Goal: Complete application form: Complete application form

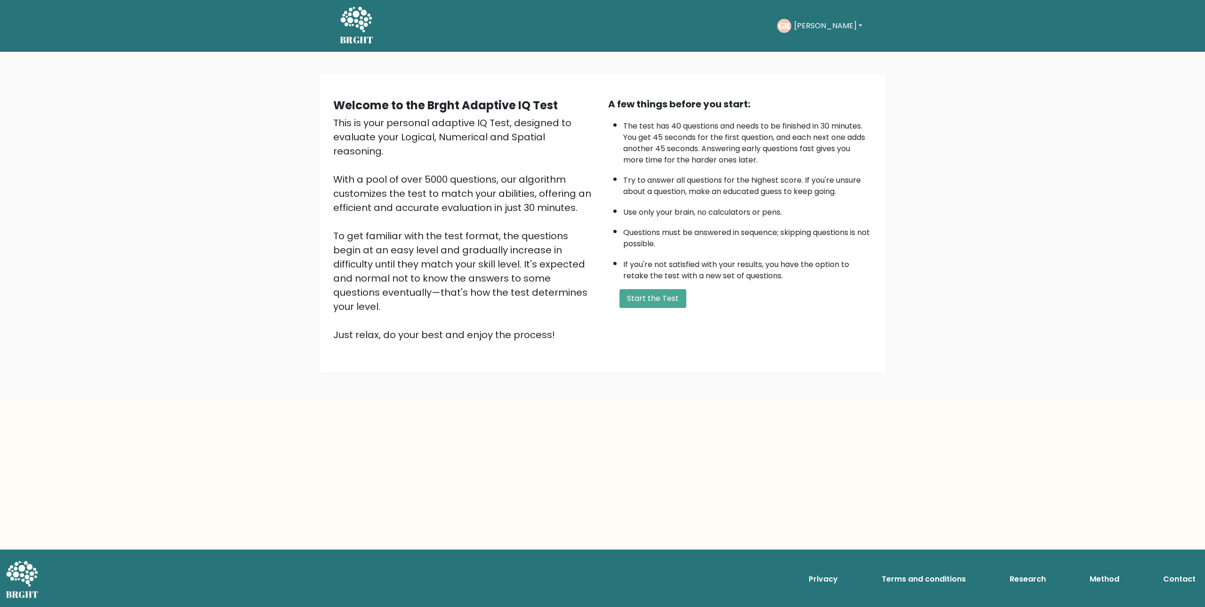
click at [817, 29] on button "Gabriel" at bounding box center [828, 26] width 74 height 12
click at [816, 28] on button "Gabriel" at bounding box center [828, 26] width 74 height 12
click at [810, 26] on button "Gabriel" at bounding box center [828, 26] width 74 height 12
click at [666, 303] on button "Start the Test" at bounding box center [653, 298] width 67 height 19
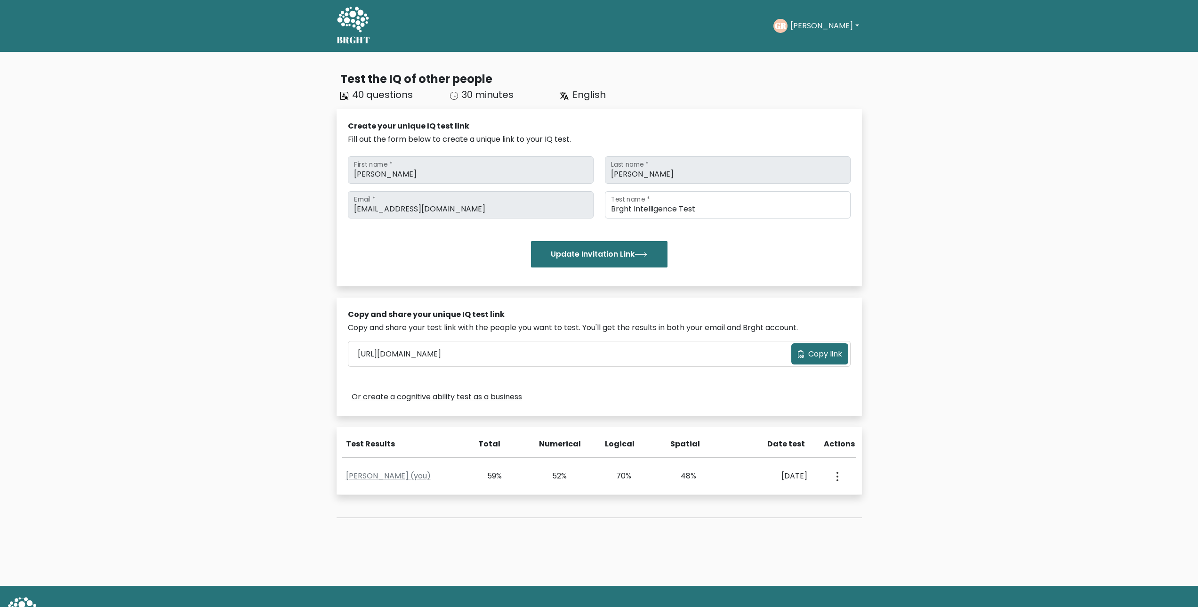
click at [806, 358] on button "Copy link" at bounding box center [819, 353] width 57 height 21
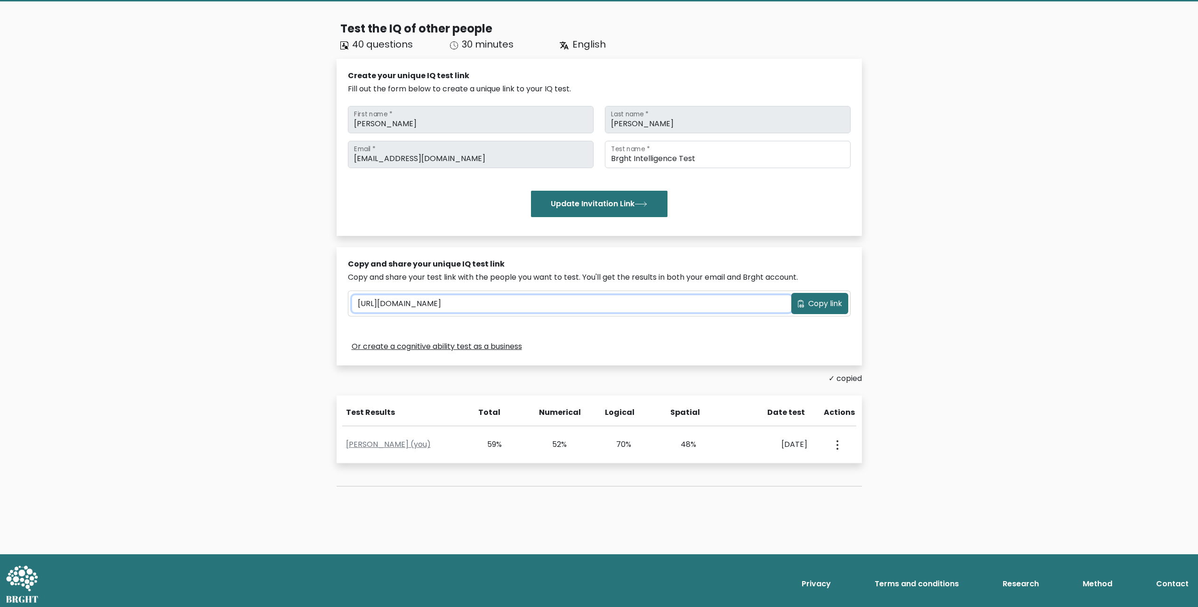
scroll to position [55, 0]
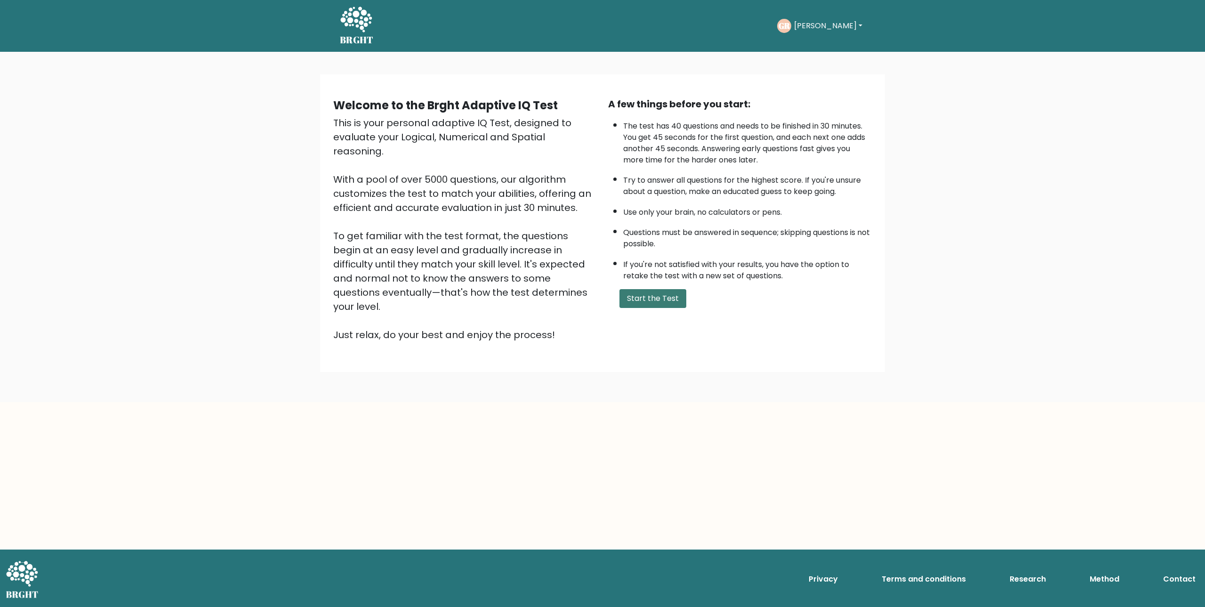
click at [663, 302] on button "Start the Test" at bounding box center [653, 298] width 67 height 19
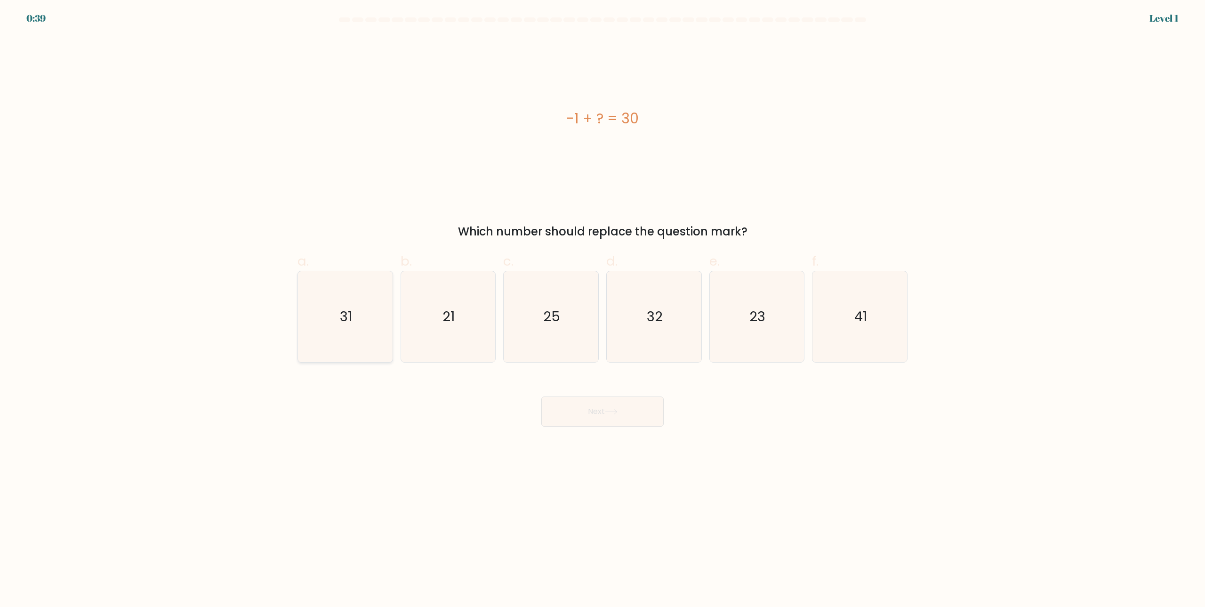
click at [360, 303] on icon "31" at bounding box center [345, 316] width 91 height 91
click at [603, 304] on input "a. 31" at bounding box center [603, 307] width 0 height 6
radio input "true"
click at [613, 412] on icon at bounding box center [611, 411] width 13 height 5
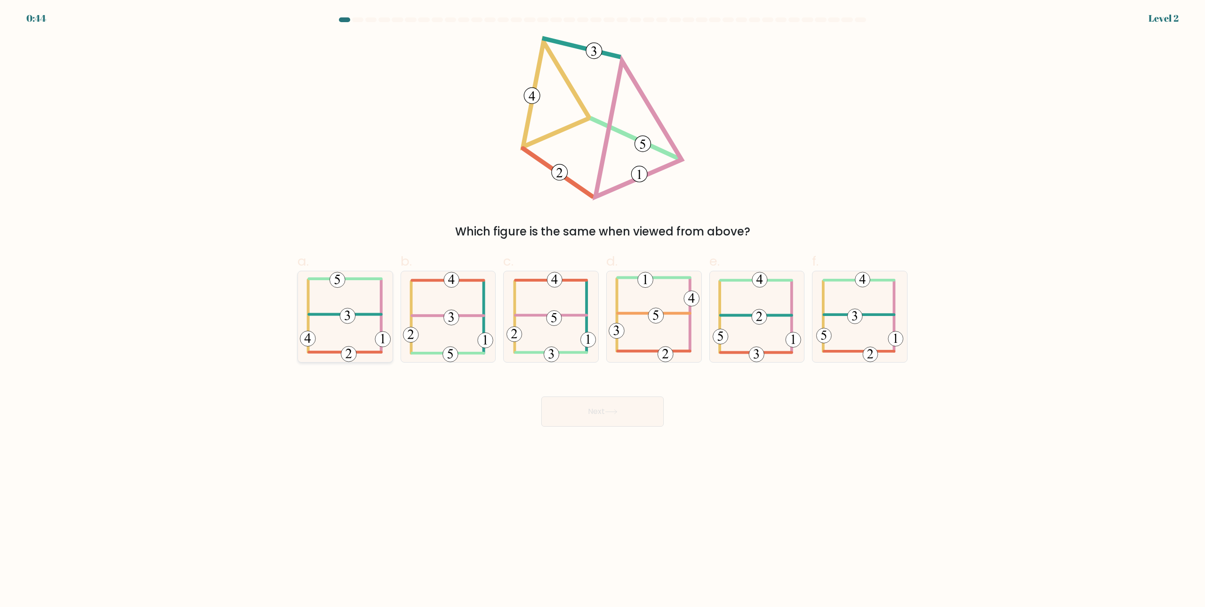
click at [355, 302] on icon at bounding box center [345, 316] width 91 height 91
click at [603, 304] on input "a." at bounding box center [603, 307] width 0 height 6
radio input "true"
drag, startPoint x: 602, startPoint y: 412, endPoint x: 605, endPoint y: 408, distance: 5.4
click at [605, 408] on button "Next" at bounding box center [602, 411] width 122 height 30
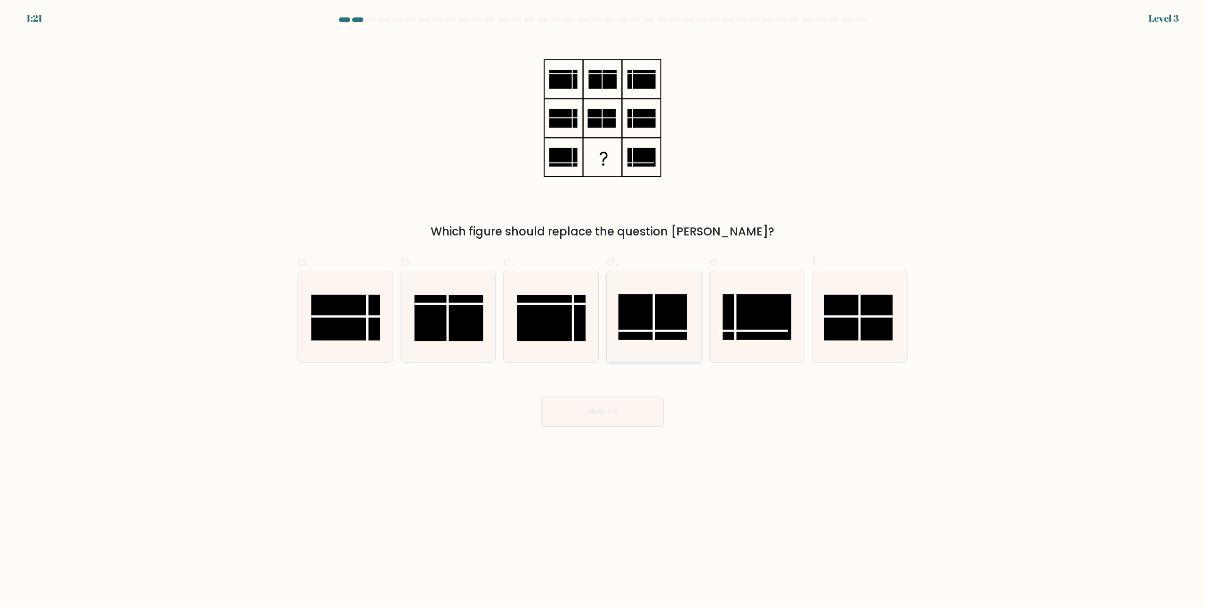
click at [649, 326] on rect at bounding box center [652, 317] width 69 height 46
click at [603, 310] on input "d." at bounding box center [603, 307] width 0 height 6
radio input "true"
click at [607, 410] on icon at bounding box center [611, 411] width 13 height 5
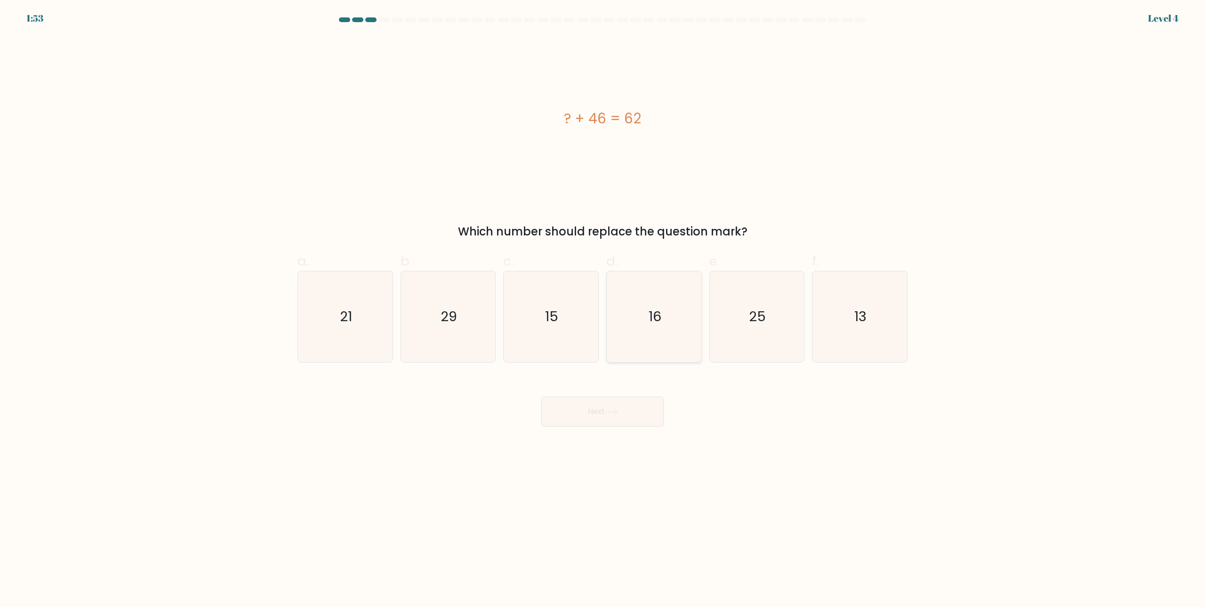
click at [638, 322] on icon "16" at bounding box center [654, 316] width 91 height 91
click at [603, 310] on input "d. 16" at bounding box center [603, 307] width 0 height 6
radio input "true"
click at [628, 407] on button "Next" at bounding box center [602, 411] width 122 height 30
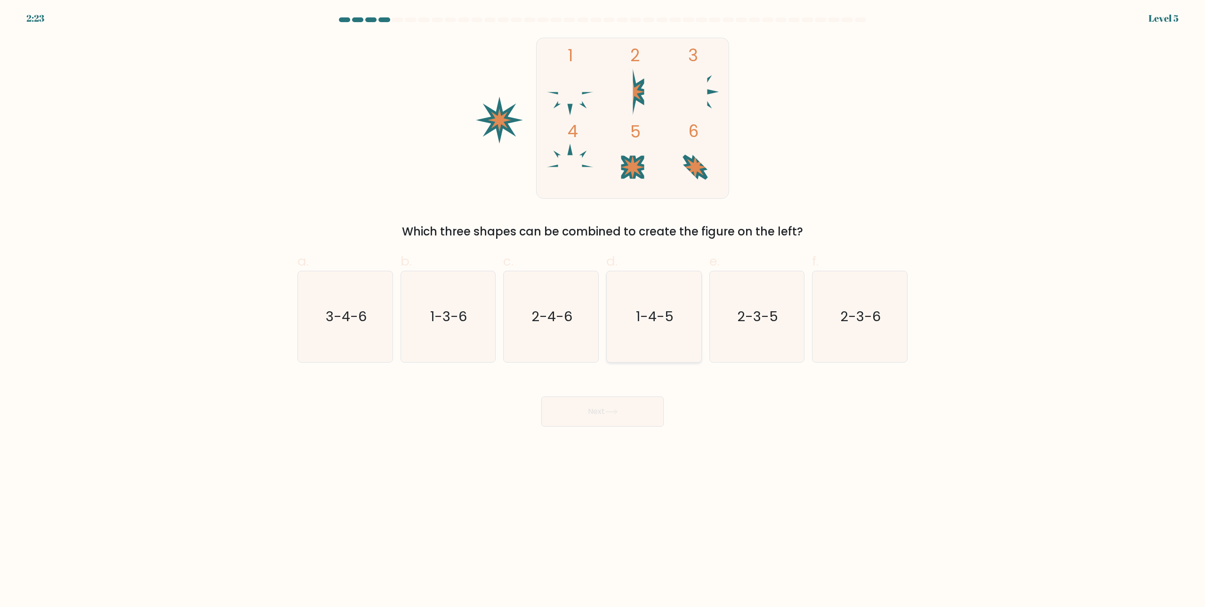
click at [647, 306] on icon "1-4-5" at bounding box center [654, 316] width 91 height 91
click at [603, 306] on input "d. 1-4-5" at bounding box center [603, 307] width 0 height 6
radio input "true"
click at [626, 406] on button "Next" at bounding box center [602, 411] width 122 height 30
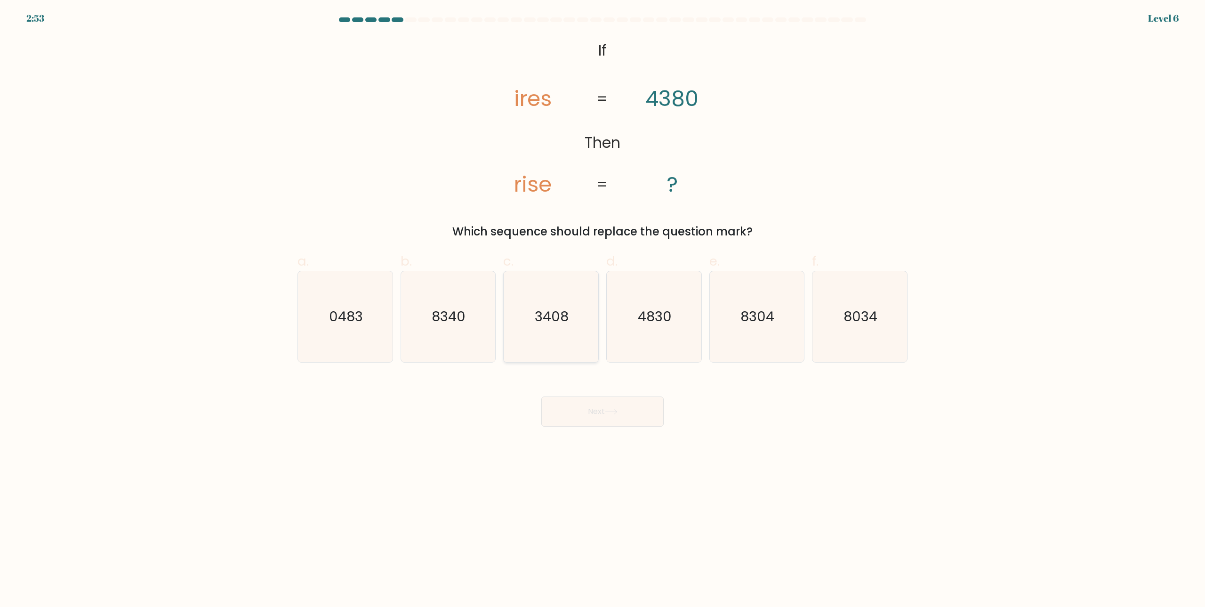
click at [547, 318] on text "3408" at bounding box center [552, 316] width 34 height 19
click at [603, 310] on input "c. 3408" at bounding box center [603, 307] width 0 height 6
radio input "true"
click at [593, 403] on button "Next" at bounding box center [602, 411] width 122 height 30
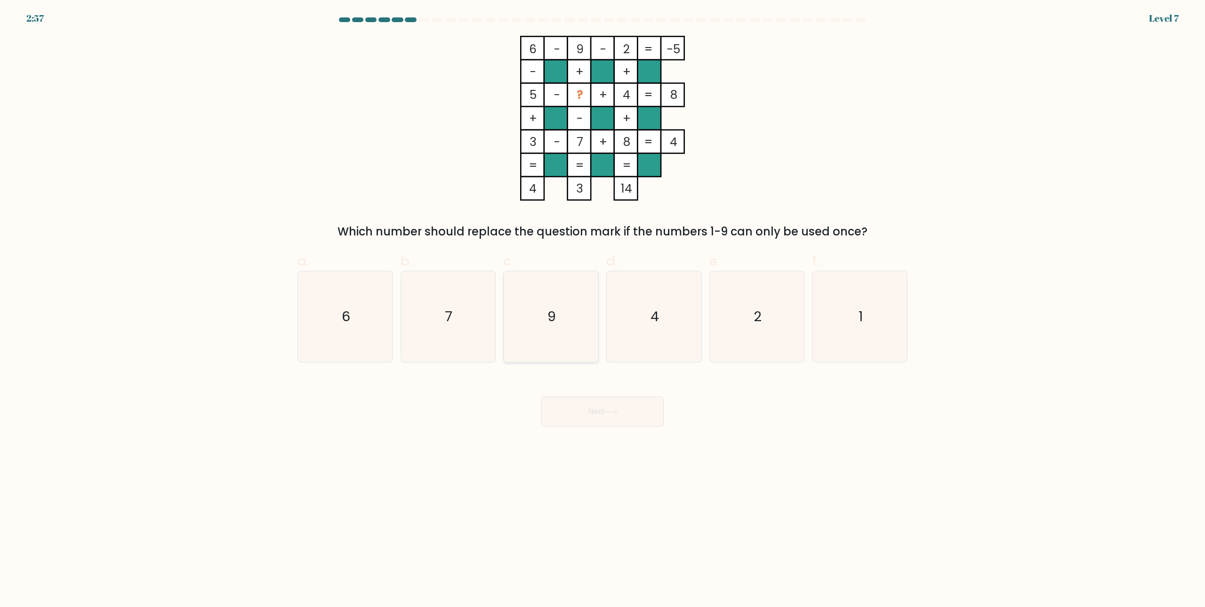
click at [541, 320] on icon "9" at bounding box center [551, 316] width 91 height 91
click at [603, 310] on input "c. 9" at bounding box center [603, 307] width 0 height 6
radio input "true"
click at [628, 411] on button "Next" at bounding box center [602, 411] width 122 height 30
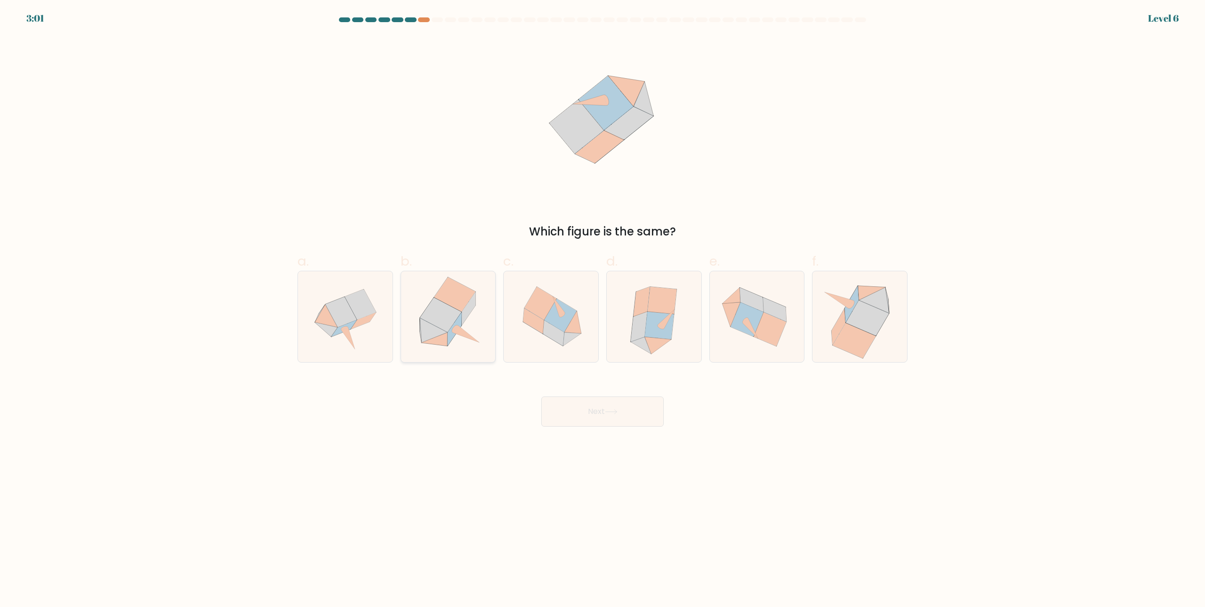
click at [466, 313] on icon at bounding box center [469, 308] width 14 height 33
click at [603, 310] on input "b." at bounding box center [603, 307] width 0 height 6
radio input "true"
click at [597, 412] on button "Next" at bounding box center [602, 411] width 122 height 30
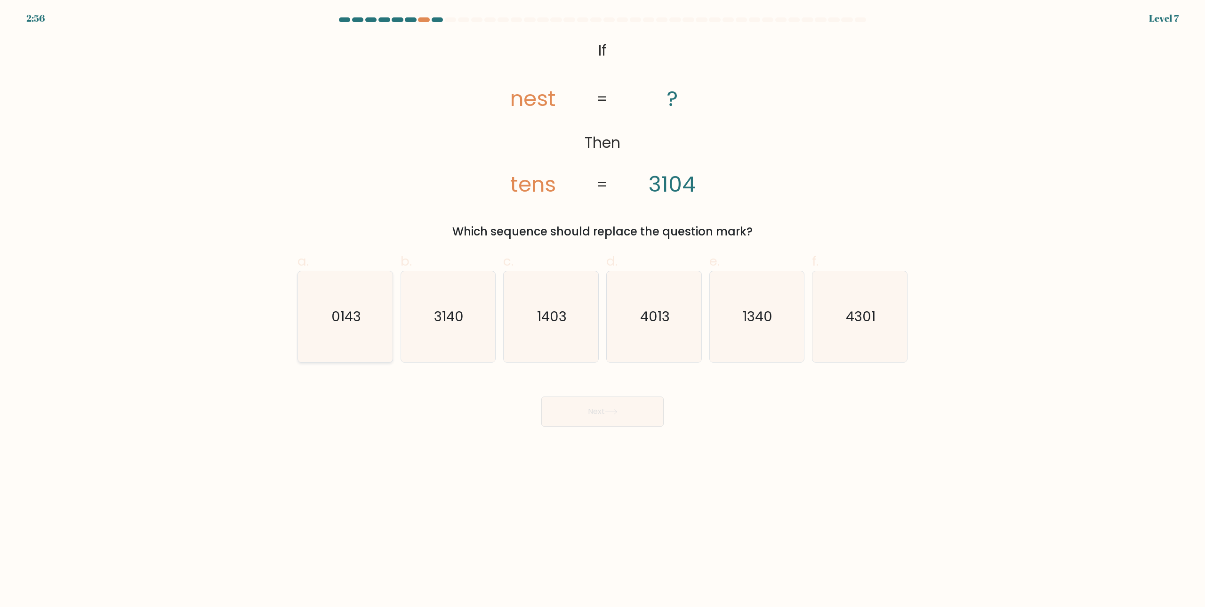
drag, startPoint x: 369, startPoint y: 334, endPoint x: 538, endPoint y: 358, distance: 170.7
click at [370, 333] on icon "0143" at bounding box center [345, 316] width 91 height 91
click at [603, 310] on input "a. 0143" at bounding box center [603, 307] width 0 height 6
radio input "true"
click at [595, 416] on button "Next" at bounding box center [602, 411] width 122 height 30
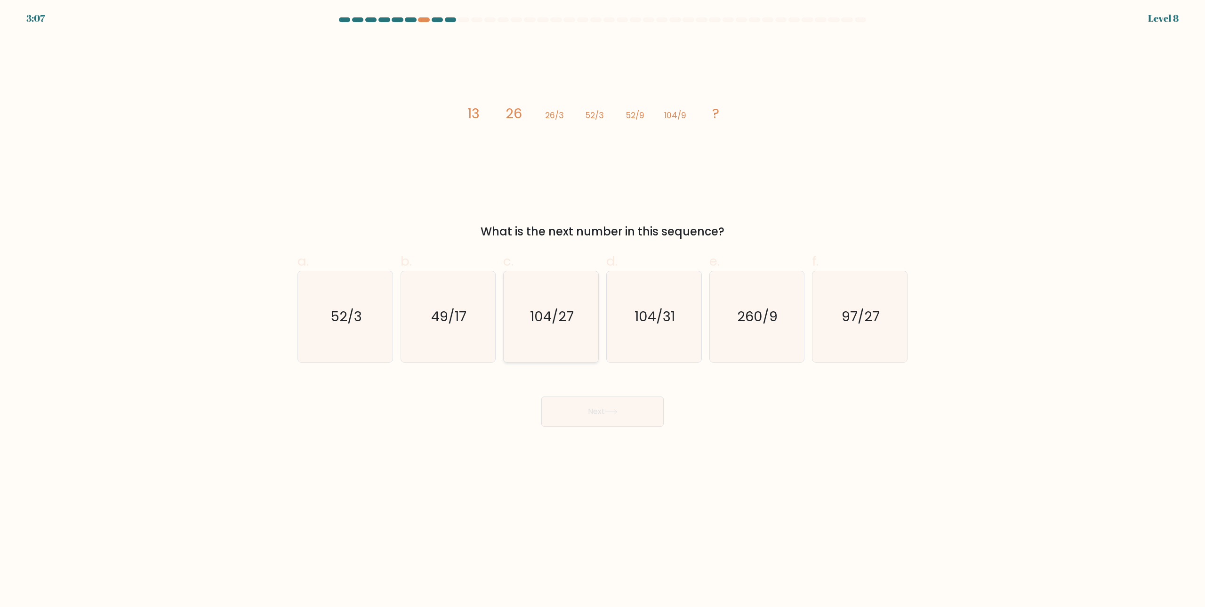
click at [579, 315] on icon "104/27" at bounding box center [551, 316] width 91 height 91
click at [603, 310] on input "c. 104/27" at bounding box center [603, 307] width 0 height 6
radio input "true"
click at [604, 398] on button "Next" at bounding box center [602, 411] width 122 height 30
click at [611, 414] on button "Next" at bounding box center [602, 411] width 122 height 30
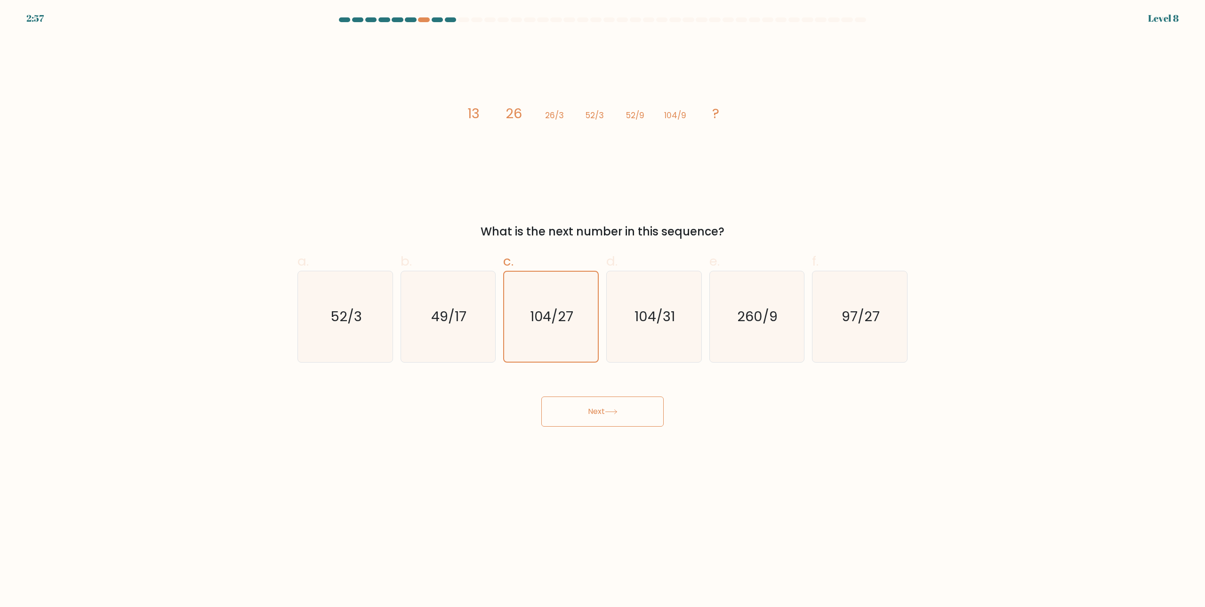
click at [643, 470] on body "2:57 Level 8" at bounding box center [602, 303] width 1205 height 607
click at [624, 417] on button "Next" at bounding box center [602, 411] width 122 height 30
click at [624, 418] on button "Next" at bounding box center [602, 411] width 122 height 30
drag, startPoint x: 582, startPoint y: 200, endPoint x: 646, endPoint y: 261, distance: 88.2
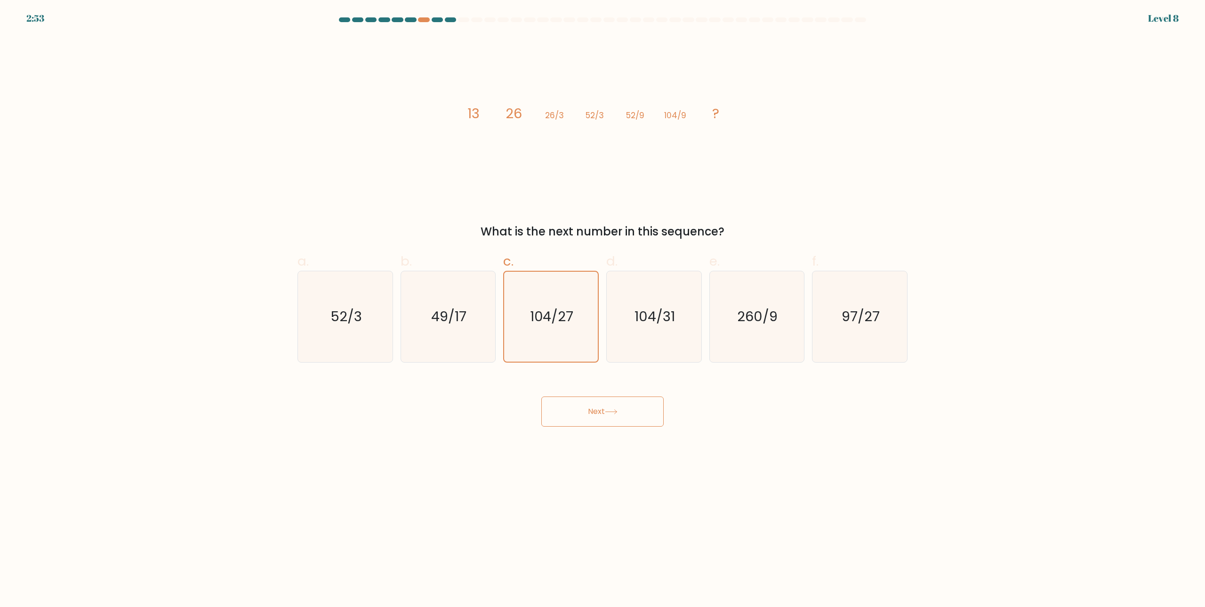
click at [582, 201] on div "image/svg+xml 13 26 26/3 52/3 52/9 104/9 ? What is the next number in this sequ…" at bounding box center [603, 138] width 622 height 204
click at [649, 323] on text "104/31" at bounding box center [655, 316] width 40 height 19
click at [603, 310] on input "d. 104/31" at bounding box center [603, 307] width 0 height 6
radio input "true"
click at [573, 318] on text "104/27" at bounding box center [552, 316] width 44 height 19
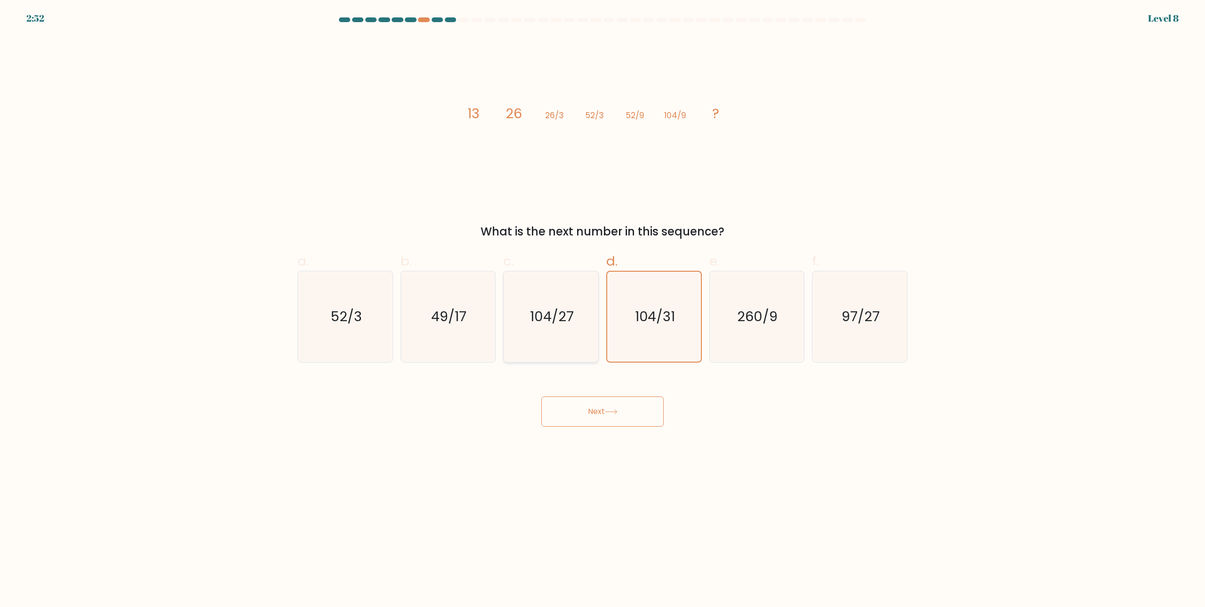
click at [603, 310] on input "c. 104/27" at bounding box center [603, 307] width 0 height 6
radio input "true"
click at [573, 318] on text "104/27" at bounding box center [552, 316] width 43 height 19
click at [603, 310] on input "c. 104/27" at bounding box center [603, 307] width 0 height 6
click at [573, 318] on text "104/27" at bounding box center [552, 316] width 43 height 19
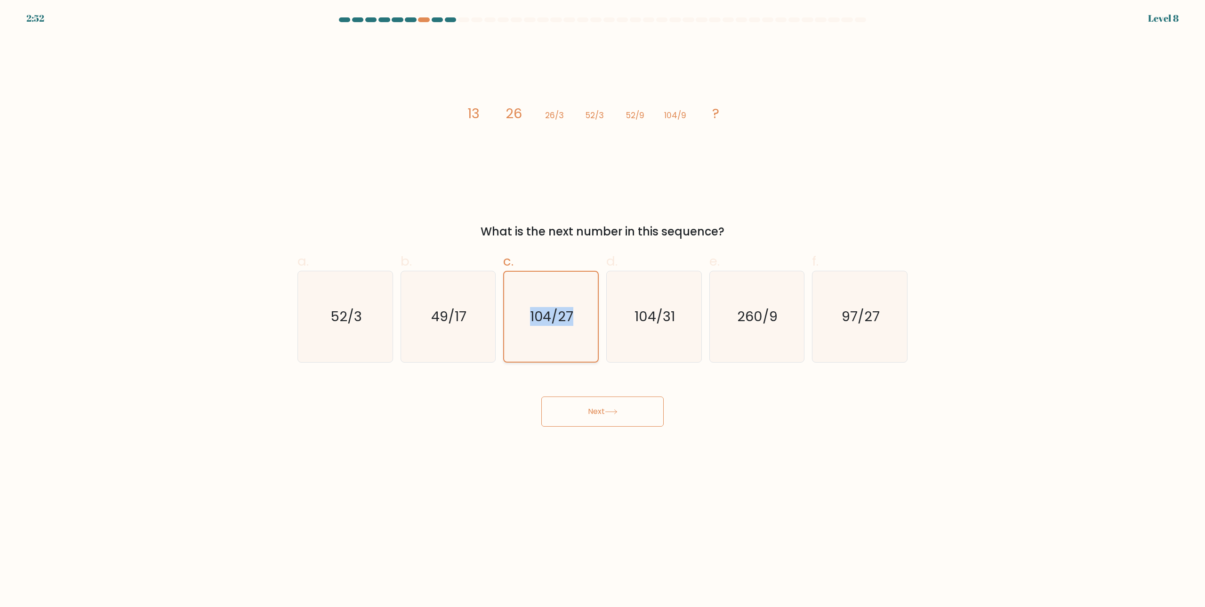
click at [603, 310] on input "c. 104/27" at bounding box center [603, 307] width 0 height 6
click at [561, 370] on form at bounding box center [602, 221] width 1205 height 409
click at [601, 410] on button "Next" at bounding box center [602, 411] width 122 height 30
click at [601, 411] on button "Next" at bounding box center [602, 411] width 122 height 30
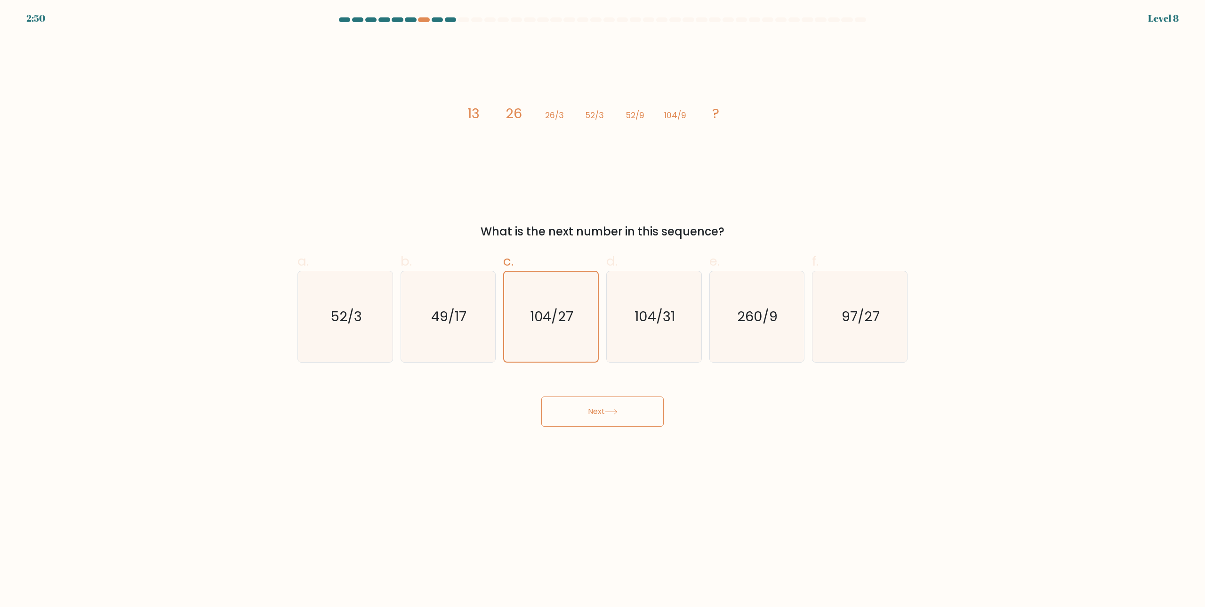
click at [806, 457] on body "2:50 Level 8" at bounding box center [602, 303] width 1205 height 607
click at [647, 431] on body "2:49 Level 8" at bounding box center [602, 303] width 1205 height 607
click at [628, 412] on button "Next" at bounding box center [602, 411] width 122 height 30
click at [772, 322] on text "260/9" at bounding box center [758, 316] width 40 height 19
click at [603, 310] on input "e. 260/9" at bounding box center [603, 307] width 0 height 6
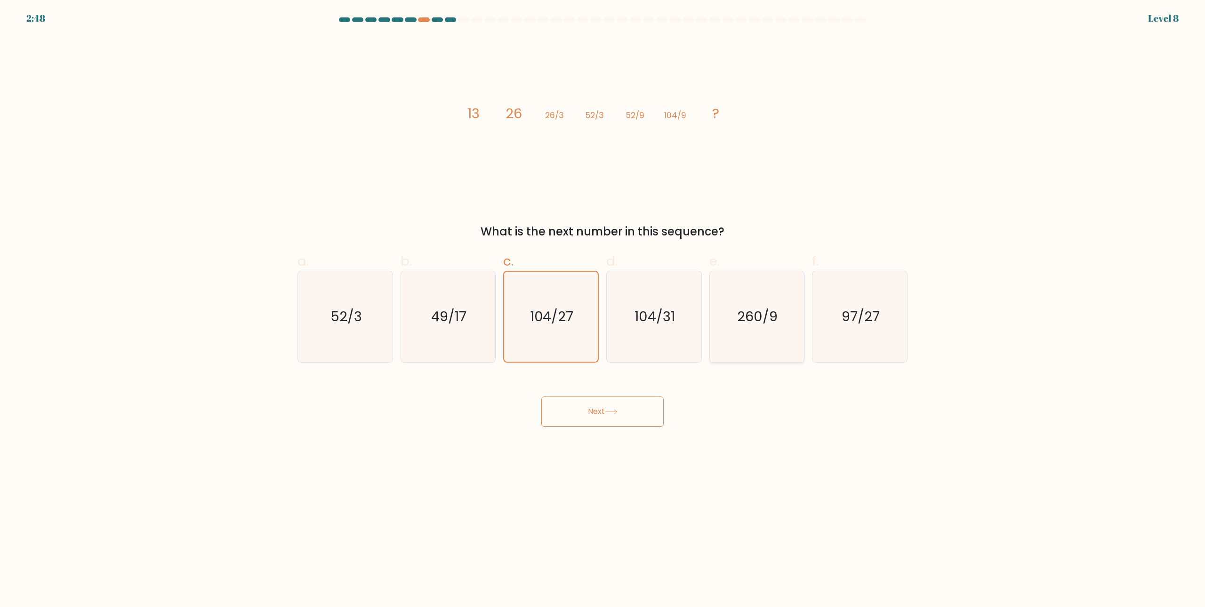
radio input "true"
click at [855, 316] on text "97/27" at bounding box center [861, 316] width 38 height 19
click at [603, 310] on input "f. 97/27" at bounding box center [603, 307] width 0 height 6
radio input "true"
click at [627, 318] on icon "104/31" at bounding box center [654, 316] width 91 height 91
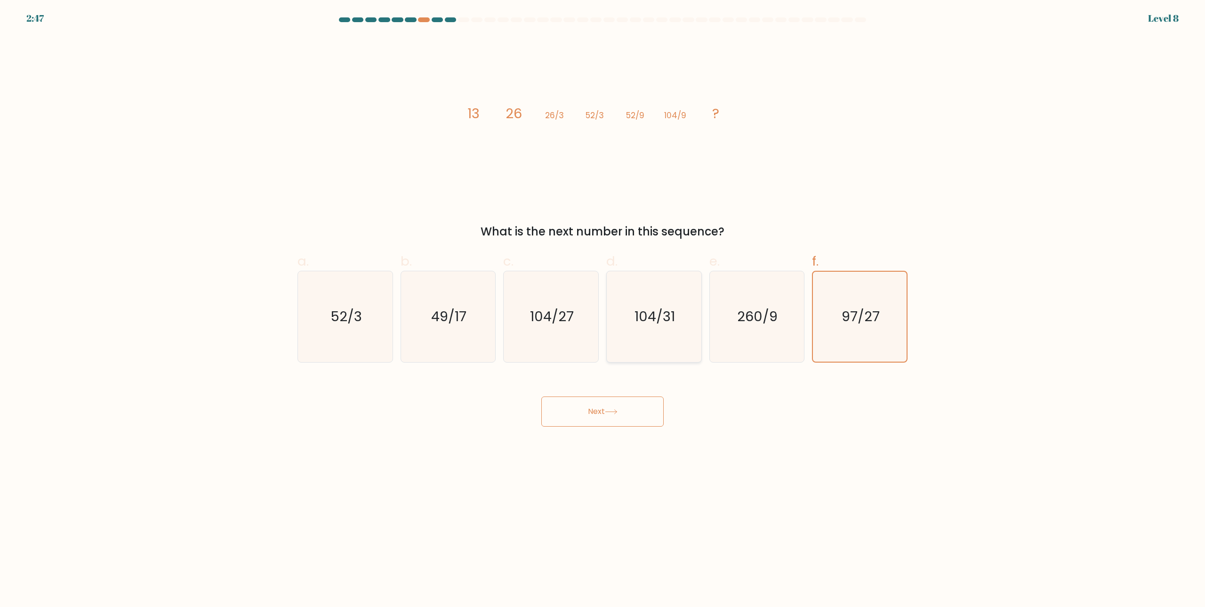
click at [603, 310] on input "d. 104/31" at bounding box center [603, 307] width 0 height 6
radio input "true"
click at [569, 320] on text "104/27" at bounding box center [552, 316] width 44 height 19
click at [603, 310] on input "c. 104/27" at bounding box center [603, 307] width 0 height 6
radio input "true"
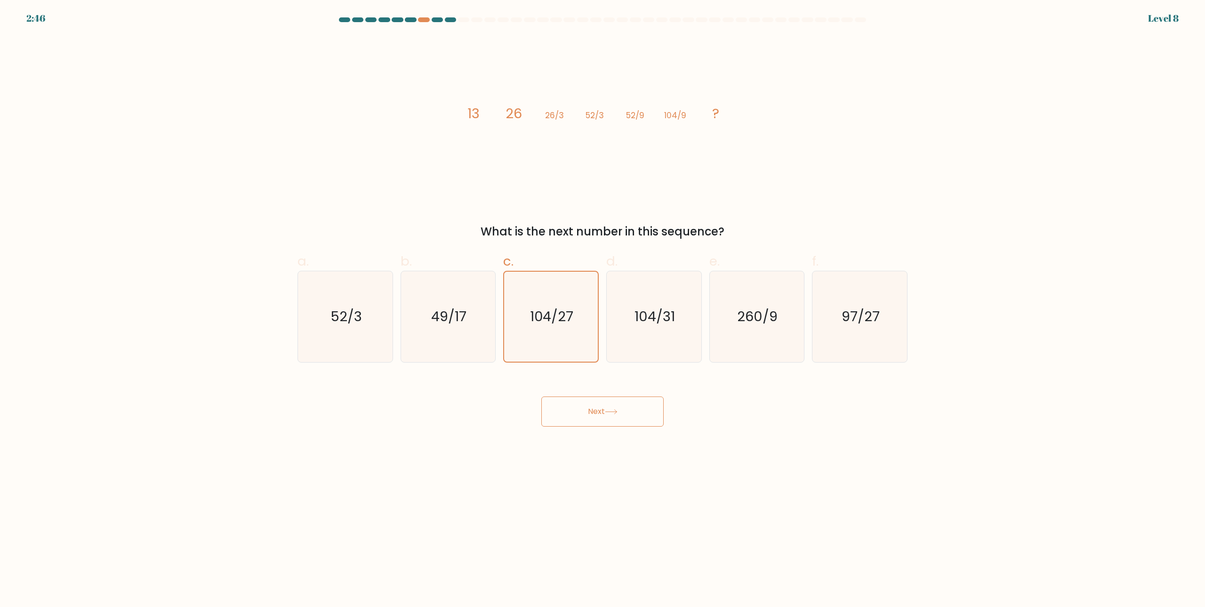
click at [608, 418] on button "Next" at bounding box center [602, 411] width 122 height 30
click at [523, 382] on div "Next" at bounding box center [603, 400] width 622 height 53
click at [576, 418] on button "Next" at bounding box center [602, 411] width 122 height 30
click at [576, 417] on button "Next" at bounding box center [602, 411] width 122 height 30
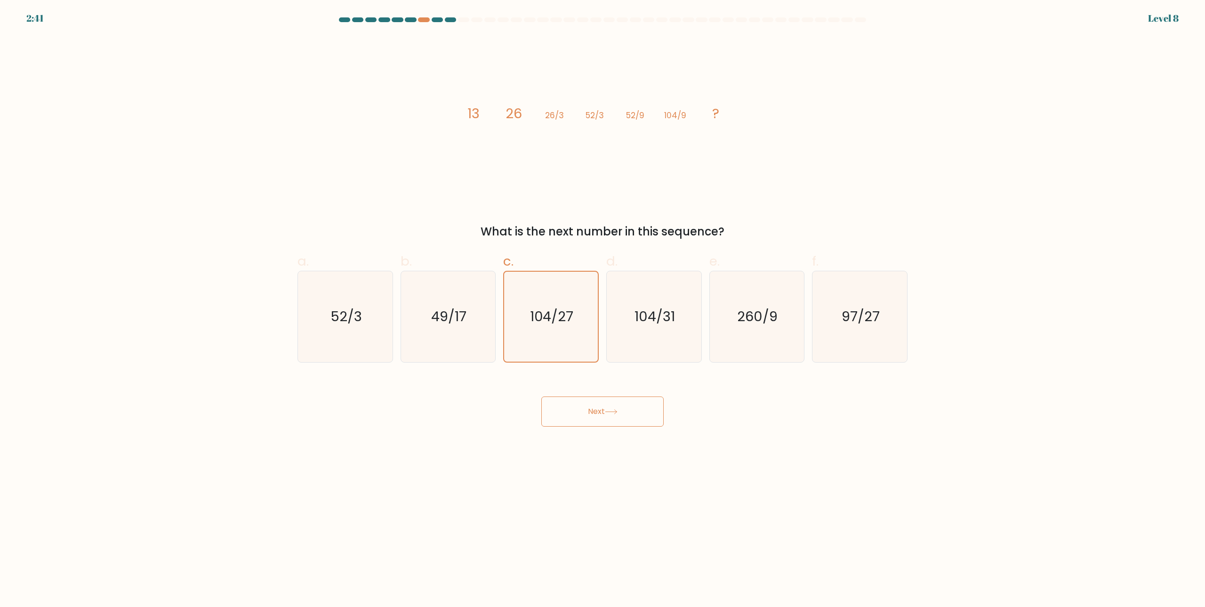
click at [576, 416] on button "Next" at bounding box center [602, 411] width 122 height 30
click at [449, 394] on div "Next" at bounding box center [603, 400] width 622 height 53
drag, startPoint x: 573, startPoint y: 409, endPoint x: 642, endPoint y: 312, distance: 119.0
click at [574, 404] on button "Next" at bounding box center [602, 411] width 122 height 30
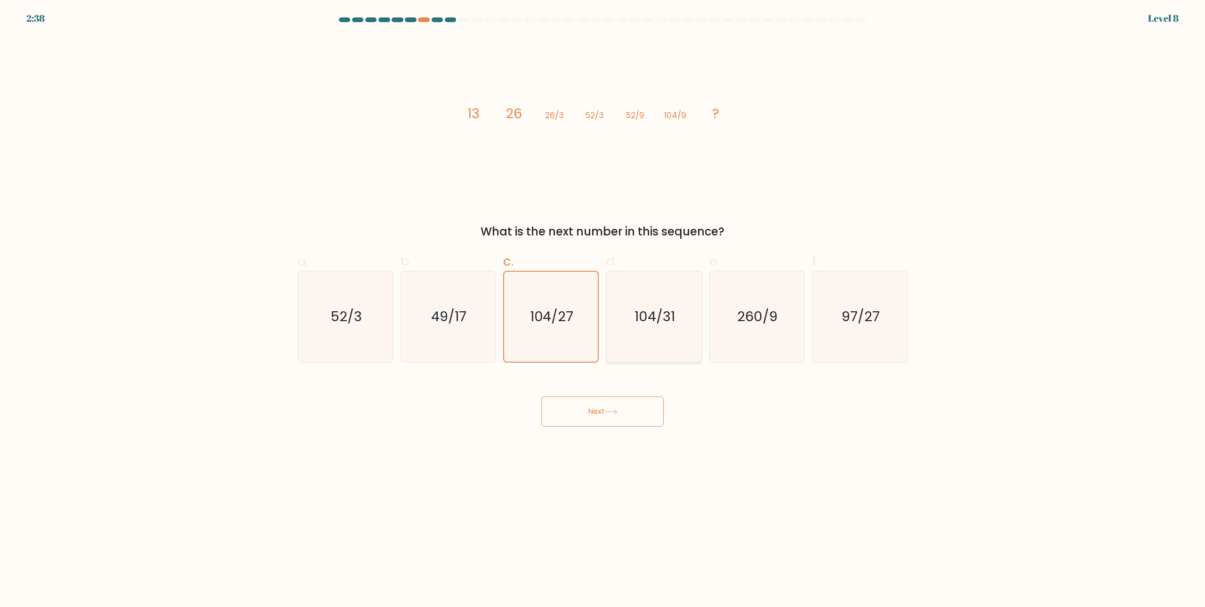
drag, startPoint x: 649, startPoint y: 297, endPoint x: 608, endPoint y: 310, distance: 42.6
click at [649, 298] on icon "104/31" at bounding box center [654, 316] width 91 height 91
click at [603, 304] on input "d. 104/31" at bounding box center [603, 307] width 0 height 6
radio input "true"
click at [536, 321] on text "104/27" at bounding box center [552, 316] width 44 height 19
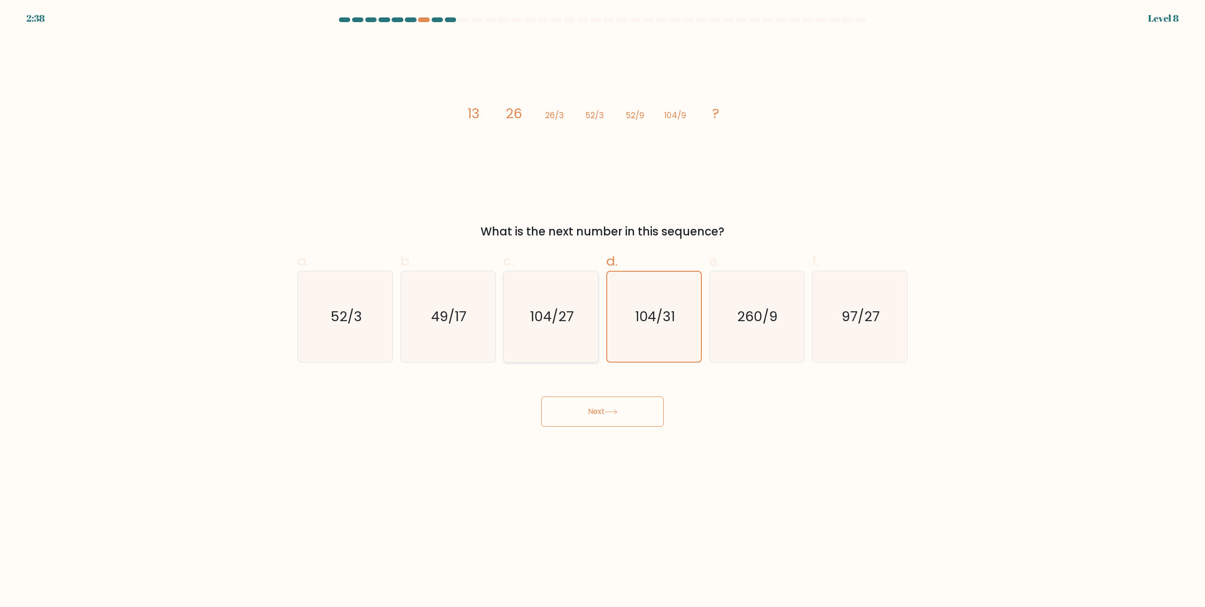
click at [603, 310] on input "c. 104/27" at bounding box center [603, 307] width 0 height 6
radio input "true"
click at [608, 412] on icon at bounding box center [611, 411] width 13 height 5
click at [608, 413] on icon at bounding box center [611, 411] width 13 height 5
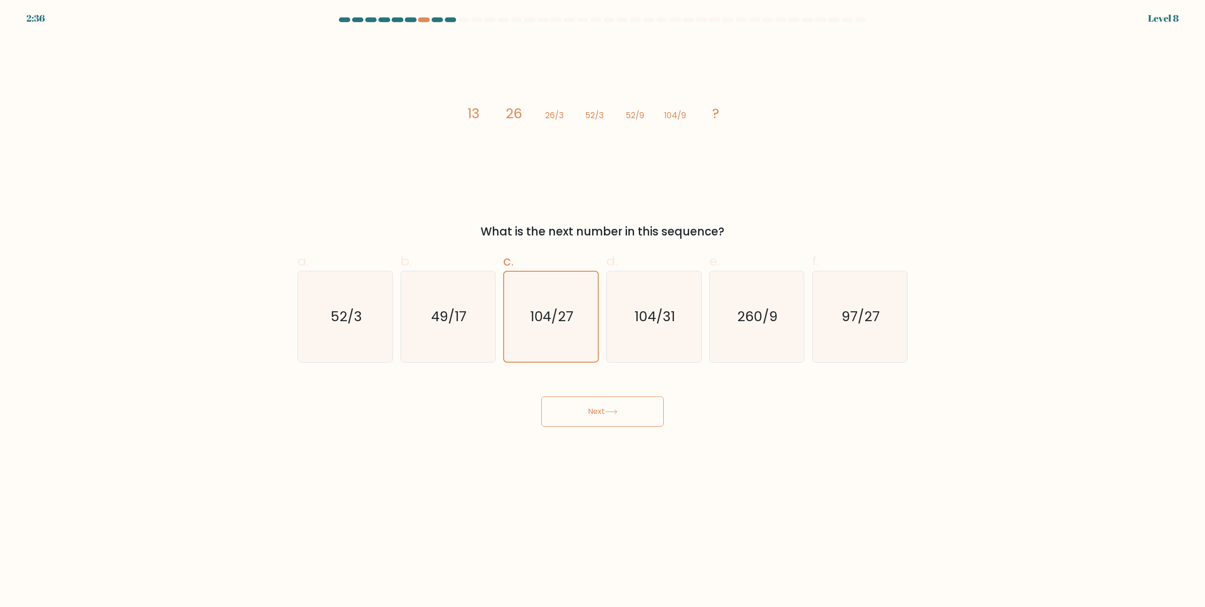
click at [607, 413] on icon at bounding box center [611, 411] width 13 height 5
click at [607, 415] on button "Next" at bounding box center [602, 411] width 122 height 30
click at [607, 416] on button "Next" at bounding box center [602, 411] width 122 height 30
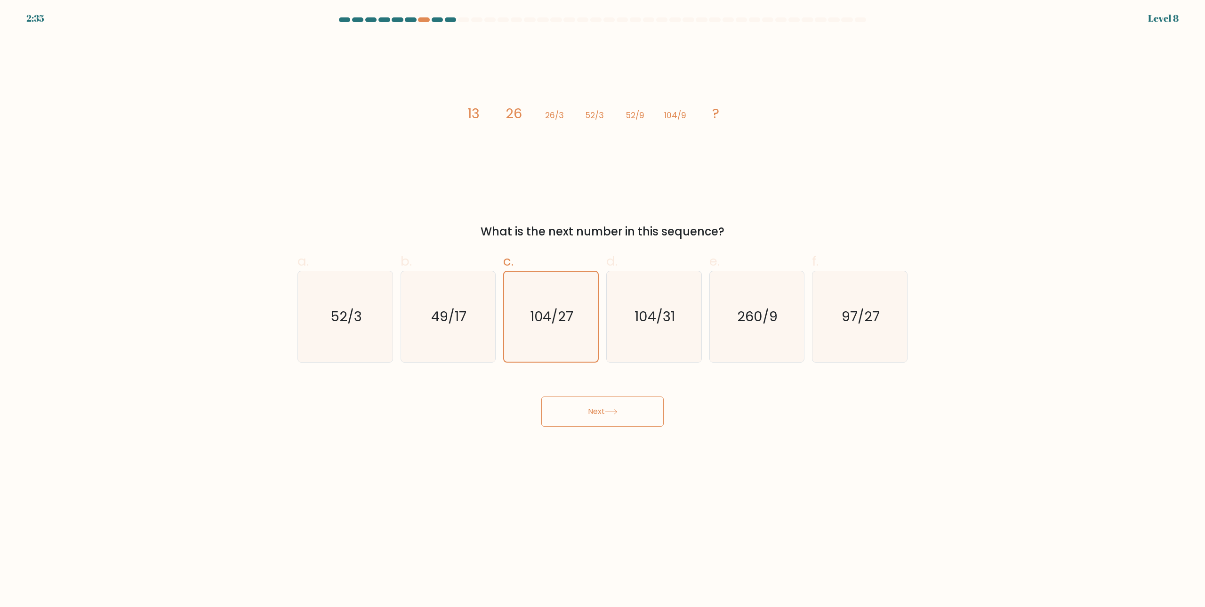
click at [607, 416] on button "Next" at bounding box center [602, 411] width 122 height 30
click at [607, 415] on button "Next" at bounding box center [602, 411] width 122 height 30
click at [607, 416] on button "Next" at bounding box center [602, 411] width 122 height 30
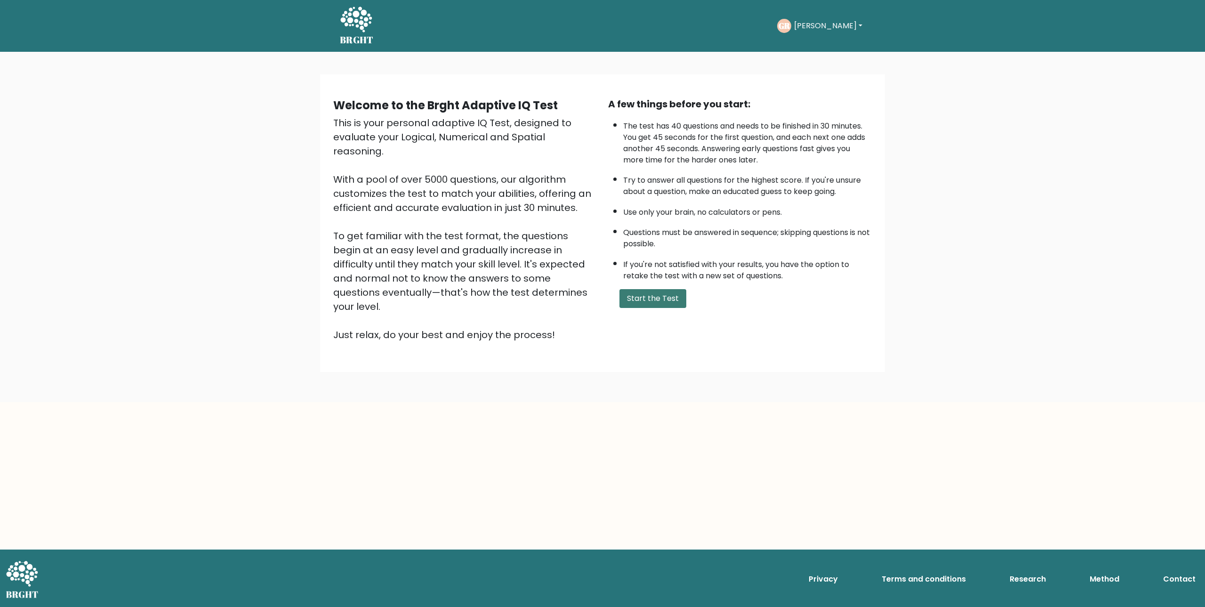
click at [643, 298] on button "Start the Test" at bounding box center [653, 298] width 67 height 19
click at [655, 295] on button "Start the Test" at bounding box center [653, 298] width 67 height 19
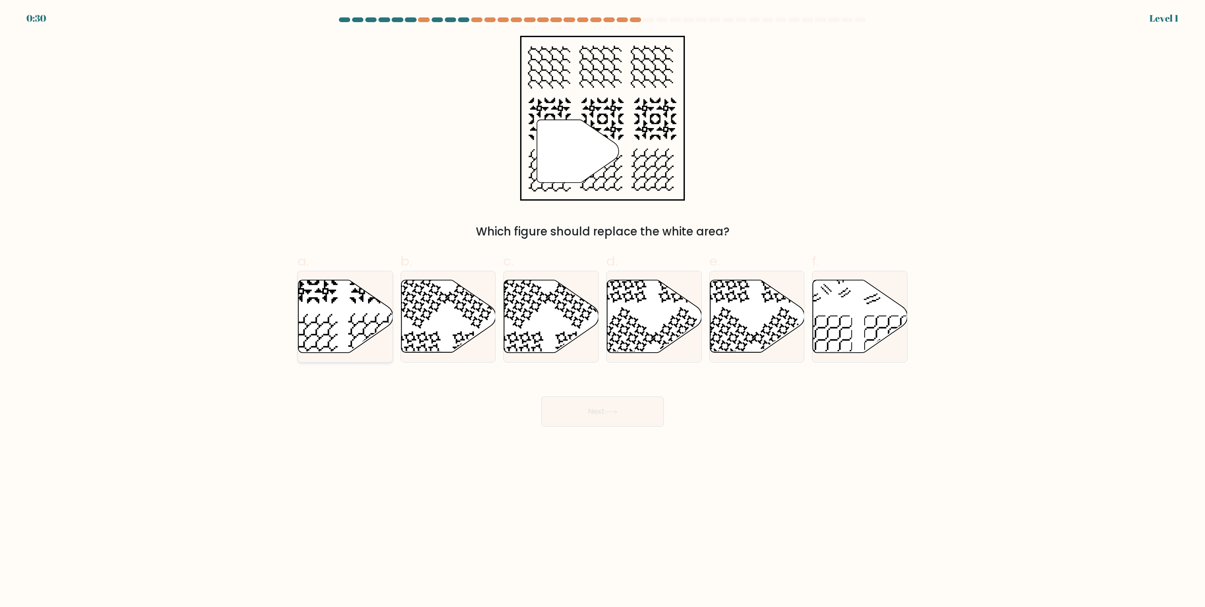
click at [329, 321] on icon at bounding box center [313, 338] width 49 height 49
click at [603, 310] on input "a." at bounding box center [603, 307] width 0 height 6
radio input "true"
click at [589, 414] on button "Next" at bounding box center [602, 411] width 122 height 30
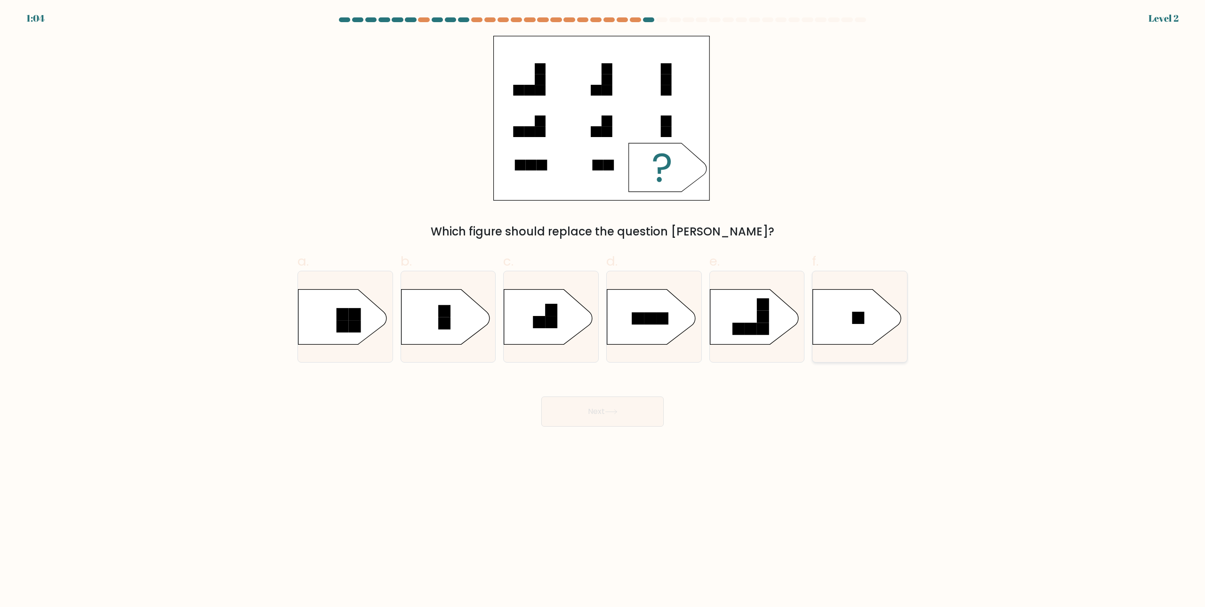
click at [853, 316] on rect at bounding box center [859, 318] width 12 height 12
click at [603, 310] on input "f." at bounding box center [603, 307] width 0 height 6
radio input "true"
click at [611, 399] on button "Next" at bounding box center [602, 411] width 122 height 30
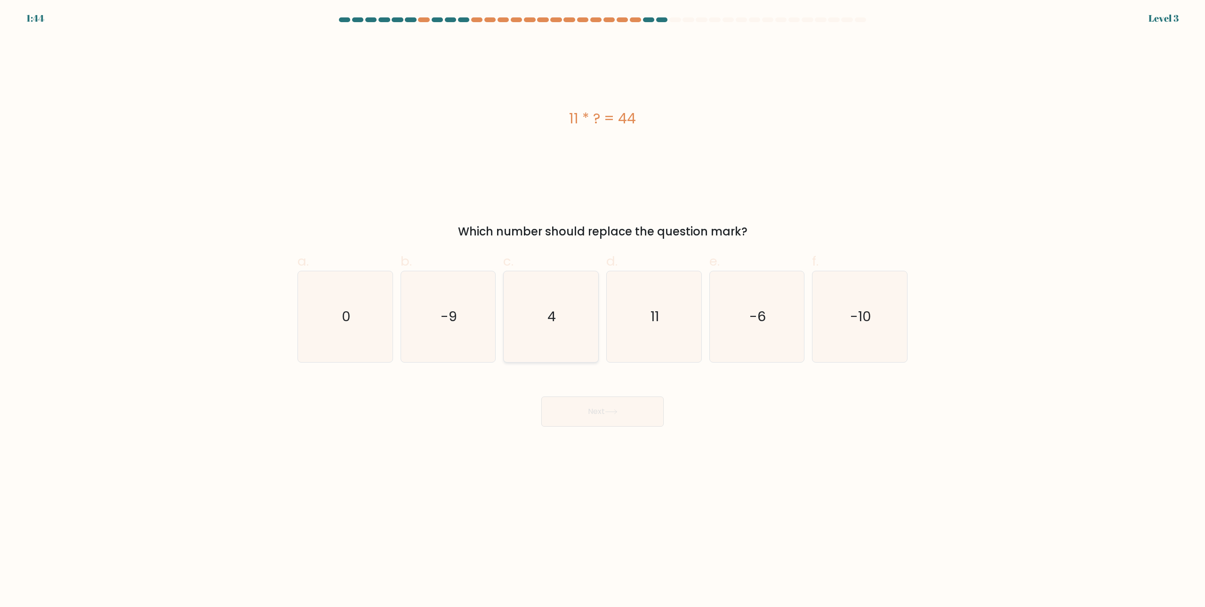
click at [549, 327] on icon "4" at bounding box center [551, 316] width 91 height 91
click at [603, 310] on input "c. 4" at bounding box center [603, 307] width 0 height 6
radio input "true"
click at [607, 400] on button "Next" at bounding box center [602, 411] width 122 height 30
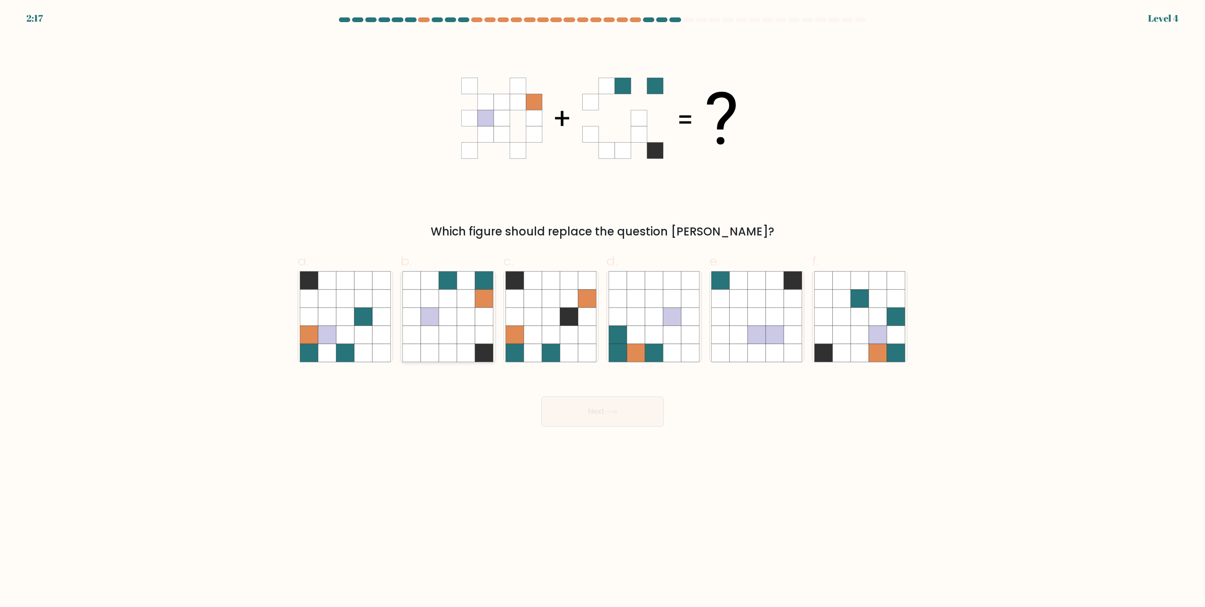
click at [454, 320] on icon at bounding box center [448, 317] width 18 height 18
click at [603, 310] on input "b." at bounding box center [603, 307] width 0 height 6
radio input "true"
click at [585, 406] on button "Next" at bounding box center [602, 411] width 122 height 30
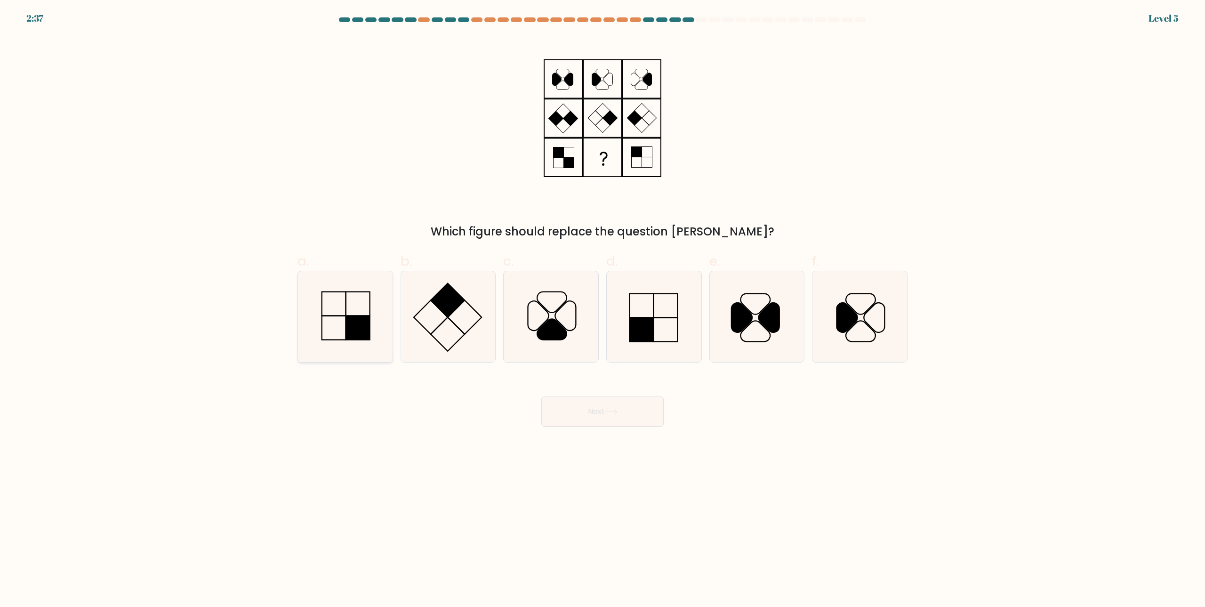
click at [359, 322] on rect at bounding box center [358, 328] width 24 height 24
click at [603, 310] on input "a." at bounding box center [603, 307] width 0 height 6
radio input "true"
click at [640, 397] on button "Next" at bounding box center [602, 411] width 122 height 30
click at [640, 396] on button "Next" at bounding box center [602, 411] width 122 height 30
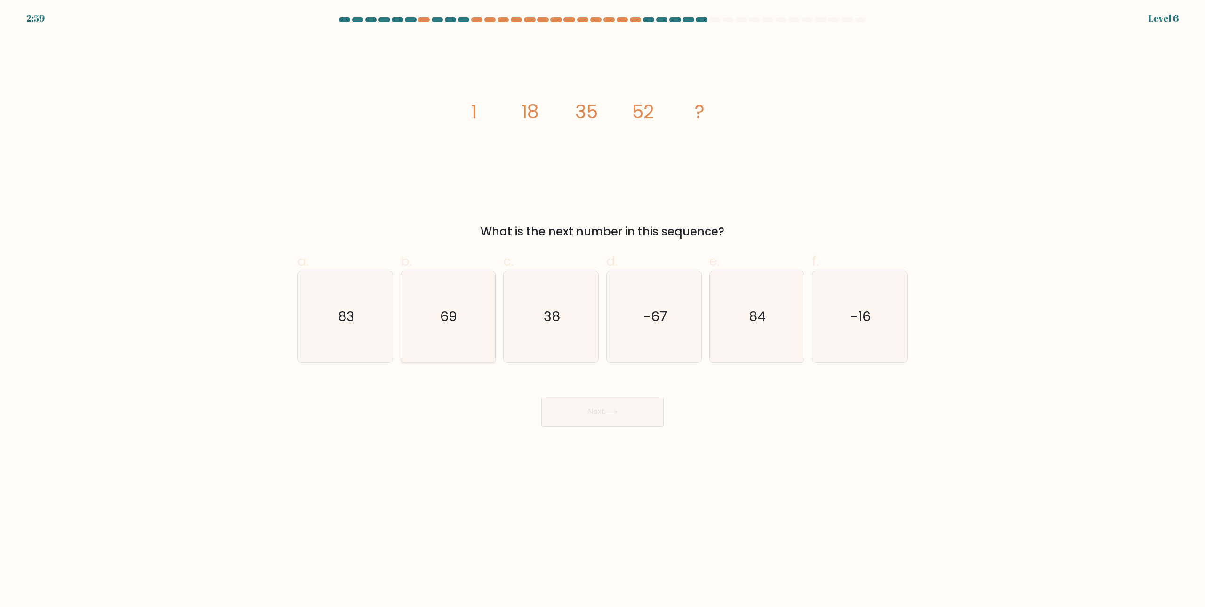
click at [442, 341] on icon "69" at bounding box center [448, 316] width 91 height 91
click at [603, 310] on input "b. 69" at bounding box center [603, 307] width 0 height 6
radio input "true"
click at [659, 417] on button "Next" at bounding box center [602, 411] width 122 height 30
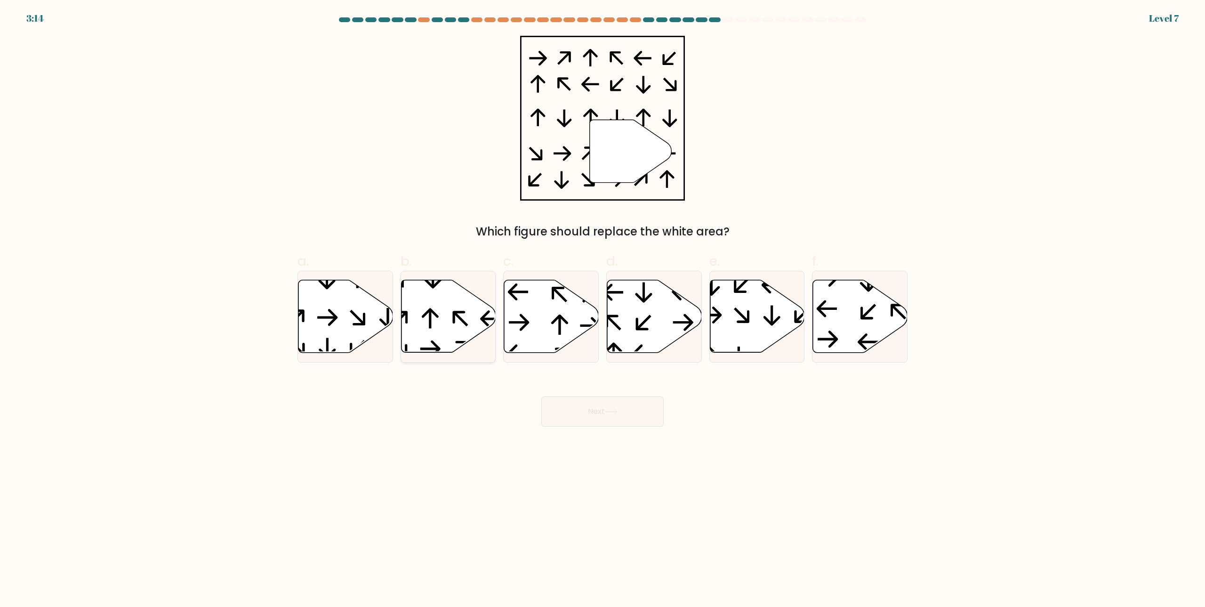
click at [468, 311] on icon at bounding box center [448, 316] width 95 height 73
click at [603, 310] on input "b." at bounding box center [603, 307] width 0 height 6
radio input "true"
click at [592, 394] on div "Next" at bounding box center [603, 400] width 622 height 53
click at [592, 422] on button "Next" at bounding box center [602, 411] width 122 height 30
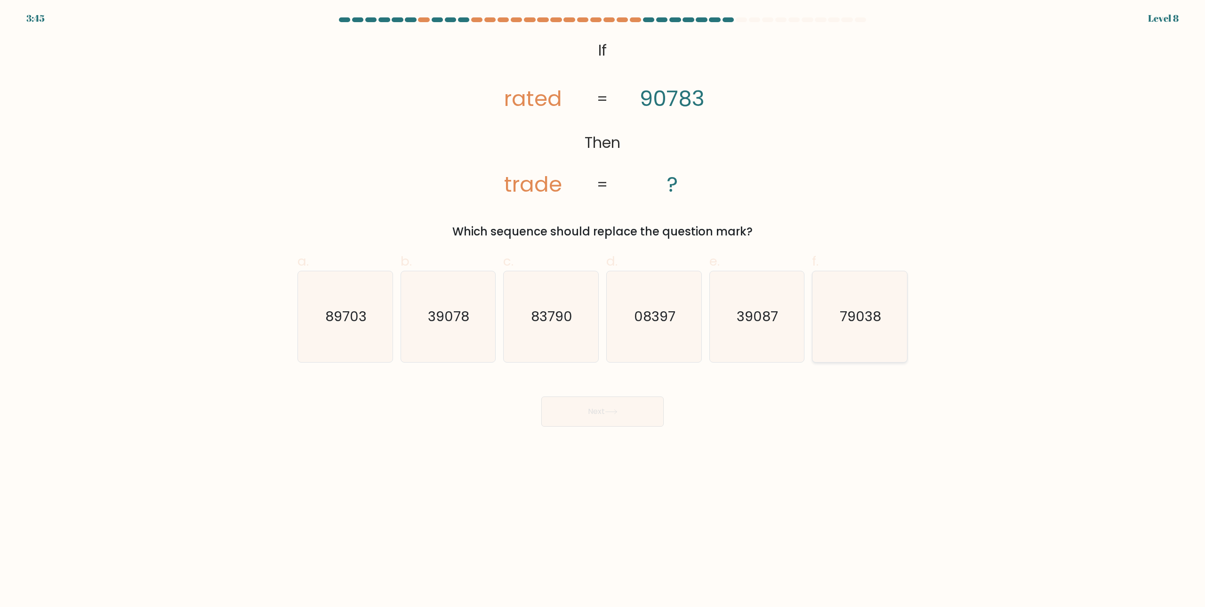
click at [864, 324] on text "79038" at bounding box center [860, 316] width 41 height 19
click at [603, 310] on input "f. 79038" at bounding box center [603, 307] width 0 height 6
radio input "true"
click at [625, 416] on button "Next" at bounding box center [602, 411] width 122 height 30
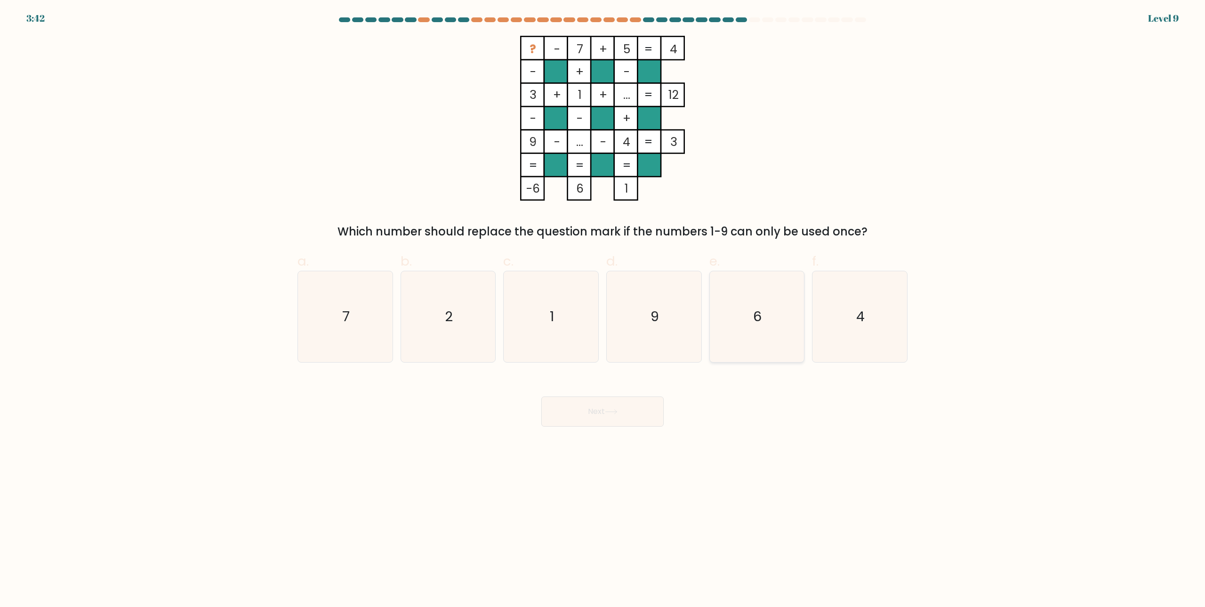
click at [765, 329] on icon "6" at bounding box center [756, 316] width 91 height 91
click at [603, 310] on input "e. 6" at bounding box center [603, 307] width 0 height 6
radio input "true"
click at [587, 407] on button "Next" at bounding box center [602, 411] width 122 height 30
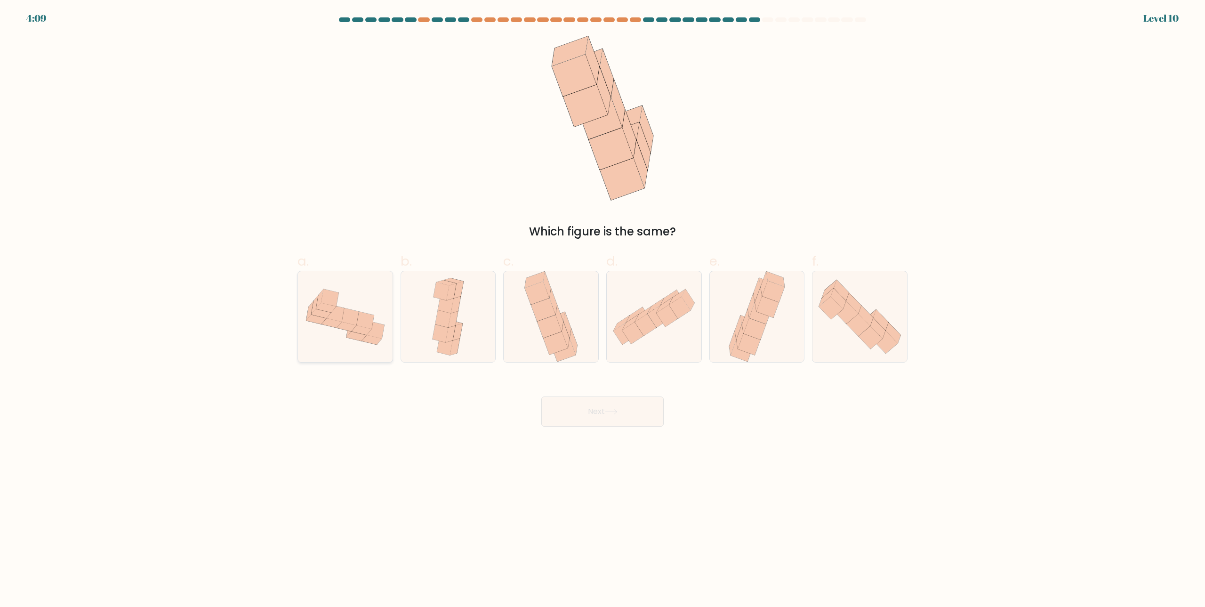
click at [336, 319] on icon at bounding box center [335, 313] width 17 height 17
click at [603, 310] on input "a." at bounding box center [603, 307] width 0 height 6
radio input "true"
click at [607, 407] on button "Next" at bounding box center [602, 411] width 122 height 30
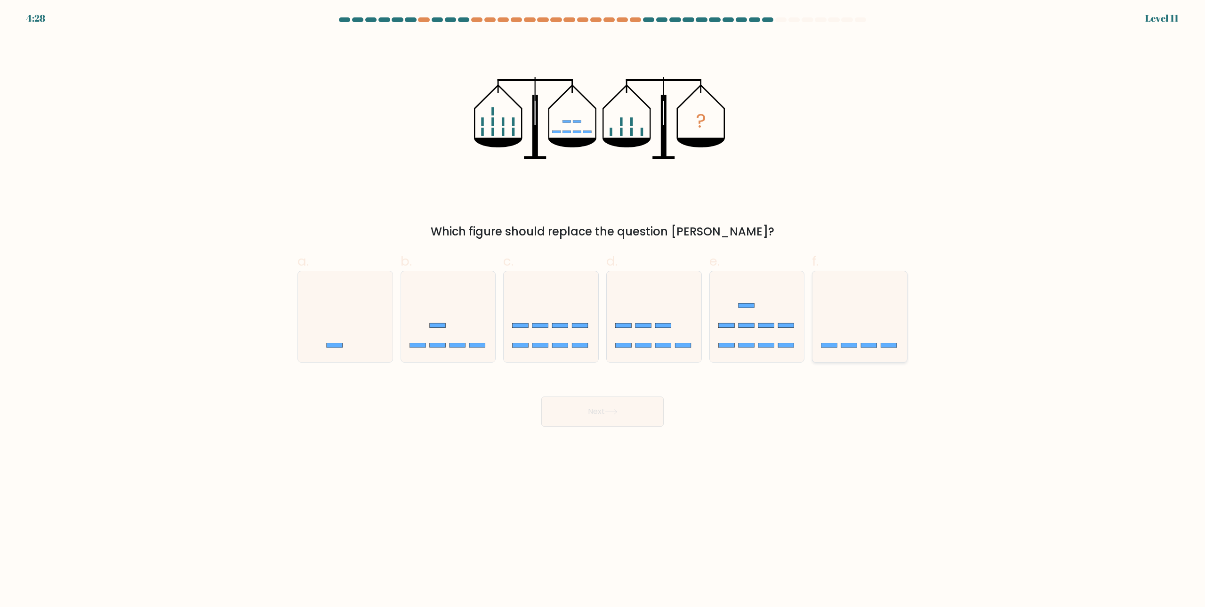
click at [848, 341] on icon at bounding box center [860, 317] width 95 height 78
click at [603, 310] on input "f." at bounding box center [603, 307] width 0 height 6
radio input "true"
click at [605, 406] on button "Next" at bounding box center [602, 411] width 122 height 30
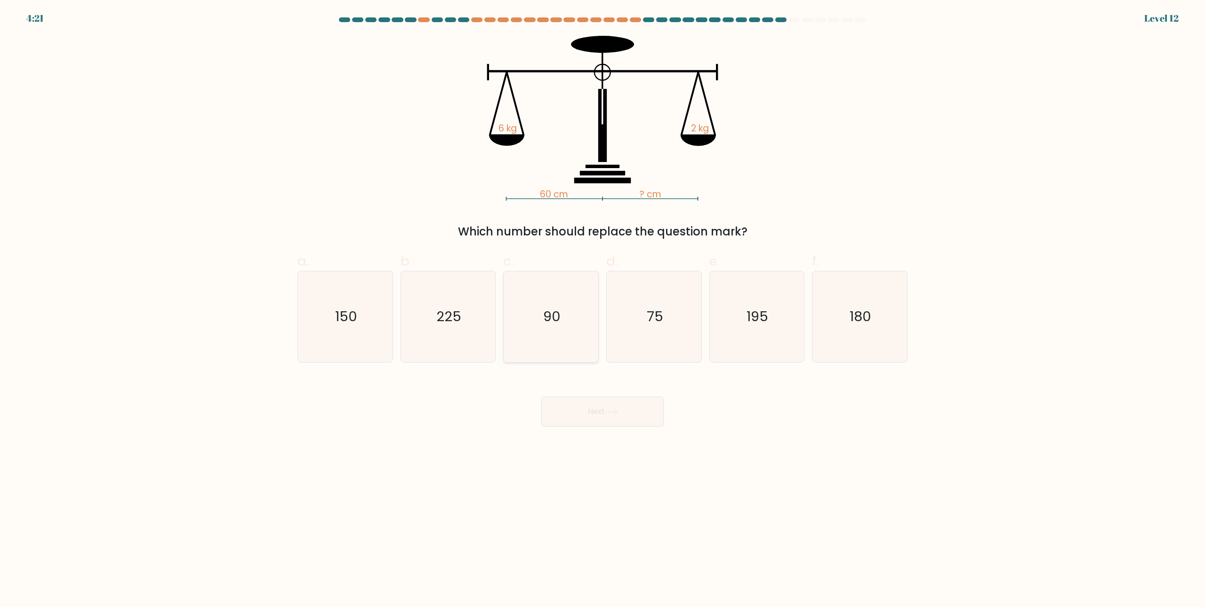
click at [585, 317] on icon "90" at bounding box center [551, 316] width 91 height 91
click at [603, 310] on input "c. 90" at bounding box center [603, 307] width 0 height 6
radio input "true"
click at [591, 397] on button "Next" at bounding box center [602, 411] width 122 height 30
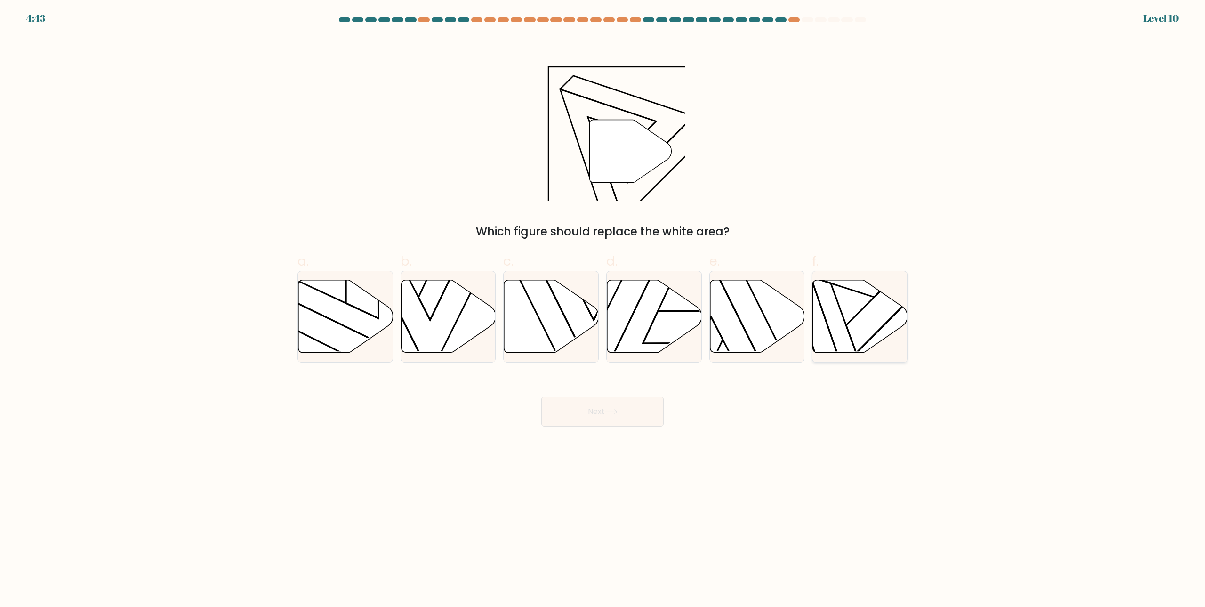
click at [848, 331] on icon at bounding box center [856, 291] width 154 height 124
click at [603, 310] on input "f." at bounding box center [603, 307] width 0 height 6
radio input "true"
click at [609, 404] on button "Next" at bounding box center [602, 411] width 122 height 30
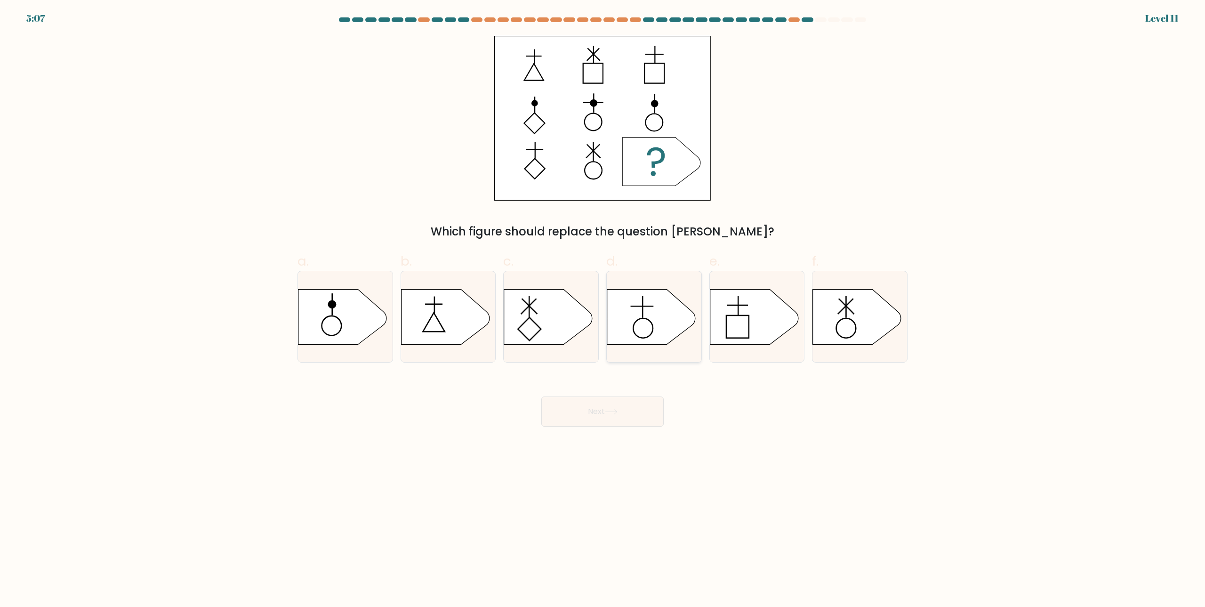
click at [635, 321] on icon at bounding box center [651, 316] width 89 height 55
click at [603, 310] on input "d." at bounding box center [603, 307] width 0 height 6
radio input "true"
click at [645, 417] on button "Next" at bounding box center [602, 411] width 122 height 30
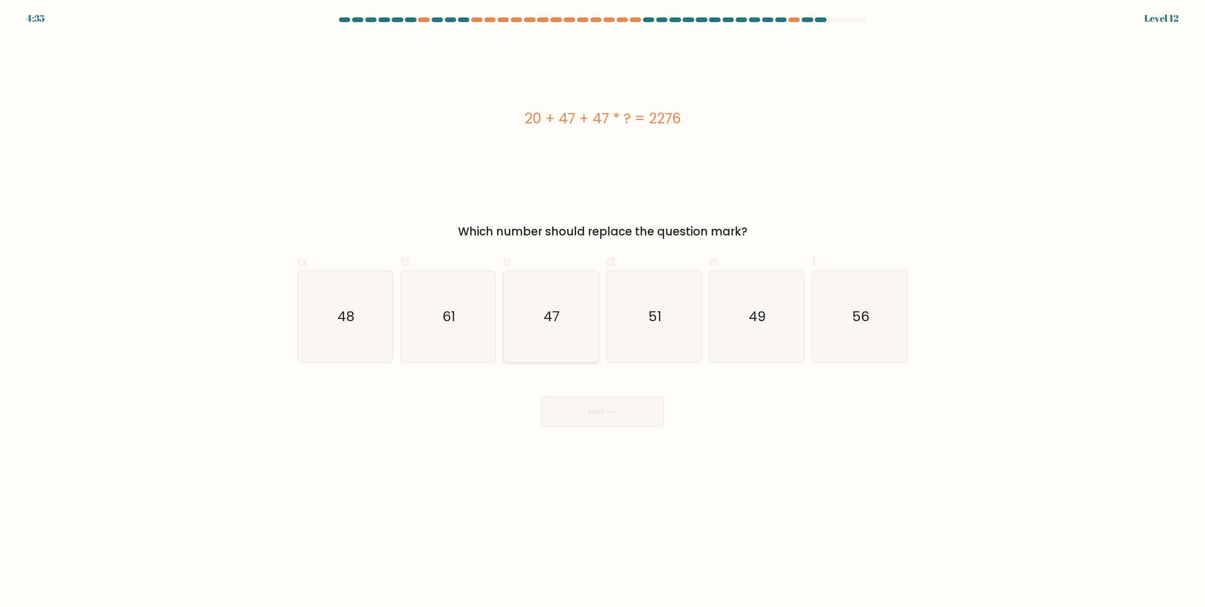
click at [535, 333] on icon "47" at bounding box center [551, 316] width 91 height 91
click at [603, 310] on input "c. 47" at bounding box center [603, 307] width 0 height 6
radio input "true"
click at [600, 413] on button "Next" at bounding box center [602, 411] width 122 height 30
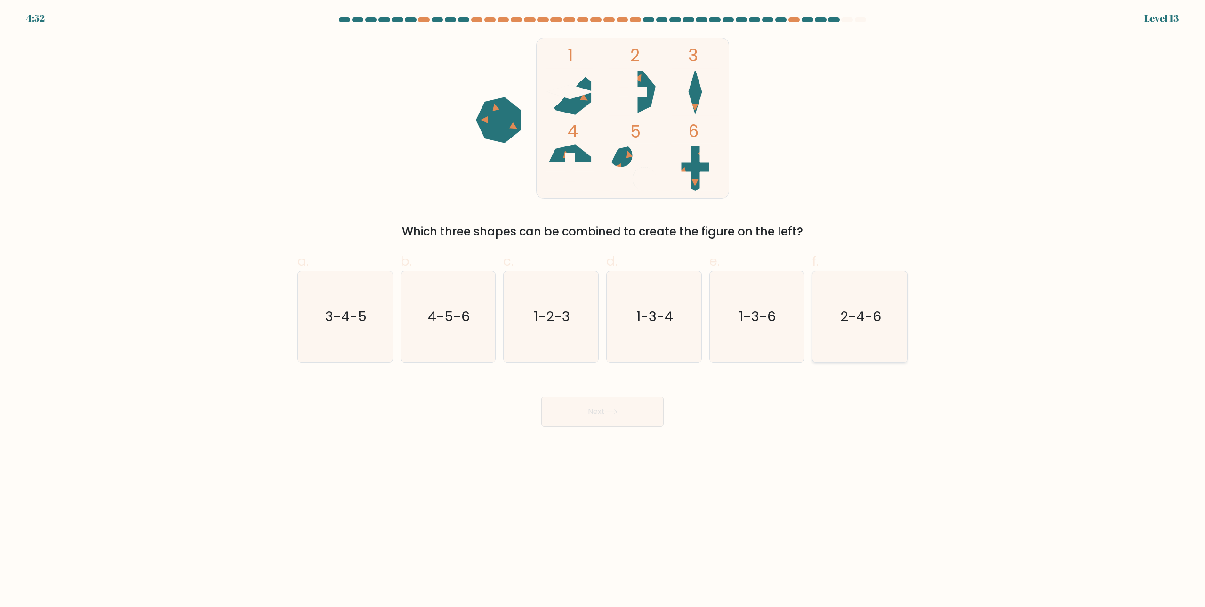
click at [864, 338] on icon "2-4-6" at bounding box center [860, 316] width 91 height 91
click at [603, 310] on input "f. 2-4-6" at bounding box center [603, 307] width 0 height 6
radio input "true"
click at [632, 410] on button "Next" at bounding box center [602, 411] width 122 height 30
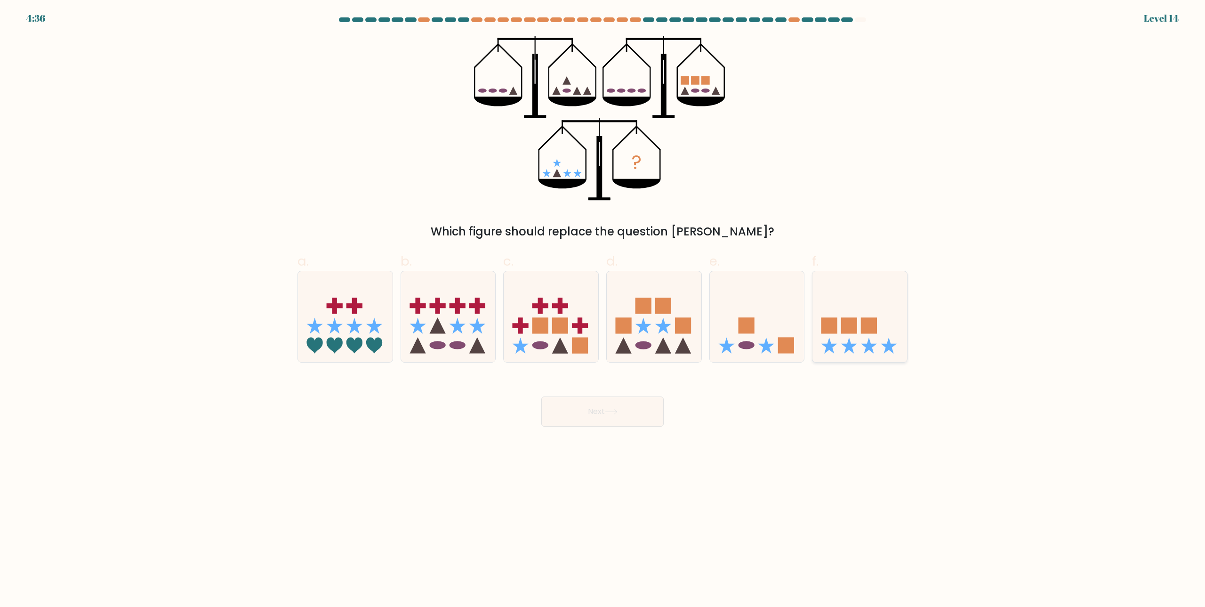
click at [873, 322] on rect at bounding box center [869, 325] width 16 height 16
click at [603, 310] on input "f." at bounding box center [603, 307] width 0 height 6
radio input "true"
click at [589, 407] on button "Next" at bounding box center [602, 411] width 122 height 30
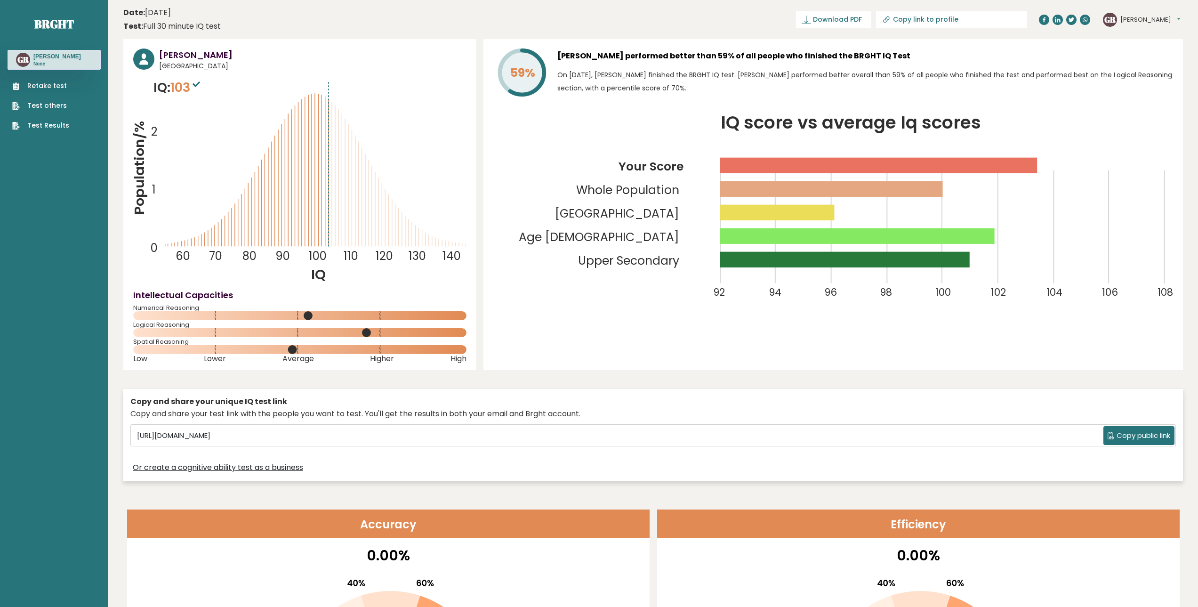
click at [55, 86] on link "Retake test" at bounding box center [40, 86] width 57 height 10
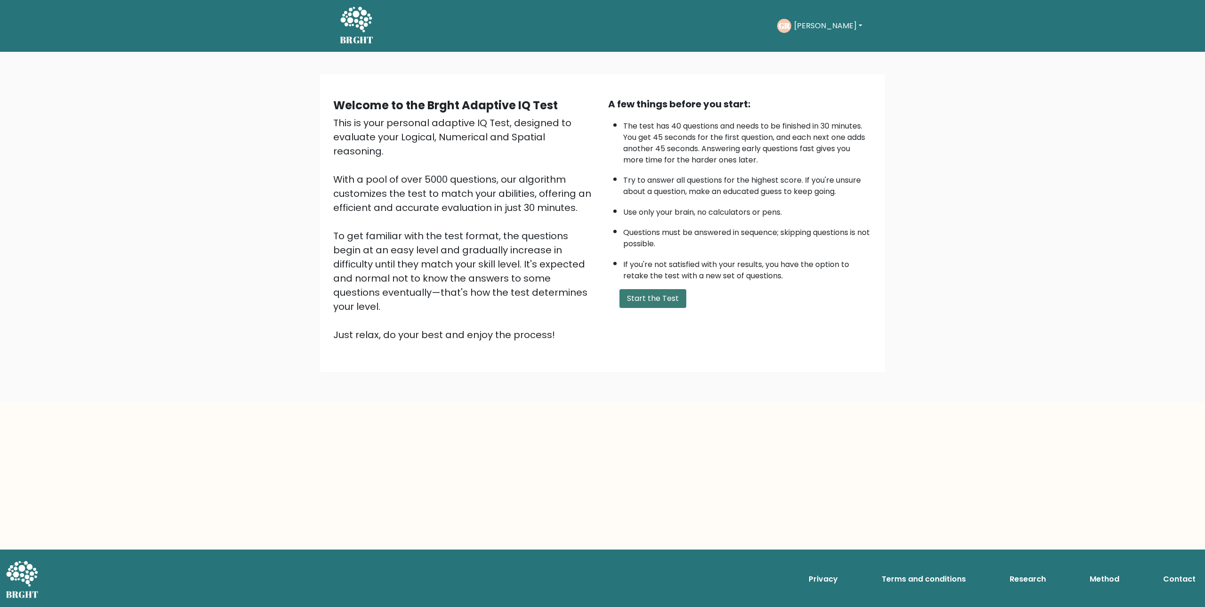
click at [661, 294] on button "Start the Test" at bounding box center [653, 298] width 67 height 19
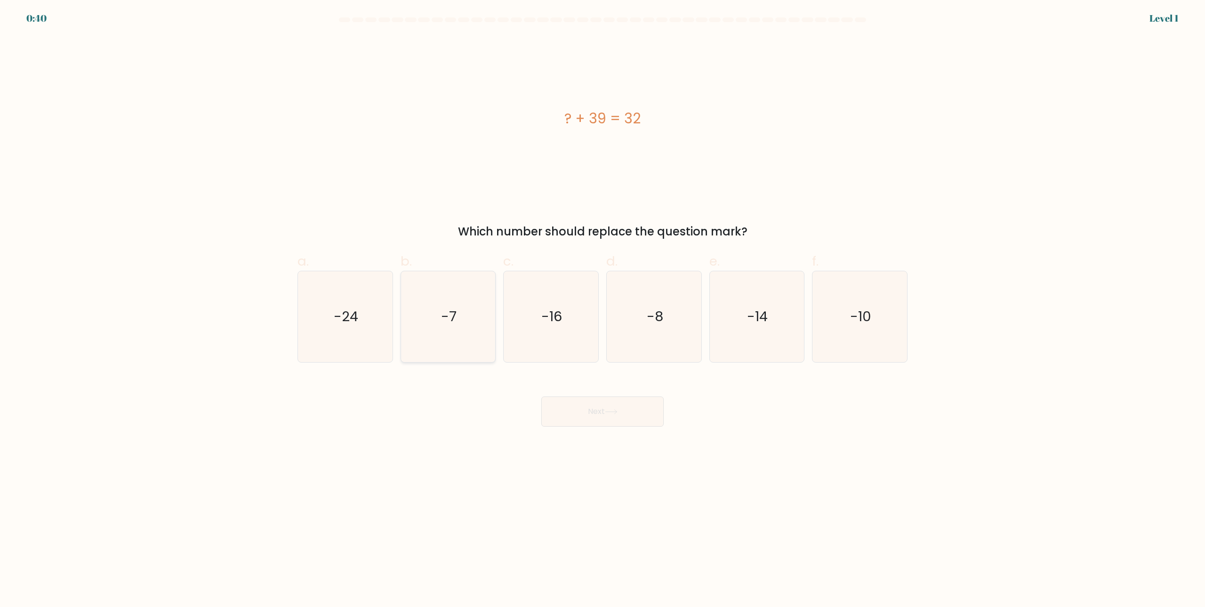
click at [442, 288] on icon "-7" at bounding box center [448, 316] width 91 height 91
click at [603, 304] on input "b. -7" at bounding box center [603, 307] width 0 height 6
radio input "true"
click at [604, 410] on button "Next" at bounding box center [602, 411] width 122 height 30
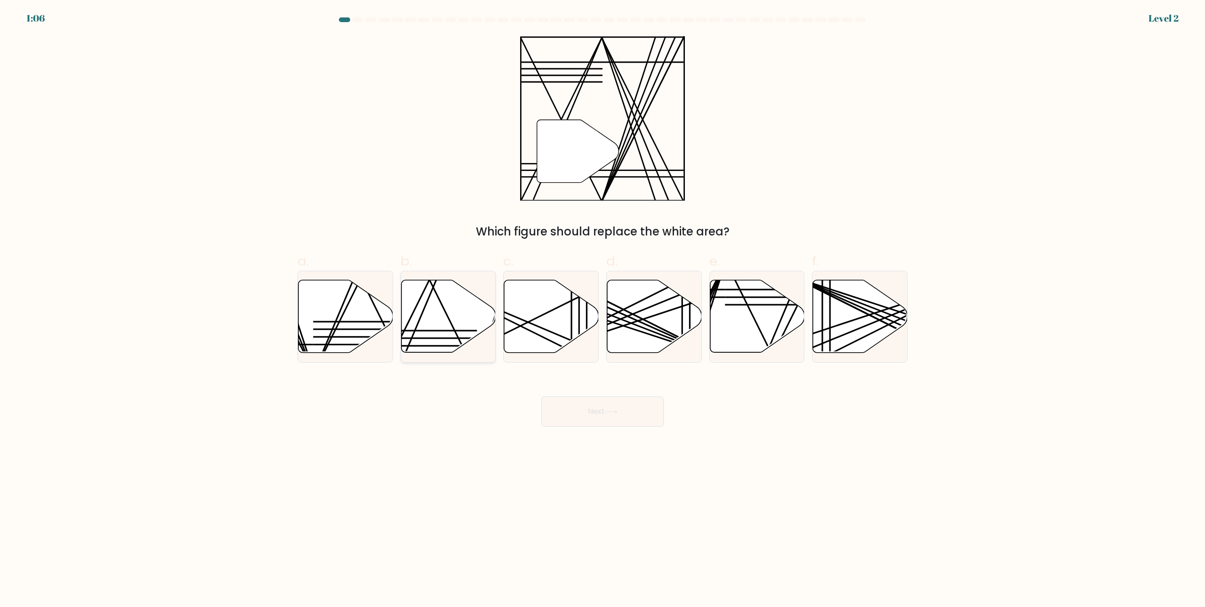
click at [442, 345] on icon at bounding box center [448, 316] width 95 height 73
click at [603, 310] on input "b." at bounding box center [603, 307] width 0 height 6
radio input "true"
click at [599, 411] on button "Next" at bounding box center [602, 411] width 122 height 30
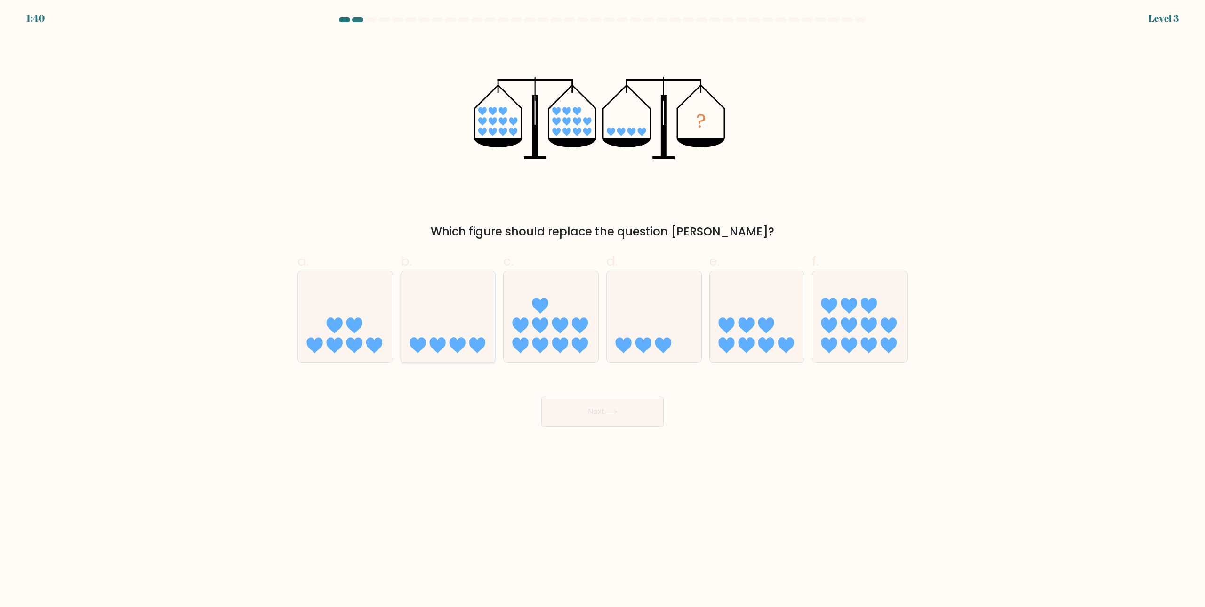
click at [463, 325] on icon at bounding box center [448, 317] width 95 height 78
click at [603, 310] on input "b." at bounding box center [603, 307] width 0 height 6
radio input "true"
click at [602, 409] on button "Next" at bounding box center [602, 411] width 122 height 30
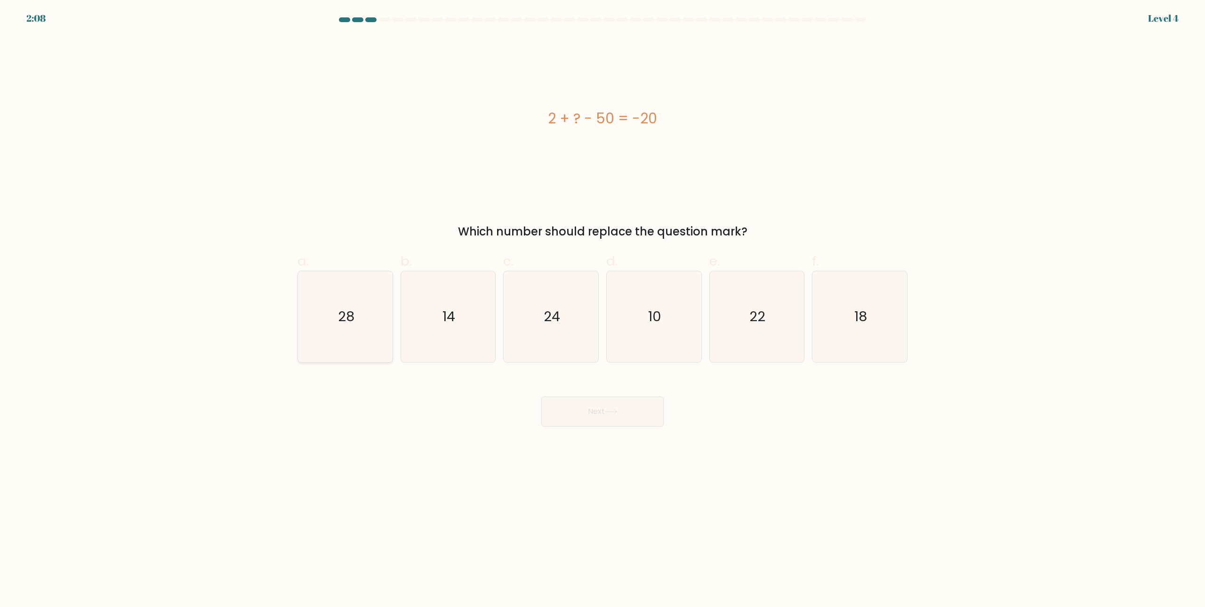
click at [347, 347] on icon "28" at bounding box center [345, 316] width 91 height 91
click at [603, 310] on input "a. 28" at bounding box center [603, 307] width 0 height 6
radio input "true"
click at [589, 406] on button "Next" at bounding box center [602, 411] width 122 height 30
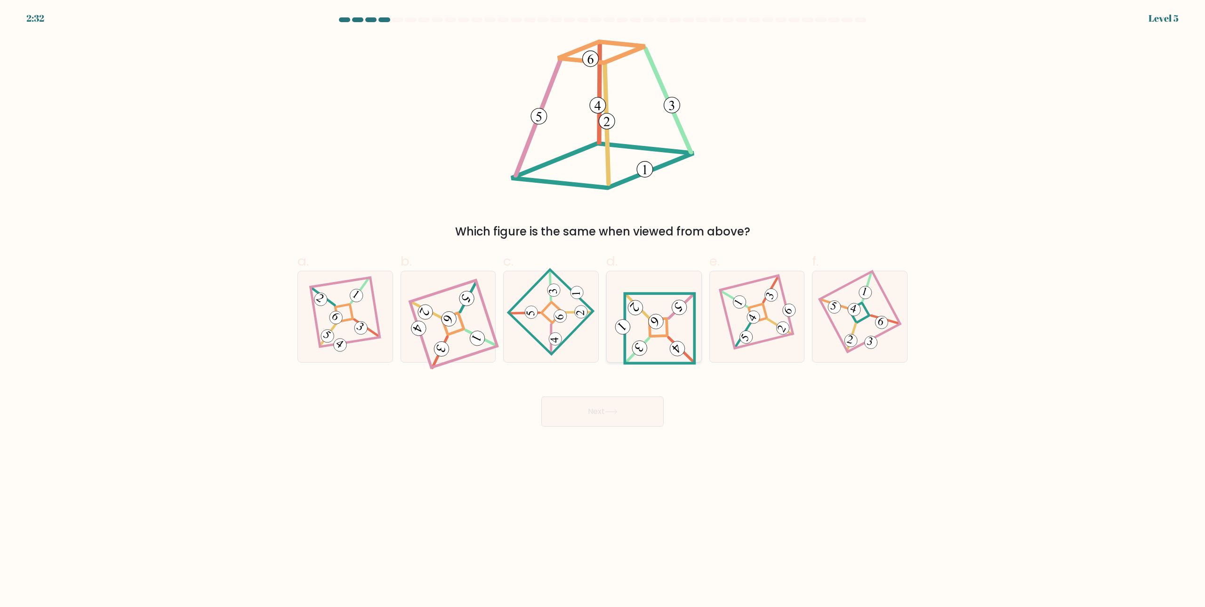
click at [684, 331] on icon at bounding box center [654, 317] width 84 height 73
click at [603, 310] on input "d." at bounding box center [603, 307] width 0 height 6
radio input "true"
click at [684, 331] on icon at bounding box center [654, 317] width 83 height 72
click at [603, 310] on input "d." at bounding box center [603, 307] width 0 height 6
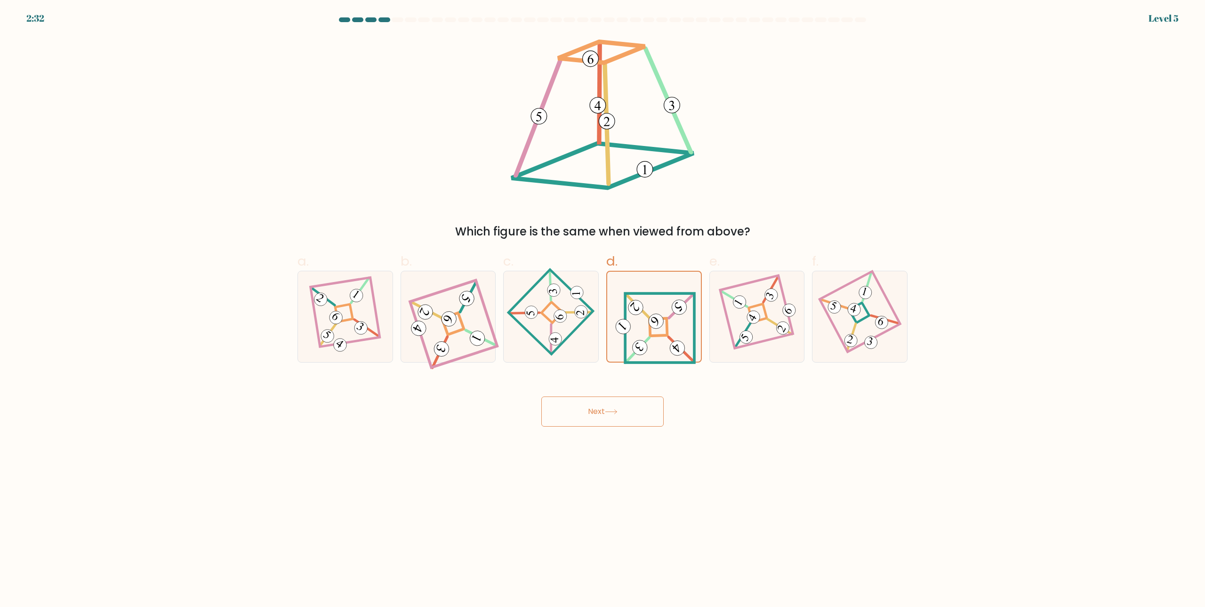
click at [621, 410] on button "Next" at bounding box center [602, 411] width 122 height 30
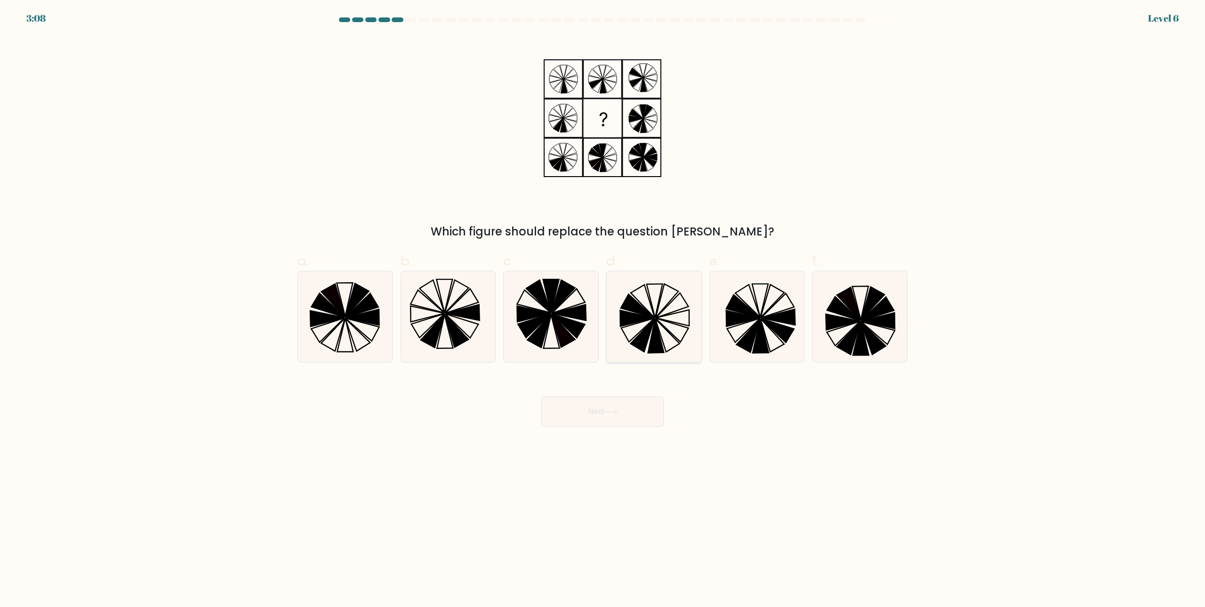
click at [673, 327] on icon at bounding box center [654, 316] width 91 height 91
click at [603, 310] on input "d." at bounding box center [603, 307] width 0 height 6
radio input "true"
click at [595, 417] on button "Next" at bounding box center [602, 411] width 122 height 30
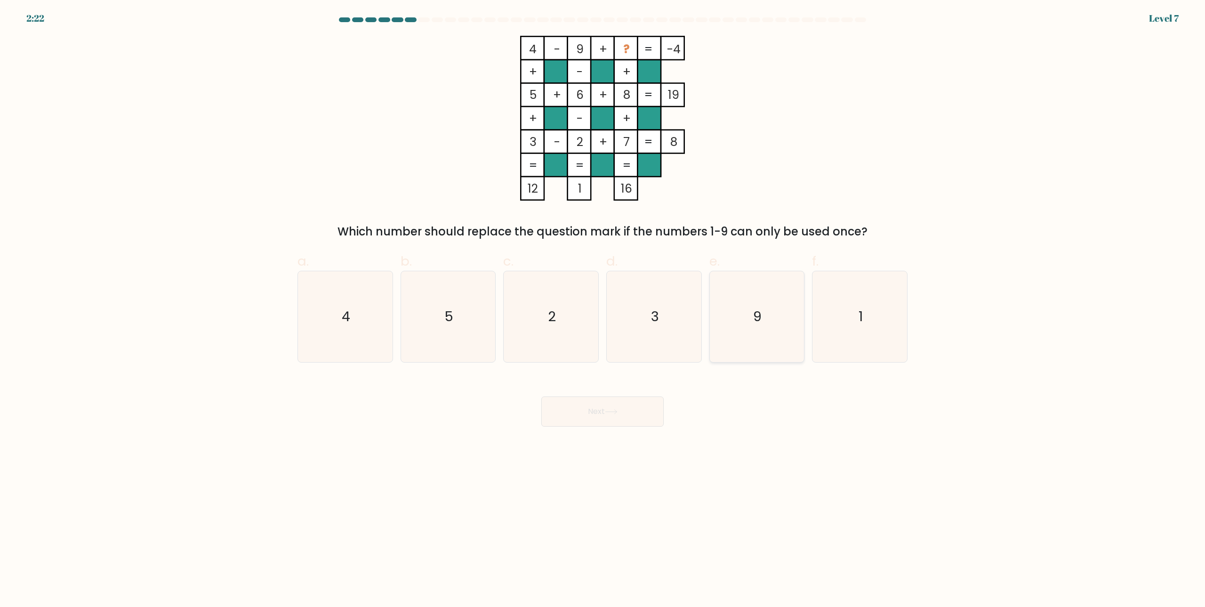
click at [752, 322] on icon "9" at bounding box center [756, 316] width 91 height 91
click at [603, 310] on input "e. 9" at bounding box center [603, 307] width 0 height 6
radio input "true"
click at [618, 410] on icon at bounding box center [611, 411] width 13 height 5
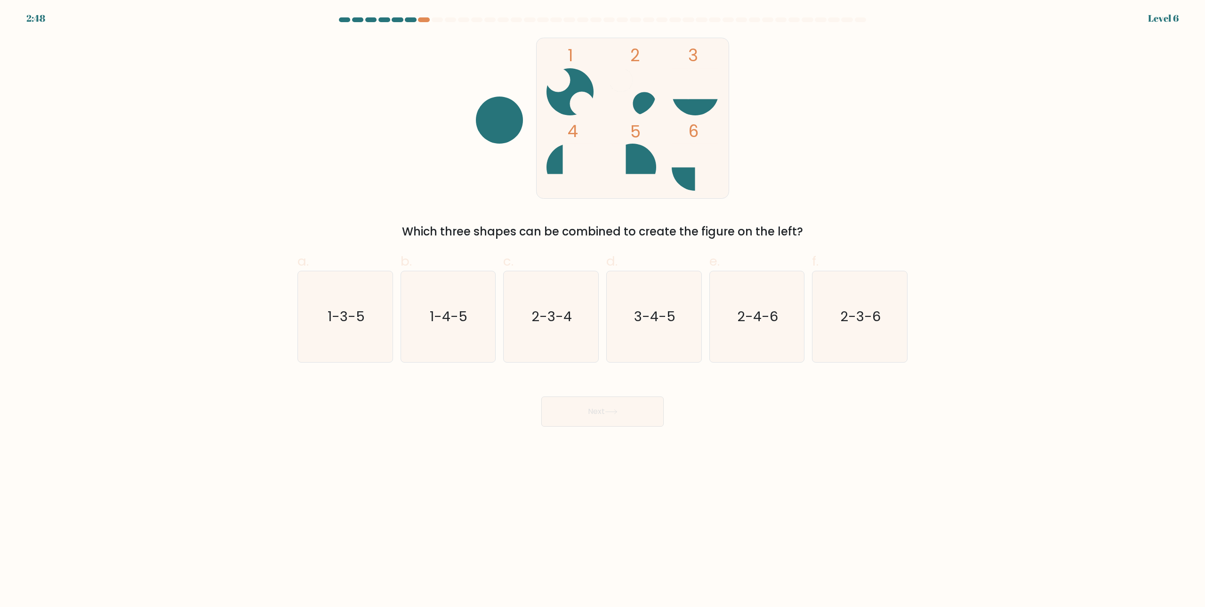
drag, startPoint x: 679, startPoint y: 336, endPoint x: 662, endPoint y: 367, distance: 35.8
click at [679, 336] on icon "3-4-5" at bounding box center [654, 316] width 91 height 91
click at [603, 310] on input "d. 3-4-5" at bounding box center [603, 307] width 0 height 6
radio input "true"
click at [623, 409] on button "Next" at bounding box center [602, 411] width 122 height 30
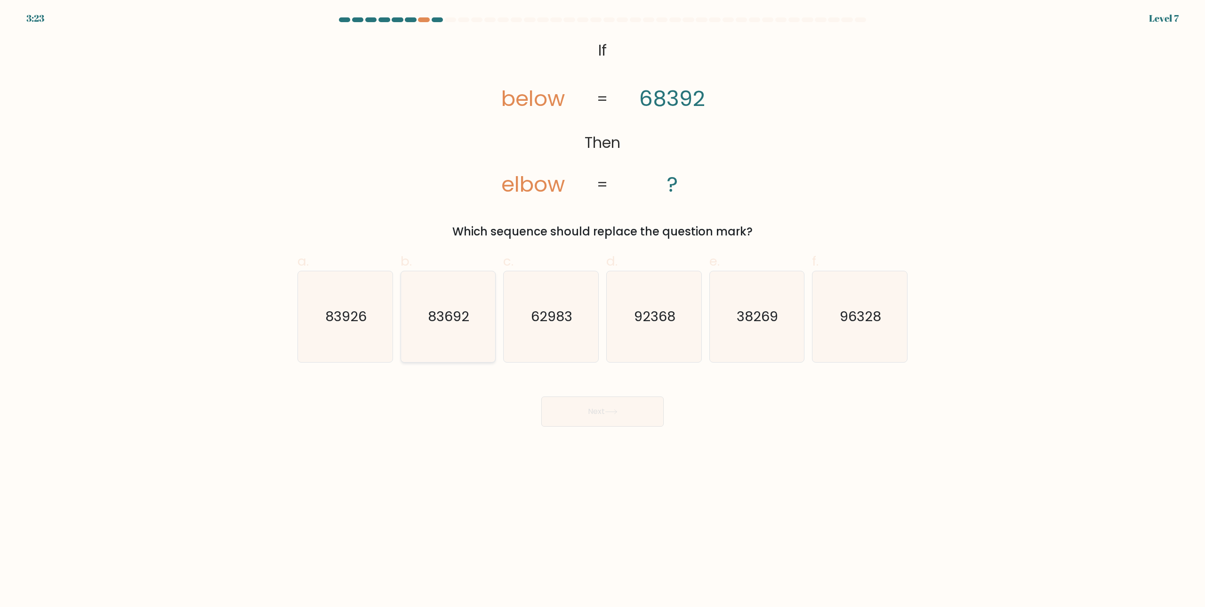
click at [456, 315] on text "83692" at bounding box center [448, 316] width 41 height 19
click at [603, 310] on input "b. 83692" at bounding box center [603, 307] width 0 height 6
radio input "true"
click at [593, 406] on button "Next" at bounding box center [602, 411] width 122 height 30
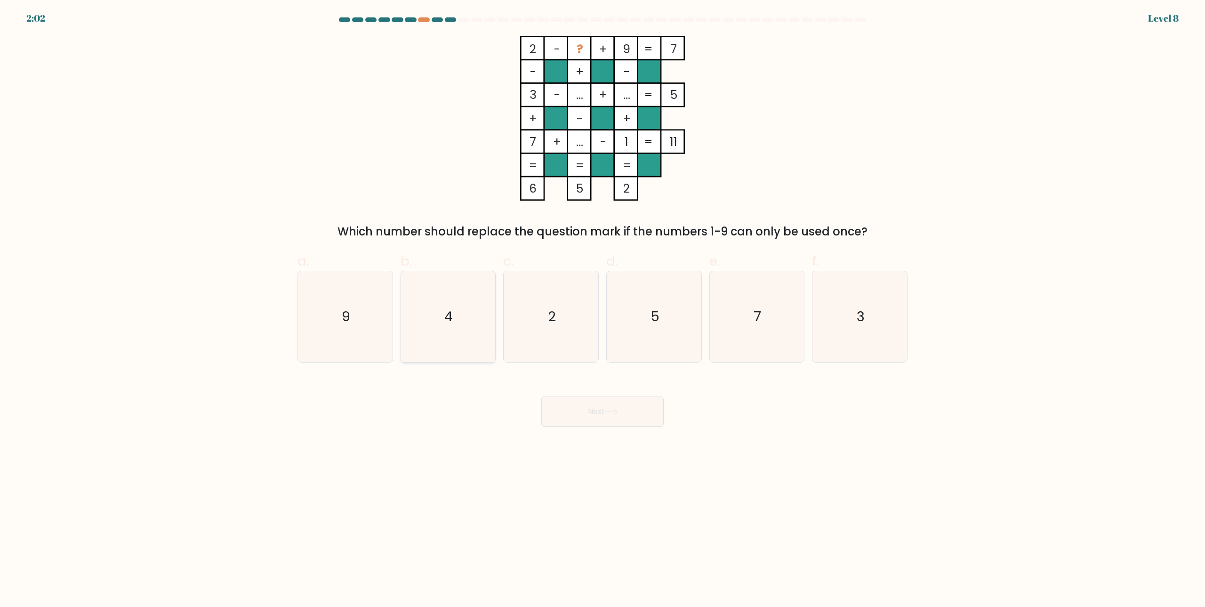
click at [464, 322] on icon "4" at bounding box center [448, 316] width 91 height 91
click at [603, 310] on input "b. 4" at bounding box center [603, 307] width 0 height 6
radio input "true"
click at [601, 408] on button "Next" at bounding box center [602, 411] width 122 height 30
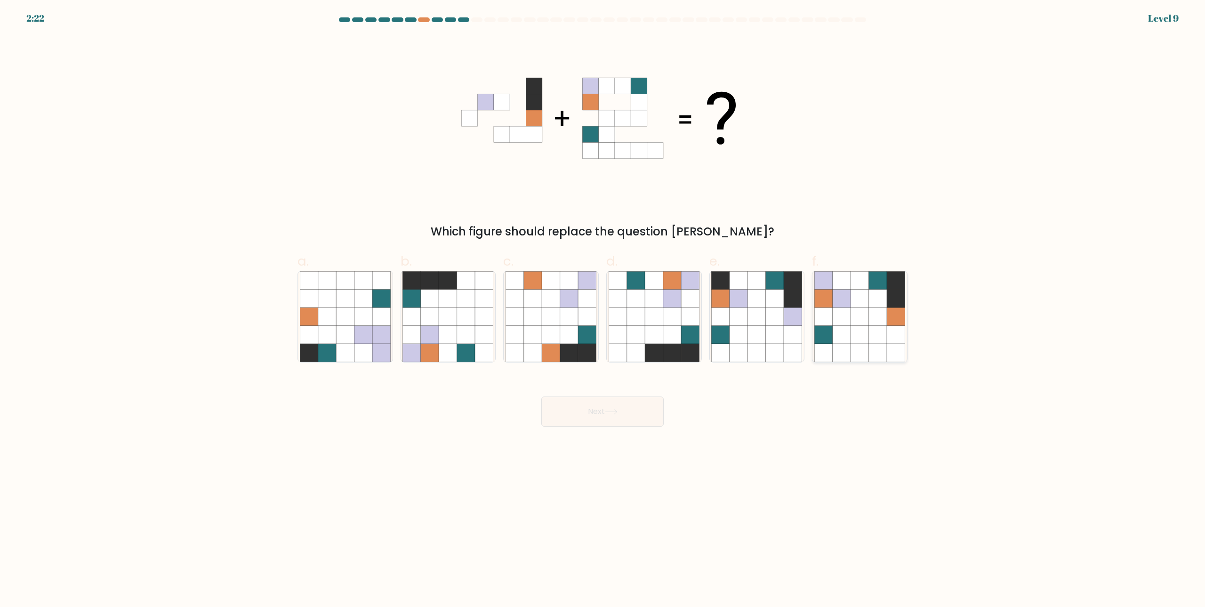
click at [865, 315] on icon at bounding box center [860, 317] width 18 height 18
click at [603, 310] on input "f." at bounding box center [603, 307] width 0 height 6
radio input "true"
click at [573, 414] on button "Next" at bounding box center [602, 411] width 122 height 30
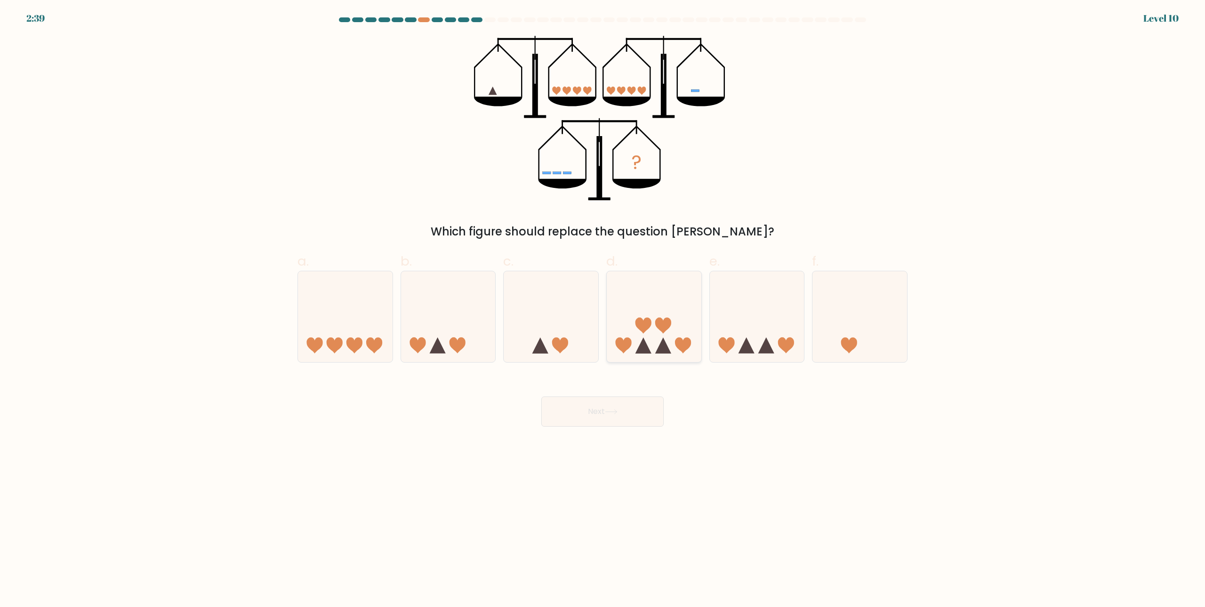
click at [658, 332] on icon at bounding box center [654, 317] width 95 height 78
click at [603, 310] on input "d." at bounding box center [603, 307] width 0 height 6
radio input "true"
click at [591, 422] on button "Next" at bounding box center [602, 411] width 122 height 30
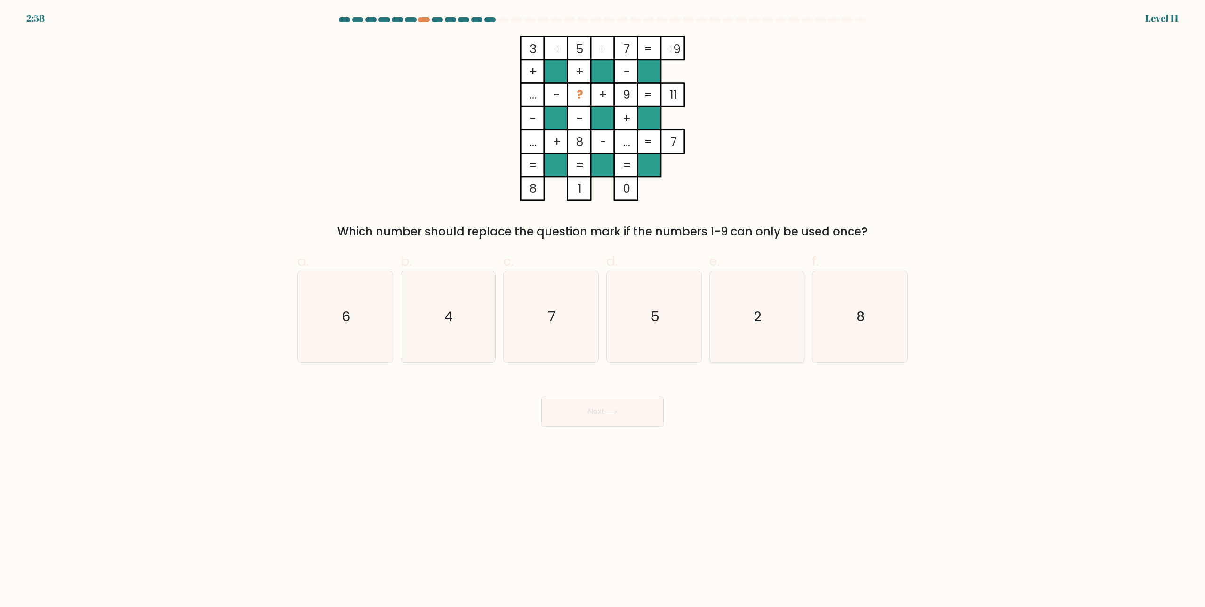
click at [764, 307] on icon "2" at bounding box center [756, 316] width 91 height 91
click at [603, 307] on input "e. 2" at bounding box center [603, 307] width 0 height 6
radio input "true"
click at [604, 412] on button "Next" at bounding box center [602, 411] width 122 height 30
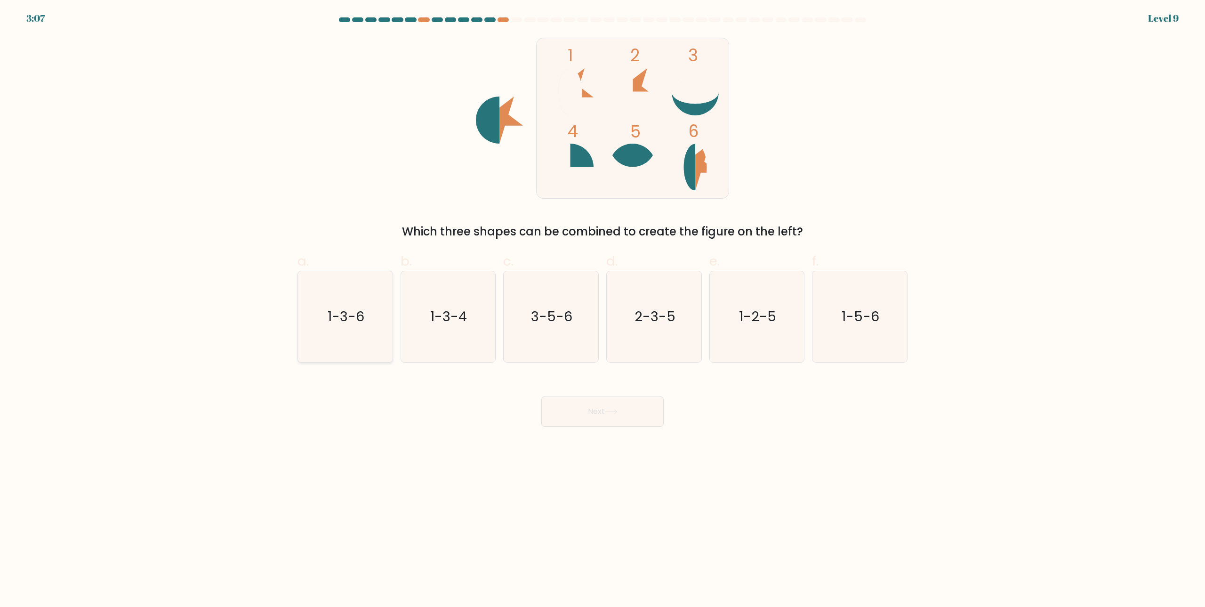
click at [360, 335] on icon "1-3-6" at bounding box center [345, 316] width 91 height 91
click at [603, 310] on input "a. 1-3-6" at bounding box center [603, 307] width 0 height 6
radio input "true"
click at [598, 412] on button "Next" at bounding box center [602, 411] width 122 height 30
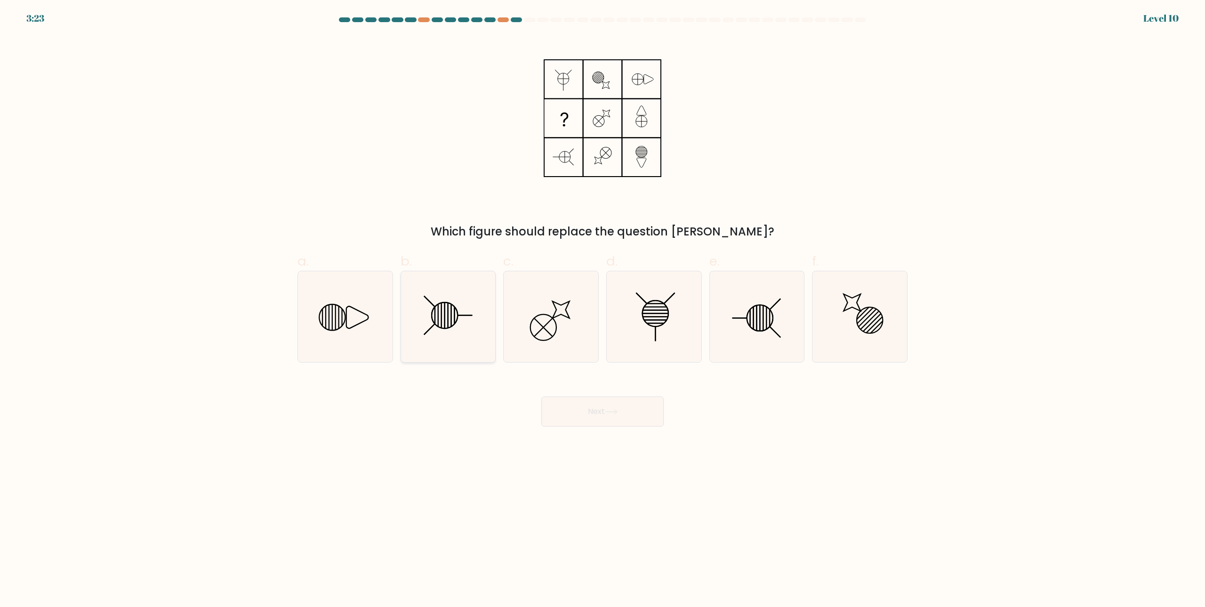
click at [475, 322] on icon at bounding box center [448, 316] width 91 height 91
click at [603, 310] on input "b." at bounding box center [603, 307] width 0 height 6
radio input "true"
click at [648, 403] on button "Next" at bounding box center [602, 411] width 122 height 30
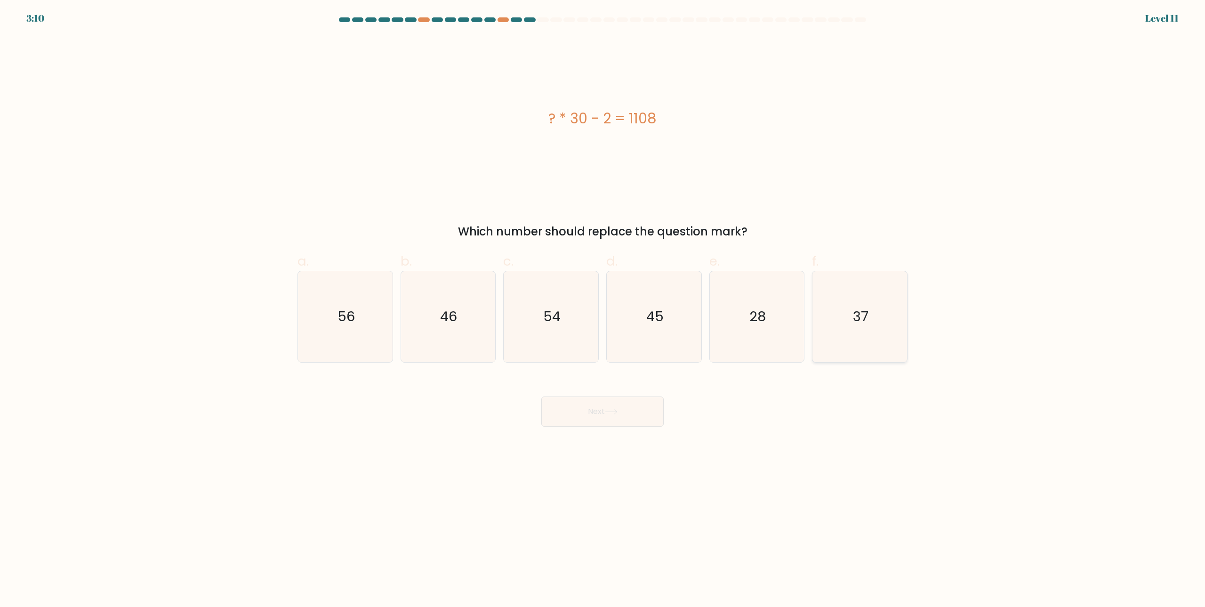
click at [878, 310] on icon "37" at bounding box center [860, 316] width 91 height 91
click at [603, 310] on input "f. 37" at bounding box center [603, 307] width 0 height 6
radio input "true"
click at [564, 398] on button "Next" at bounding box center [602, 411] width 122 height 30
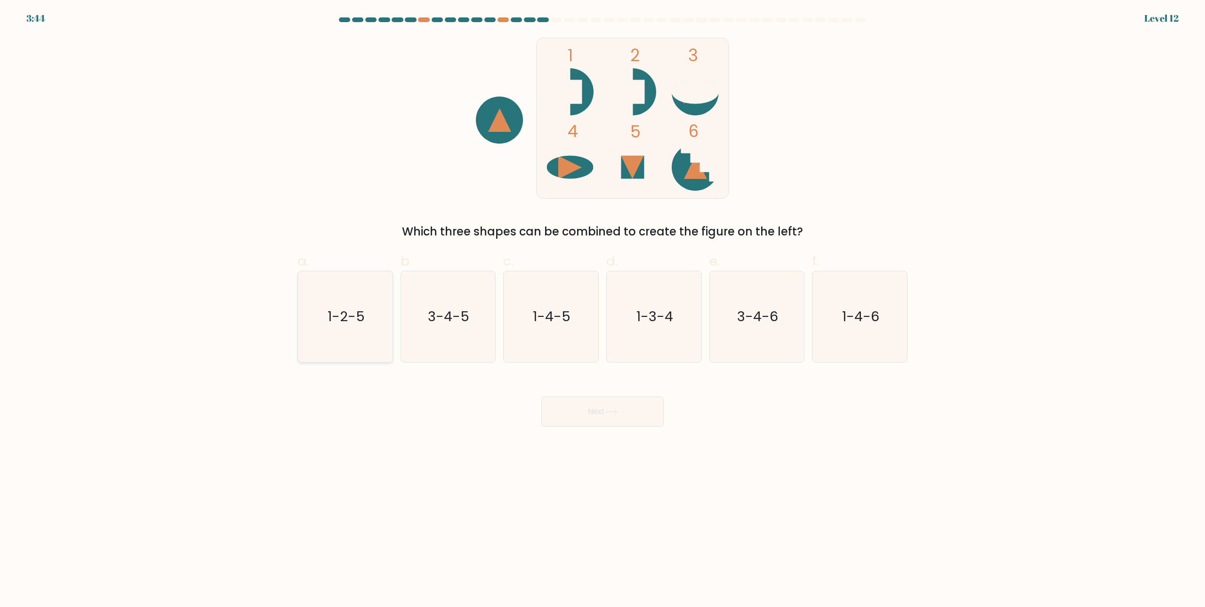
click at [343, 340] on icon "1-2-5" at bounding box center [345, 316] width 91 height 91
click at [603, 310] on input "a. 1-2-5" at bounding box center [603, 307] width 0 height 6
radio input "true"
click at [595, 402] on button "Next" at bounding box center [602, 411] width 122 height 30
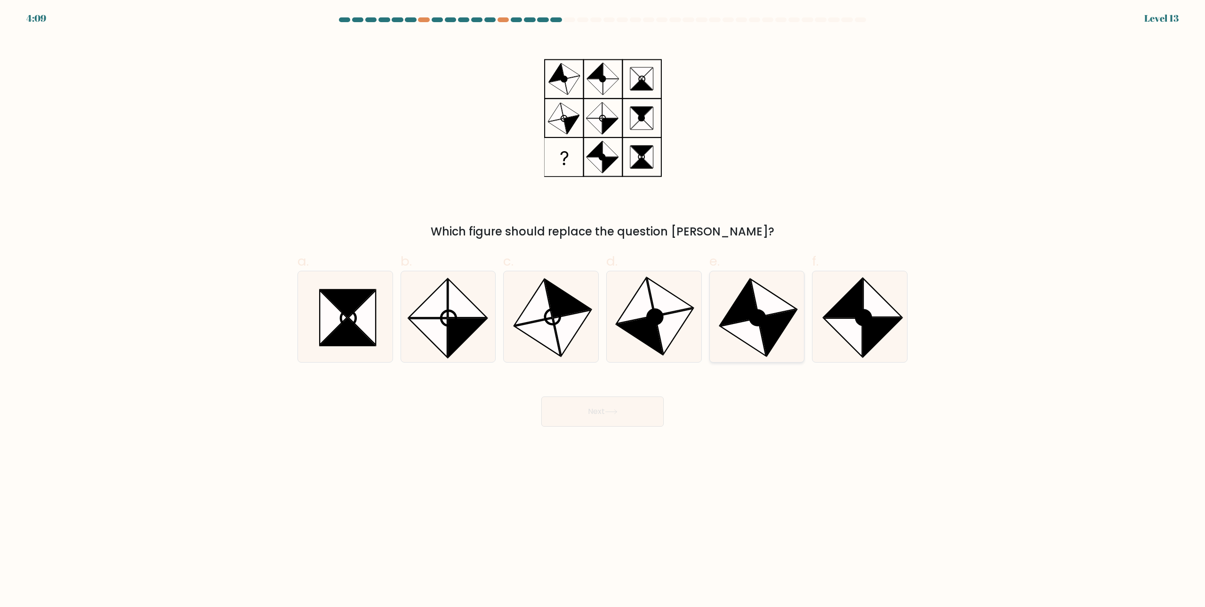
click at [775, 330] on icon at bounding box center [778, 333] width 38 height 46
click at [603, 310] on input "e." at bounding box center [603, 307] width 0 height 6
radio input "true"
click at [584, 404] on button "Next" at bounding box center [602, 411] width 122 height 30
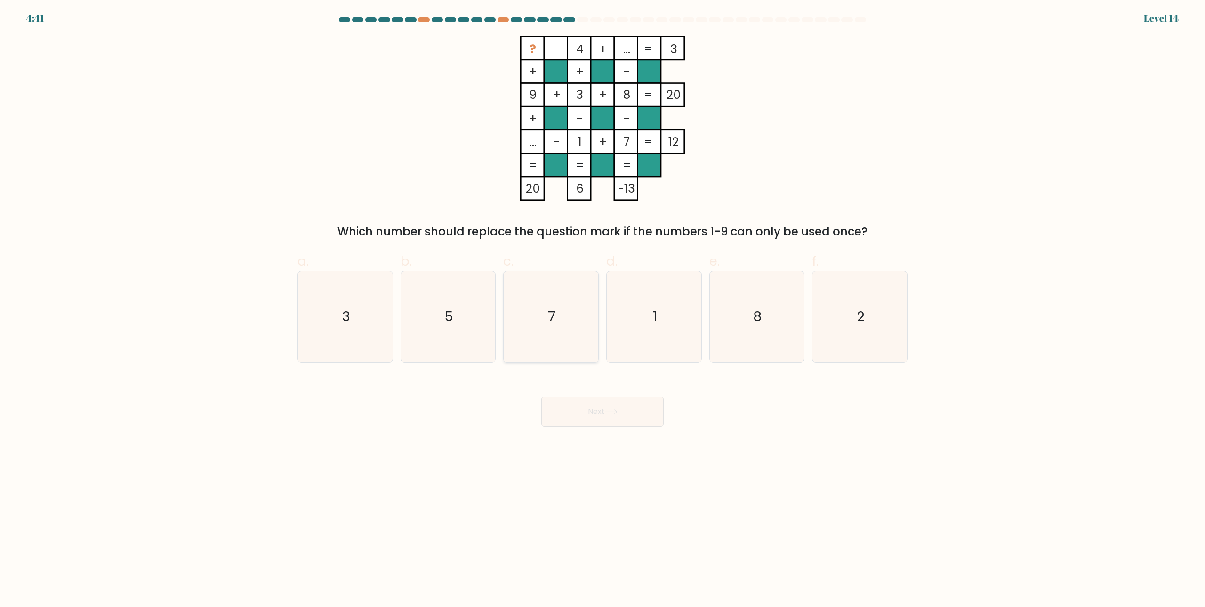
click at [550, 305] on icon "7" at bounding box center [551, 316] width 91 height 91
click at [603, 305] on input "c. 7" at bounding box center [603, 307] width 0 height 6
radio input "true"
click at [579, 413] on button "Next" at bounding box center [602, 411] width 122 height 30
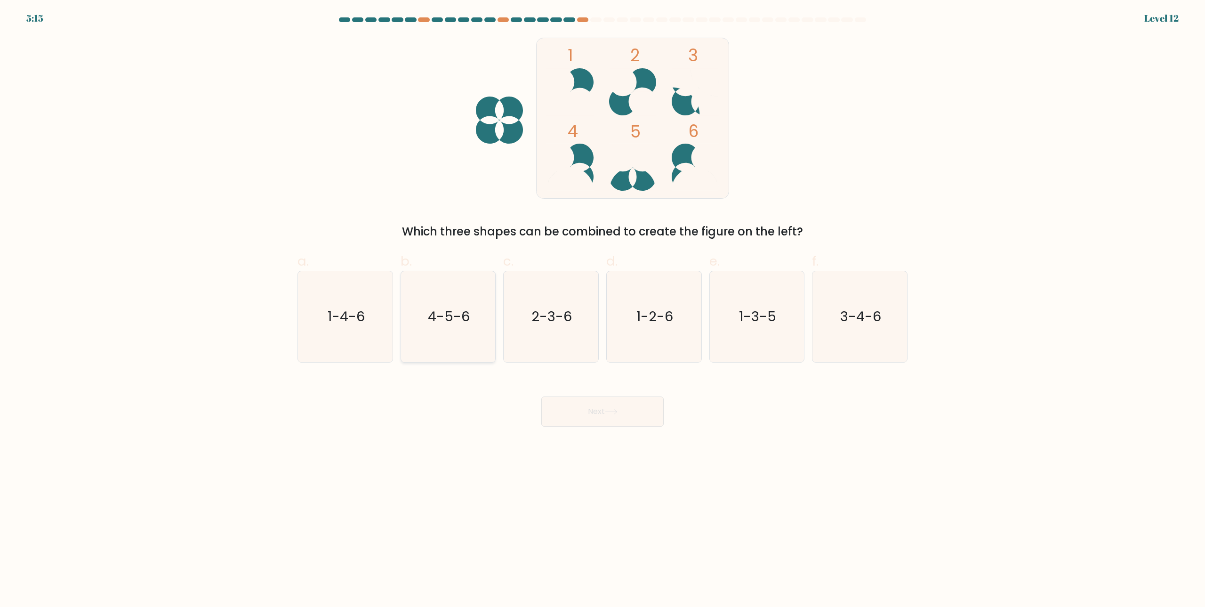
click at [450, 343] on icon "4-5-6" at bounding box center [448, 316] width 91 height 91
click at [603, 310] on input "b. 4-5-6" at bounding box center [603, 307] width 0 height 6
radio input "true"
click at [590, 421] on button "Next" at bounding box center [602, 411] width 122 height 30
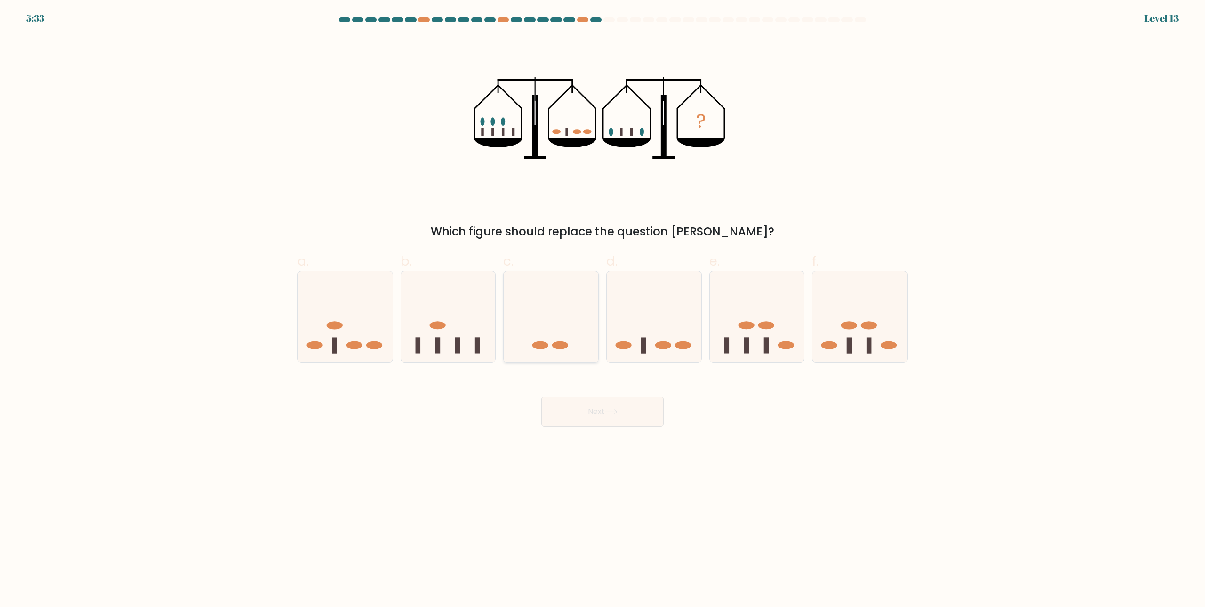
click at [567, 338] on icon at bounding box center [551, 317] width 95 height 78
click at [603, 310] on input "c." at bounding box center [603, 307] width 0 height 6
radio input "true"
click at [604, 407] on button "Next" at bounding box center [602, 411] width 122 height 30
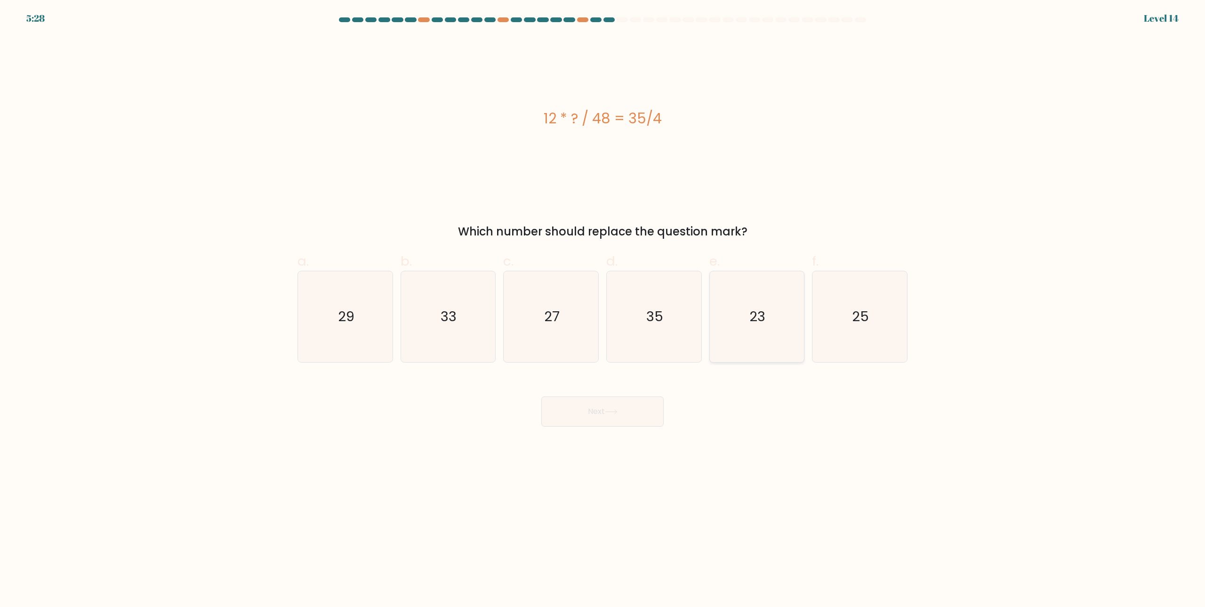
click at [790, 331] on icon "23" at bounding box center [756, 316] width 91 height 91
click at [603, 310] on input "e. 23" at bounding box center [603, 307] width 0 height 6
radio input "true"
click at [616, 421] on button "Next" at bounding box center [602, 411] width 122 height 30
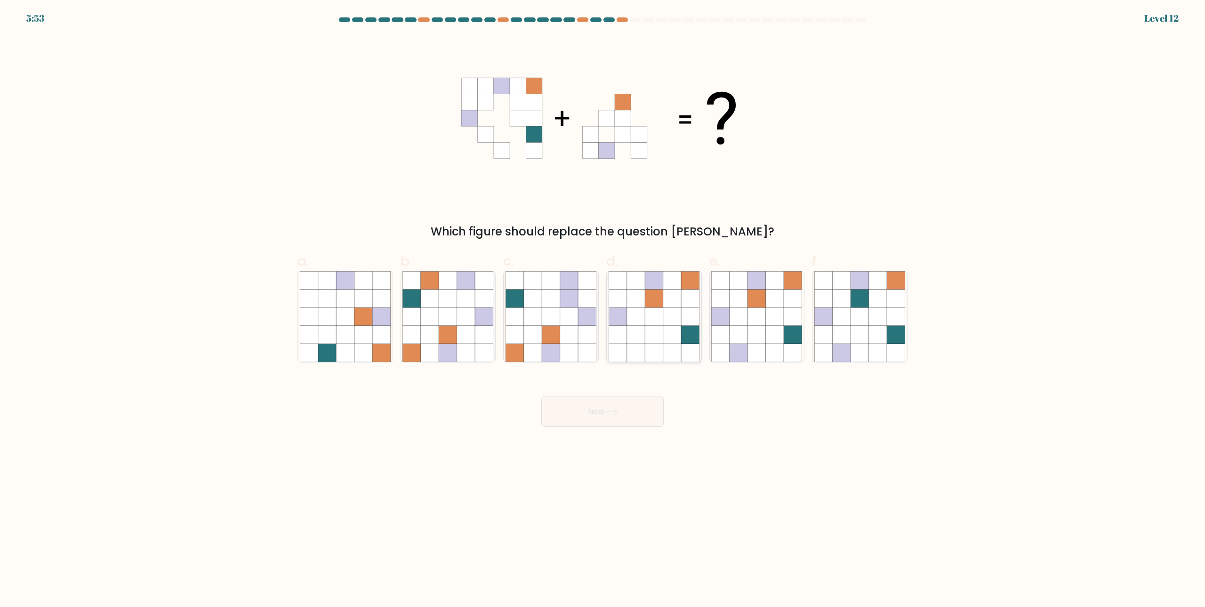
click at [671, 311] on icon at bounding box center [672, 317] width 18 height 18
click at [603, 310] on input "d." at bounding box center [603, 307] width 0 height 6
radio input "true"
click at [599, 432] on body "5:52 Level 12" at bounding box center [602, 303] width 1205 height 607
click at [601, 424] on button "Next" at bounding box center [602, 411] width 122 height 30
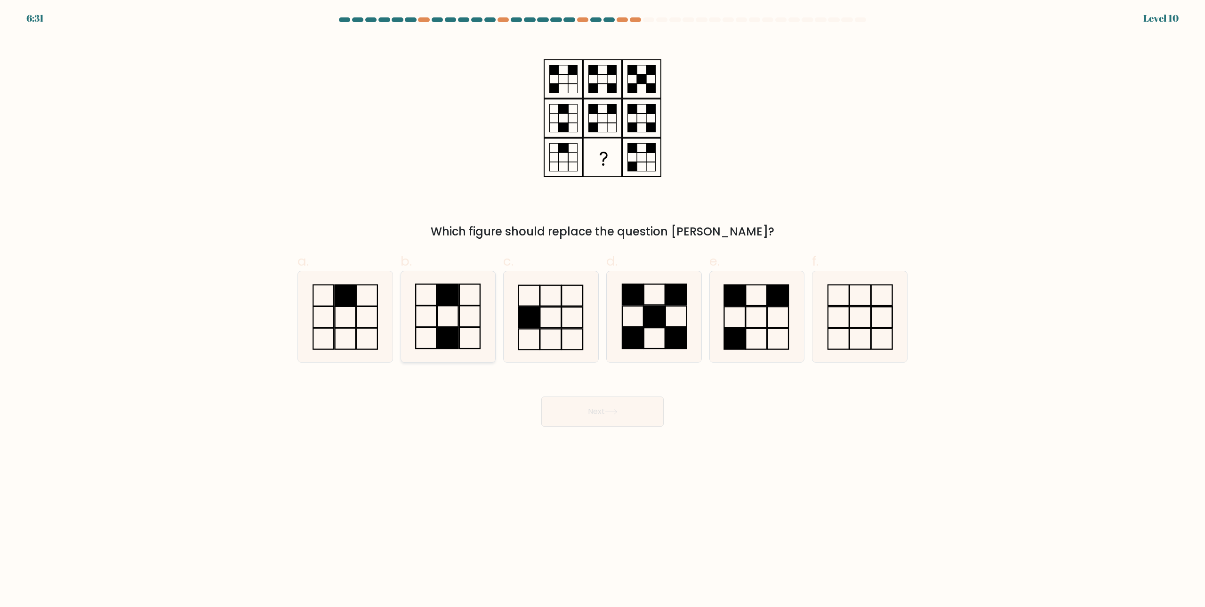
click at [449, 333] on rect at bounding box center [448, 337] width 21 height 21
click at [603, 310] on input "b." at bounding box center [603, 307] width 0 height 6
radio input "true"
click at [583, 407] on button "Next" at bounding box center [602, 411] width 122 height 30
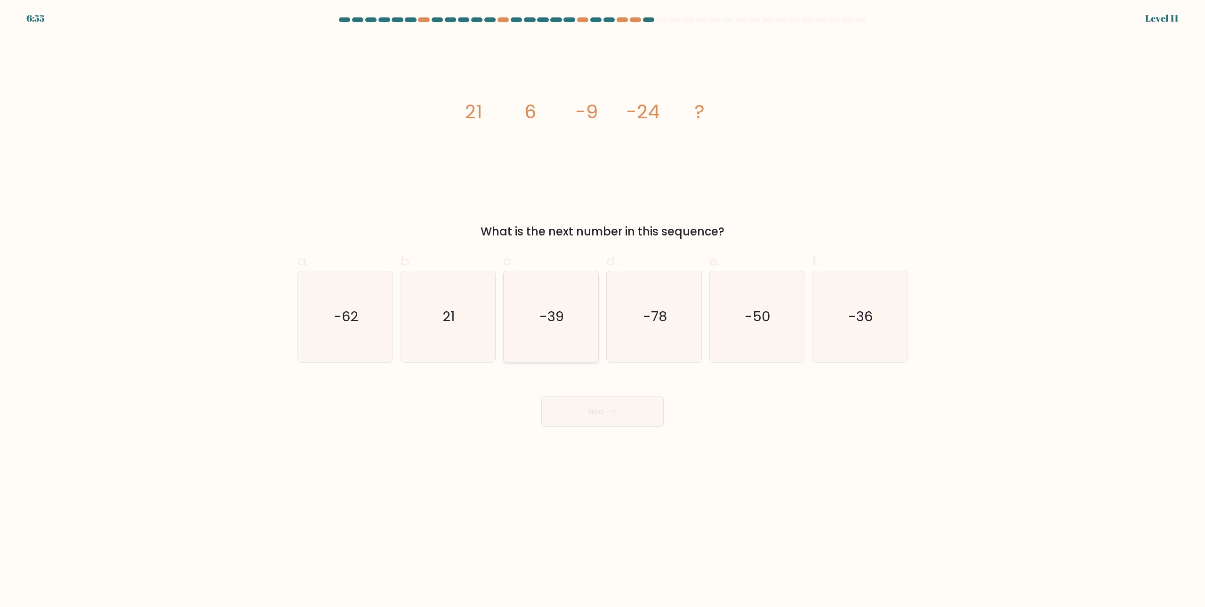
click at [522, 341] on icon "-39" at bounding box center [551, 316] width 91 height 91
click at [603, 310] on input "c. -39" at bounding box center [603, 307] width 0 height 6
radio input "true"
click at [574, 429] on body "6:54 Level 11" at bounding box center [602, 303] width 1205 height 607
click at [617, 417] on button "Next" at bounding box center [602, 411] width 122 height 30
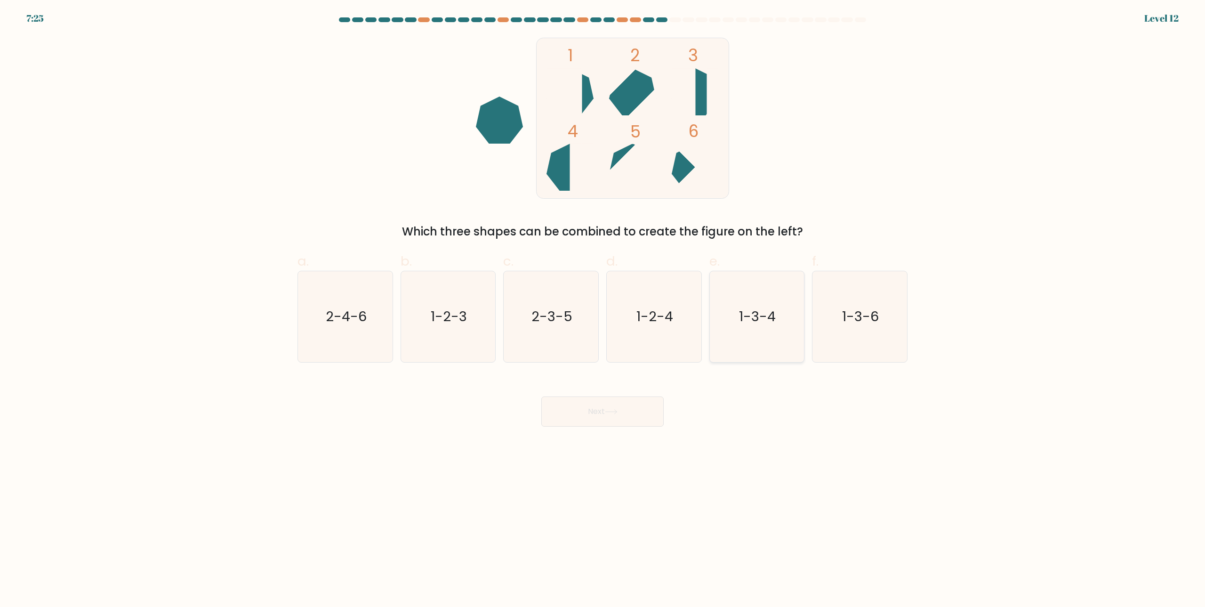
click at [754, 330] on icon "1-3-4" at bounding box center [756, 316] width 91 height 91
click at [603, 310] on input "e. 1-3-4" at bounding box center [603, 307] width 0 height 6
radio input "true"
click at [625, 404] on button "Next" at bounding box center [602, 411] width 122 height 30
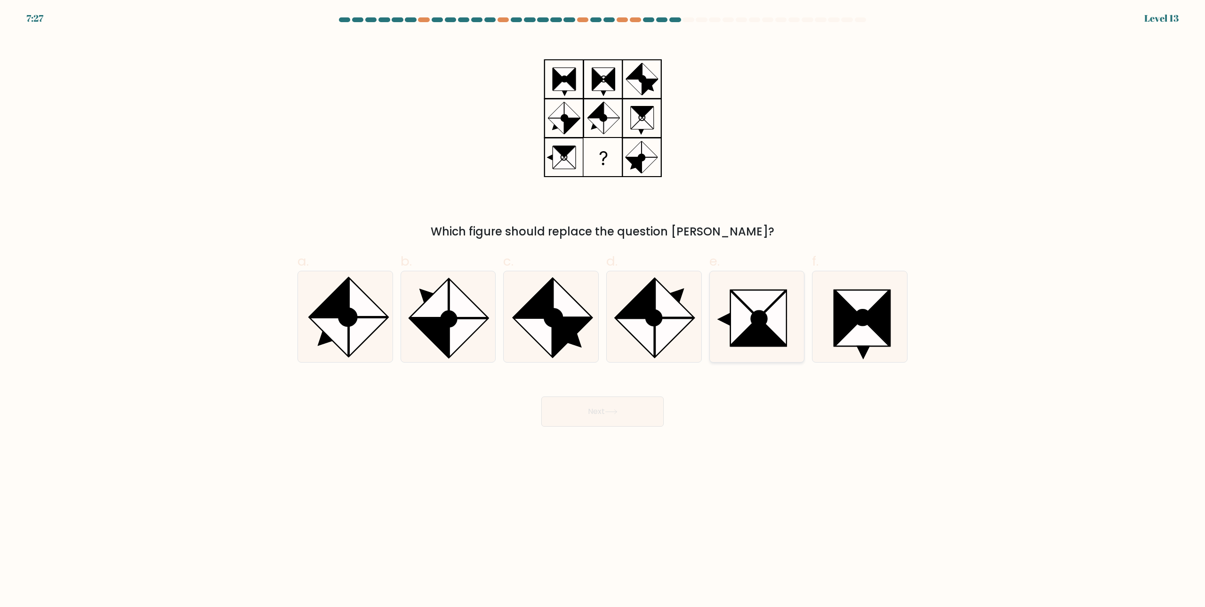
click at [738, 316] on icon at bounding box center [744, 318] width 27 height 55
click at [603, 310] on input "e." at bounding box center [603, 307] width 0 height 6
radio input "true"
click at [615, 412] on icon at bounding box center [611, 411] width 13 height 5
click at [616, 409] on icon at bounding box center [611, 411] width 13 height 5
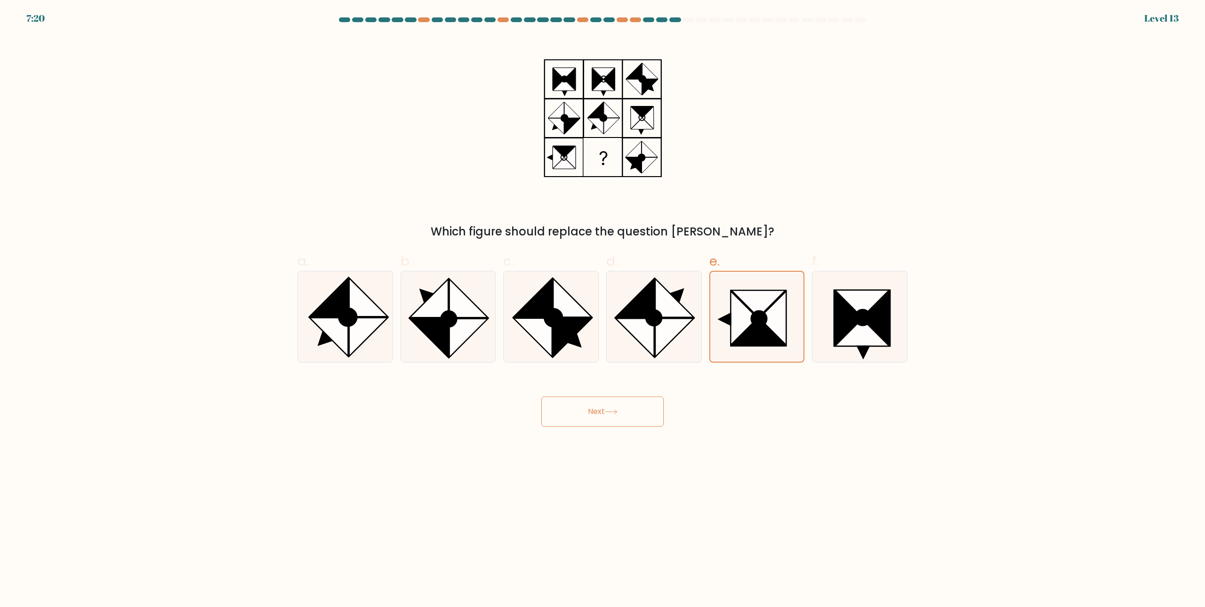
click at [616, 410] on icon at bounding box center [611, 411] width 13 height 5
click at [616, 409] on icon at bounding box center [611, 411] width 13 height 5
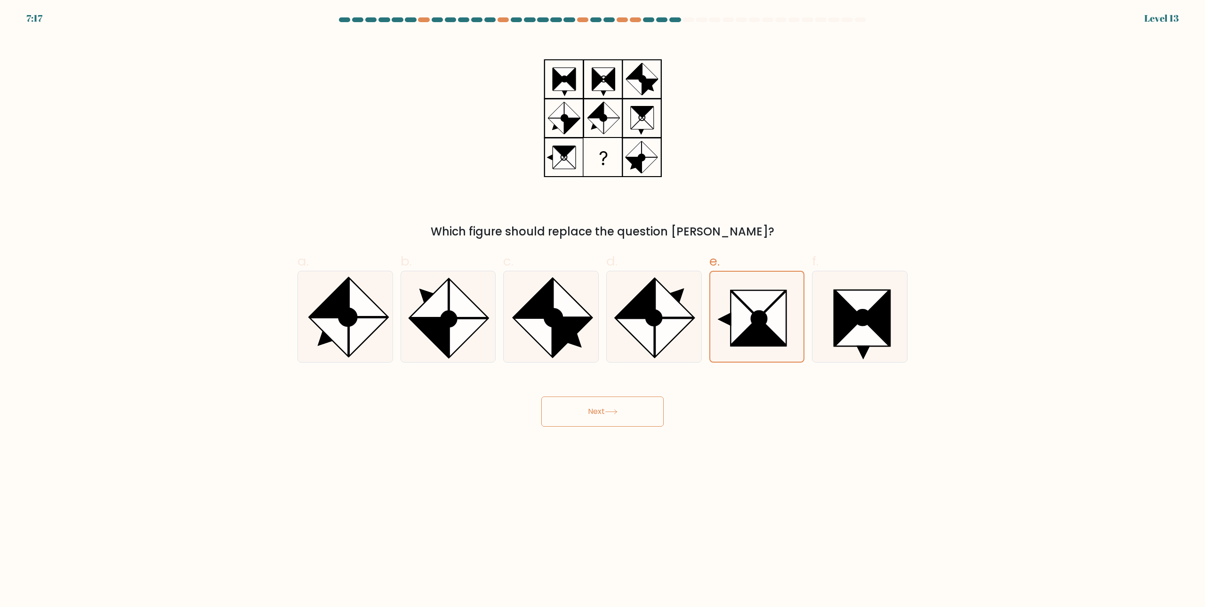
click at [584, 422] on button "Next" at bounding box center [602, 411] width 122 height 30
click at [584, 421] on button "Next" at bounding box center [602, 411] width 122 height 30
click at [583, 420] on button "Next" at bounding box center [602, 411] width 122 height 30
click at [613, 409] on button "Next" at bounding box center [602, 411] width 122 height 30
click at [613, 408] on button "Next" at bounding box center [602, 411] width 122 height 30
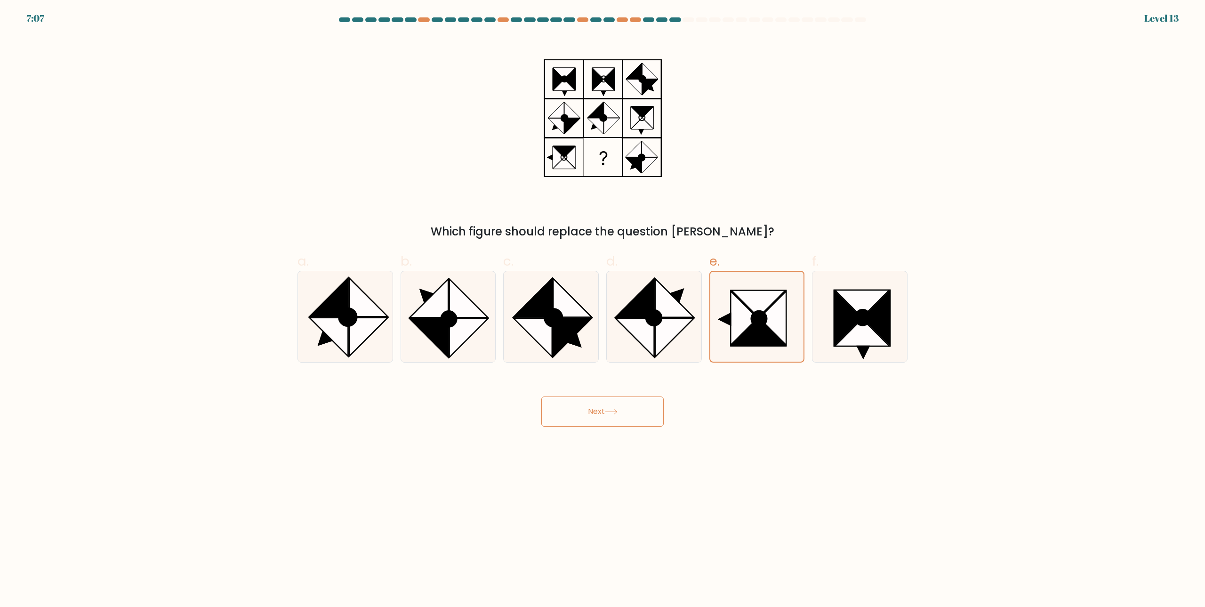
click at [613, 408] on button "Next" at bounding box center [602, 411] width 122 height 30
click at [767, 141] on div "Which figure should replace the question mark?" at bounding box center [603, 138] width 622 height 204
click at [732, 331] on icon at bounding box center [744, 318] width 27 height 55
click at [603, 310] on input "e." at bounding box center [603, 307] width 0 height 6
radio input "true"
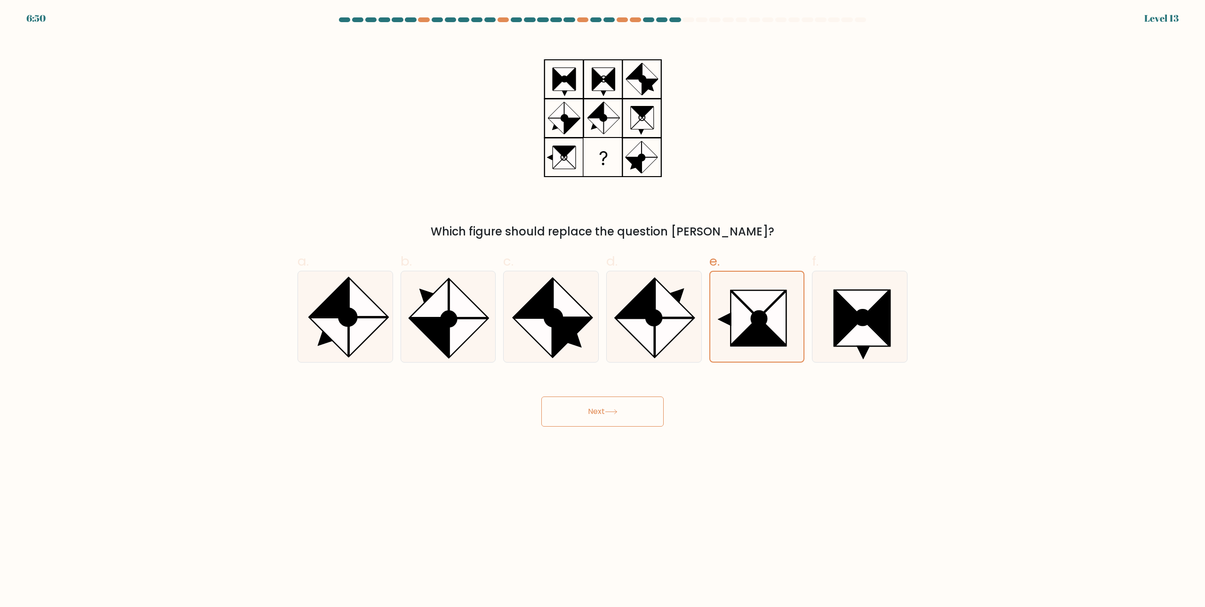
click at [626, 404] on button "Next" at bounding box center [602, 411] width 122 height 30
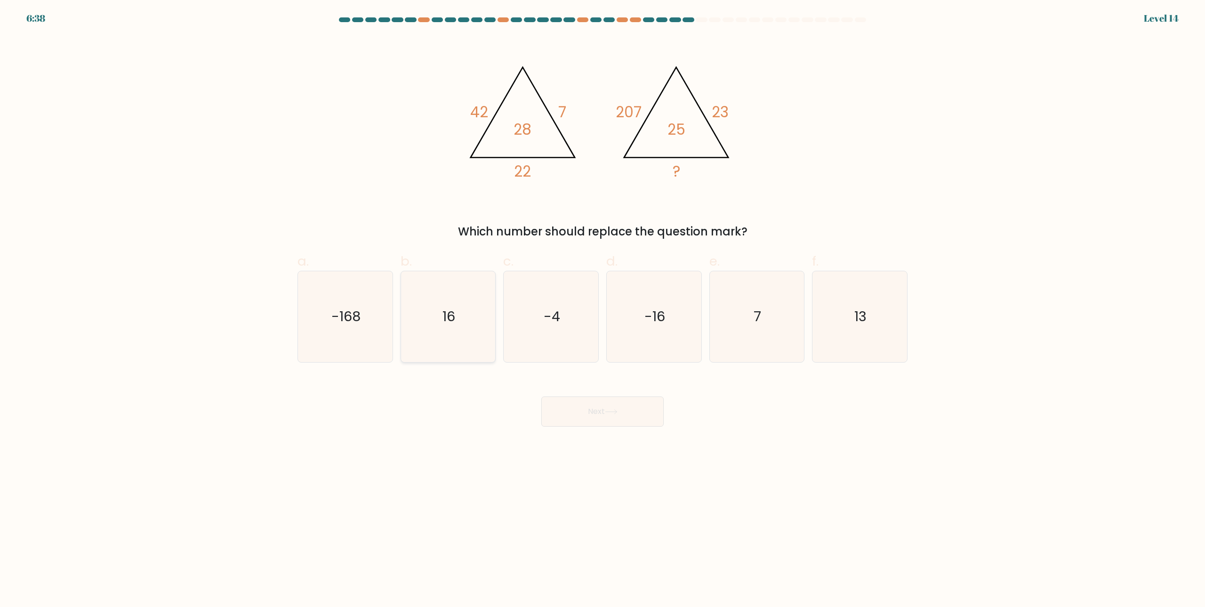
click at [436, 331] on icon "16" at bounding box center [448, 316] width 91 height 91
click at [603, 310] on input "b. 16" at bounding box center [603, 307] width 0 height 6
radio input "true"
click at [601, 419] on button "Next" at bounding box center [602, 411] width 122 height 30
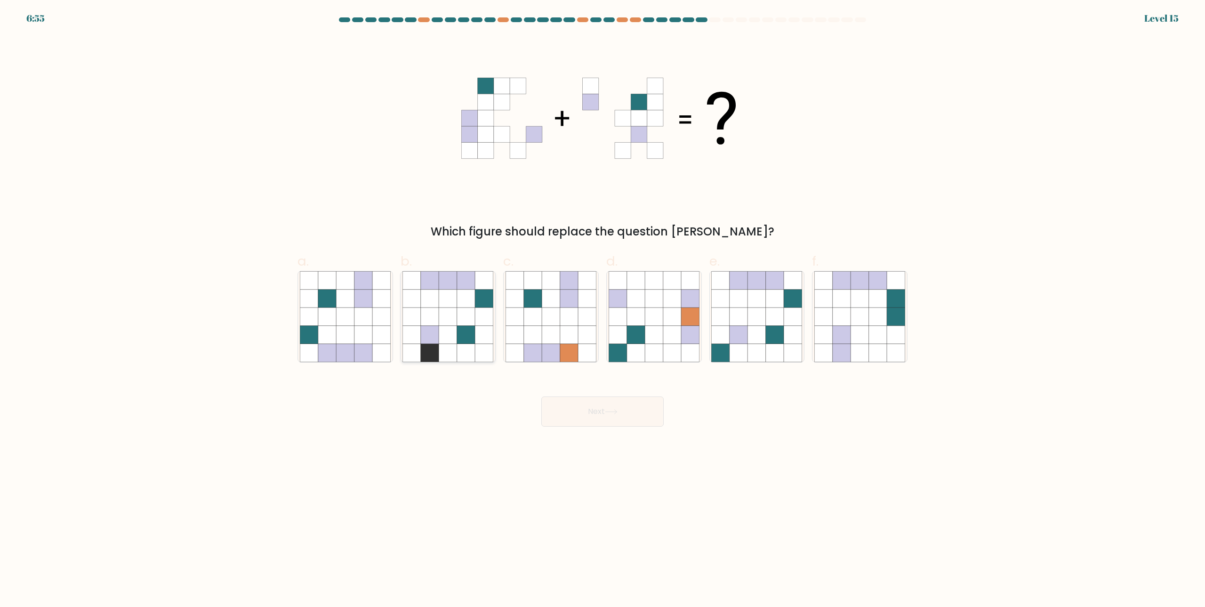
click at [453, 314] on icon at bounding box center [448, 317] width 18 height 18
click at [603, 310] on input "b." at bounding box center [603, 307] width 0 height 6
radio input "true"
click at [379, 340] on icon at bounding box center [381, 335] width 18 height 18
click at [603, 310] on input "a." at bounding box center [603, 307] width 0 height 6
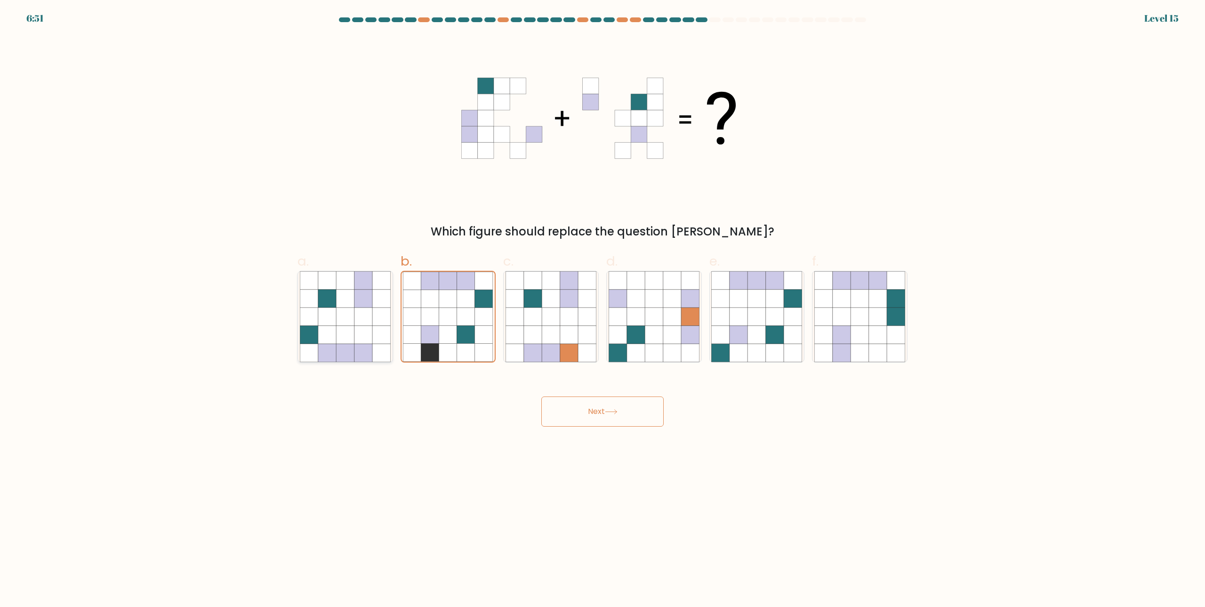
radio input "true"
click at [606, 414] on button "Next" at bounding box center [602, 411] width 122 height 30
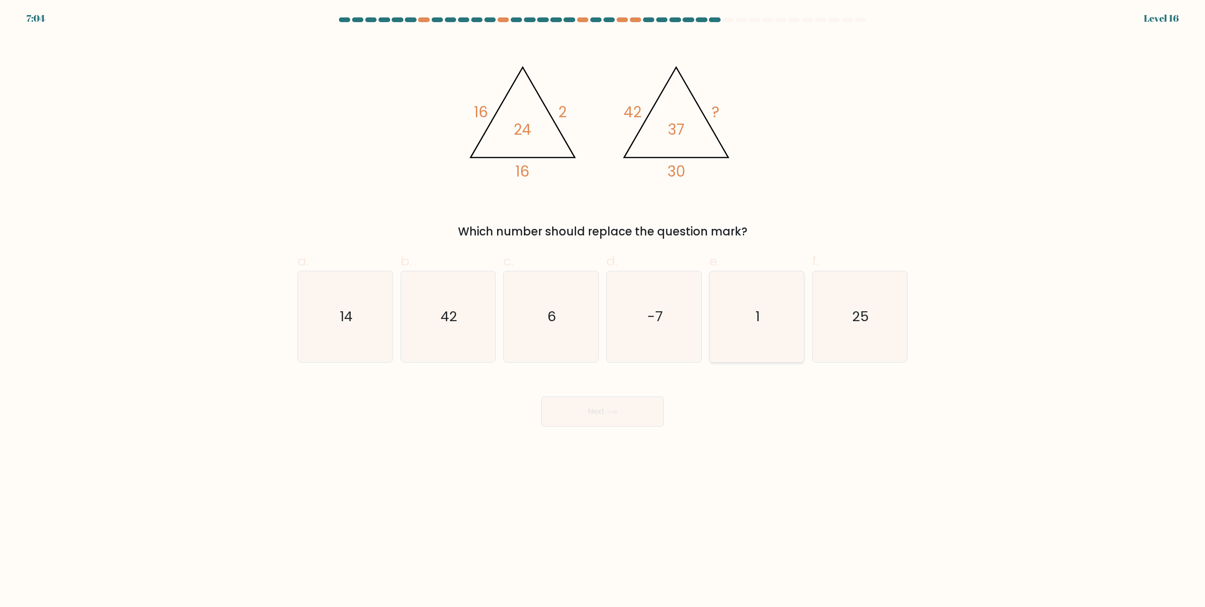
click at [729, 332] on icon "1" at bounding box center [756, 316] width 91 height 91
click at [603, 310] on input "e. 1" at bounding box center [603, 307] width 0 height 6
radio input "true"
click at [558, 347] on icon "6" at bounding box center [551, 316] width 91 height 91
click at [603, 310] on input "c. 6" at bounding box center [603, 307] width 0 height 6
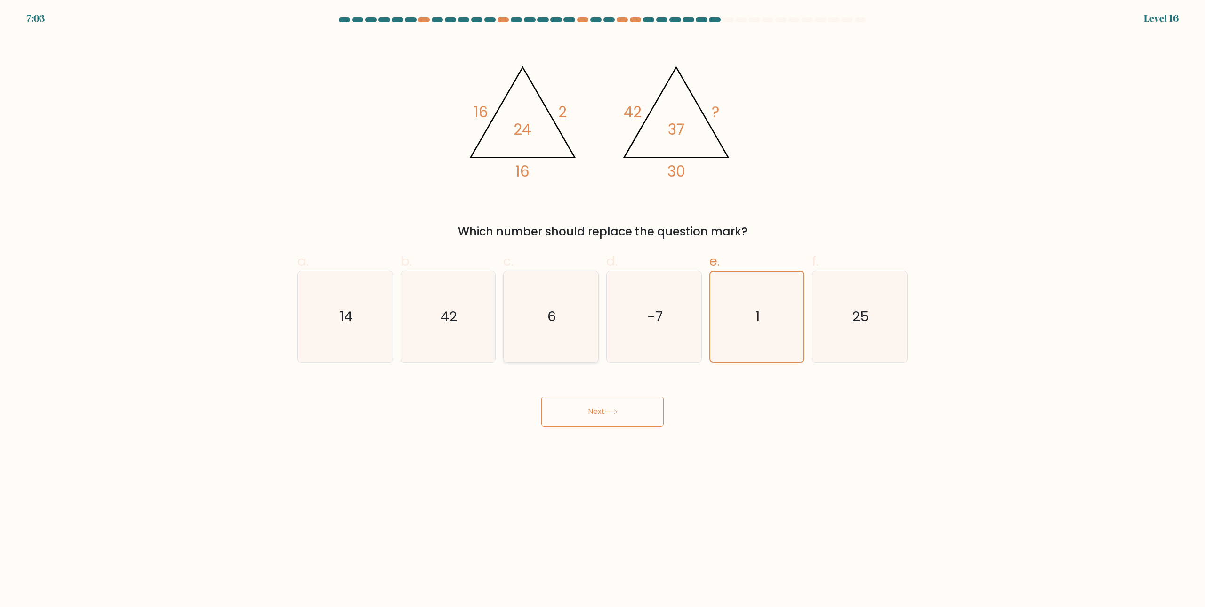
radio input "true"
click at [581, 412] on button "Next" at bounding box center [602, 411] width 122 height 30
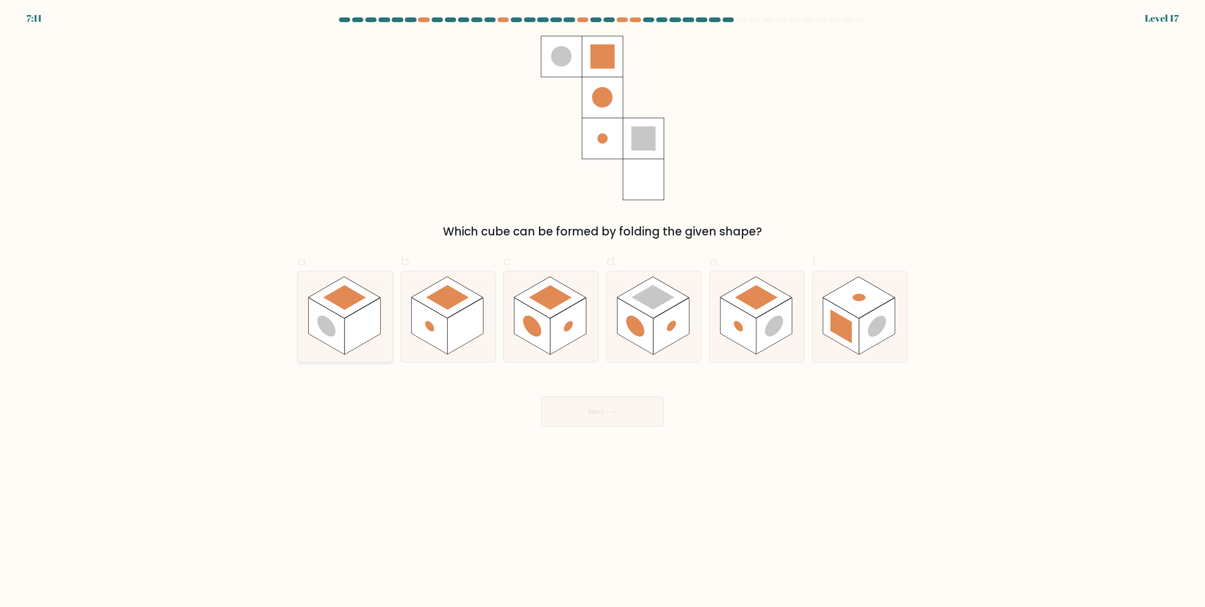
click at [347, 299] on rect at bounding box center [344, 297] width 43 height 24
click at [603, 304] on input "a." at bounding box center [603, 307] width 0 height 6
radio input "true"
click at [601, 416] on button "Next" at bounding box center [602, 411] width 122 height 30
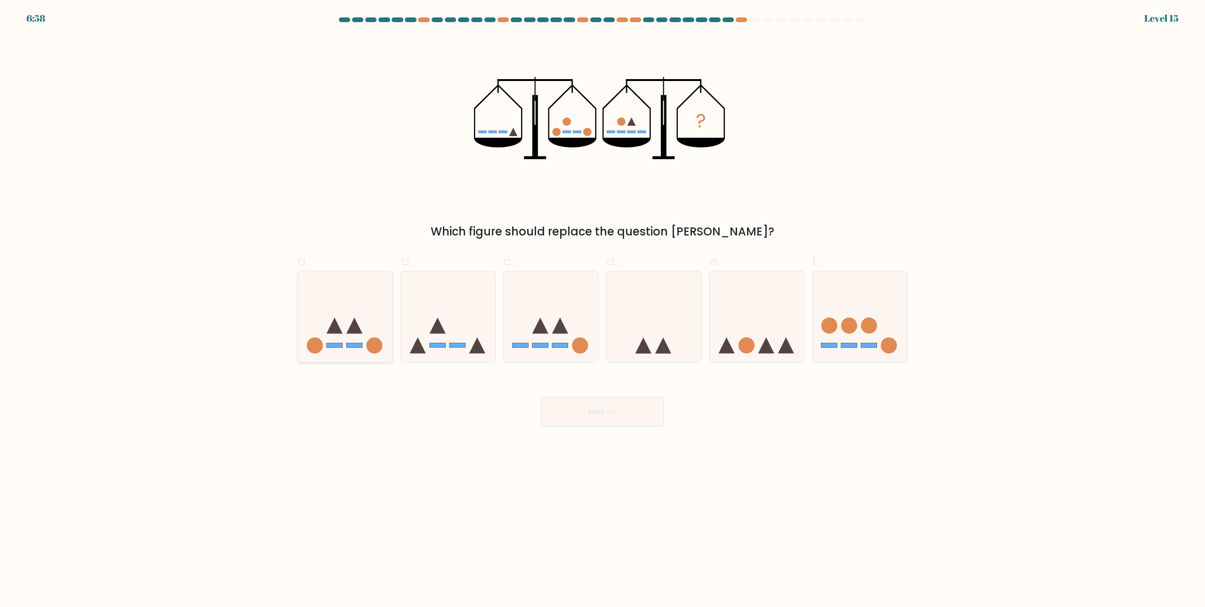
click at [308, 333] on icon at bounding box center [345, 317] width 95 height 78
click at [603, 310] on input "a." at bounding box center [603, 307] width 0 height 6
radio input "true"
click at [559, 401] on button "Next" at bounding box center [602, 411] width 122 height 30
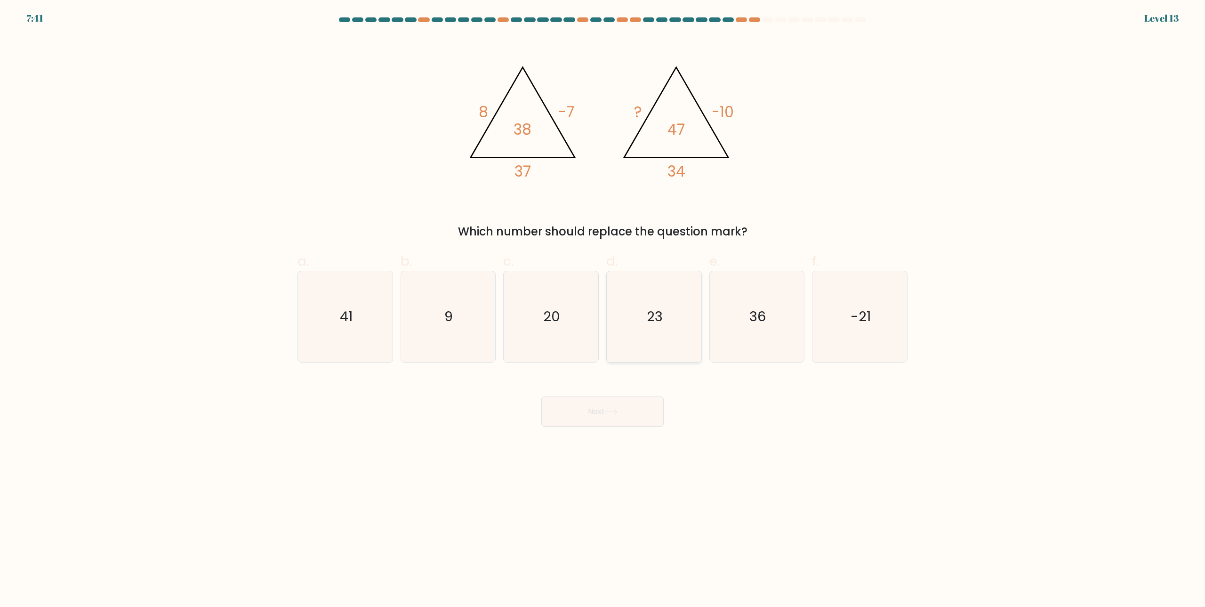
click at [646, 330] on icon "23" at bounding box center [654, 316] width 91 height 91
click at [603, 310] on input "d. 23" at bounding box center [603, 307] width 0 height 6
radio input "true"
click at [634, 417] on button "Next" at bounding box center [602, 411] width 122 height 30
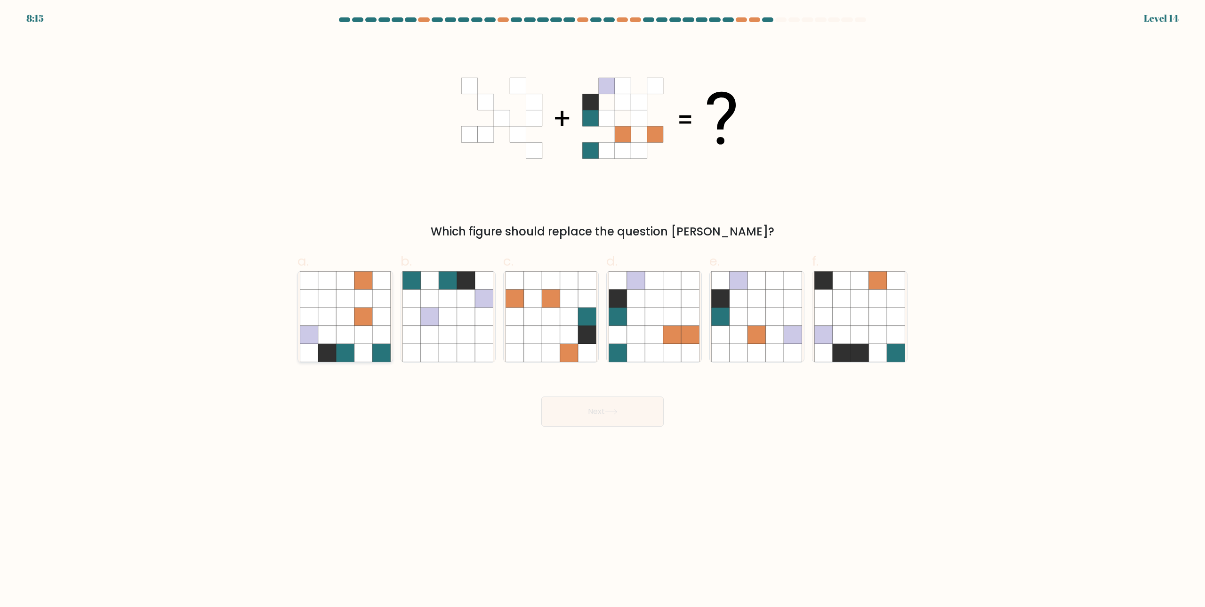
click at [355, 343] on icon at bounding box center [364, 335] width 18 height 18
click at [603, 310] on input "a." at bounding box center [603, 307] width 0 height 6
radio input "true"
click at [592, 410] on button "Next" at bounding box center [602, 411] width 122 height 30
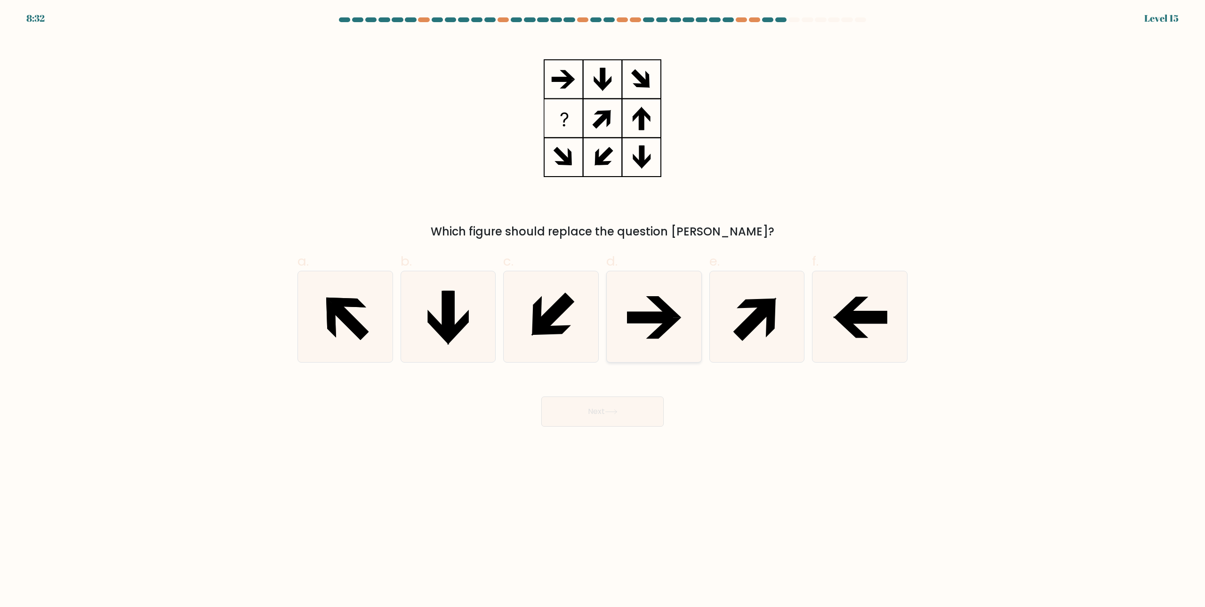
click at [664, 311] on icon at bounding box center [663, 306] width 35 height 21
click at [603, 310] on input "d." at bounding box center [603, 307] width 0 height 6
radio input "true"
click at [582, 416] on button "Next" at bounding box center [602, 411] width 122 height 30
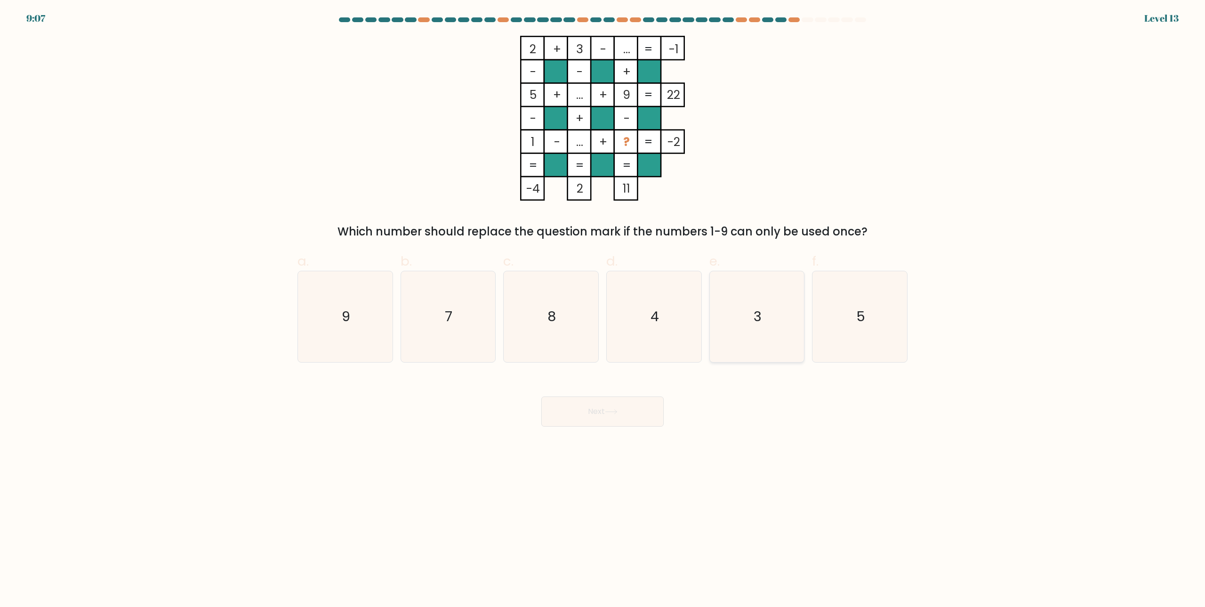
drag, startPoint x: 764, startPoint y: 320, endPoint x: 755, endPoint y: 331, distance: 14.4
click at [764, 320] on icon "3" at bounding box center [756, 316] width 91 height 91
click at [603, 310] on input "e. 3" at bounding box center [603, 307] width 0 height 6
radio input "true"
click at [635, 409] on button "Next" at bounding box center [602, 411] width 122 height 30
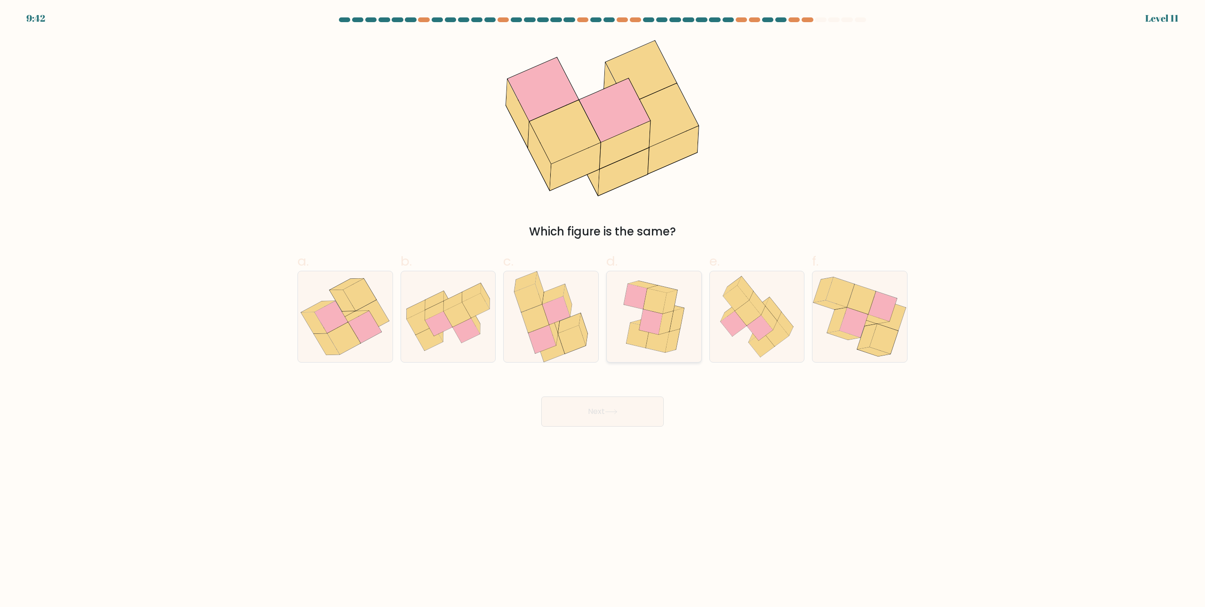
click at [666, 313] on icon at bounding box center [670, 302] width 15 height 24
click at [603, 310] on input "d." at bounding box center [603, 307] width 0 height 6
radio input "true"
click at [617, 428] on body "9:41 Level 11" at bounding box center [602, 303] width 1205 height 607
click at [614, 405] on button "Next" at bounding box center [602, 411] width 122 height 30
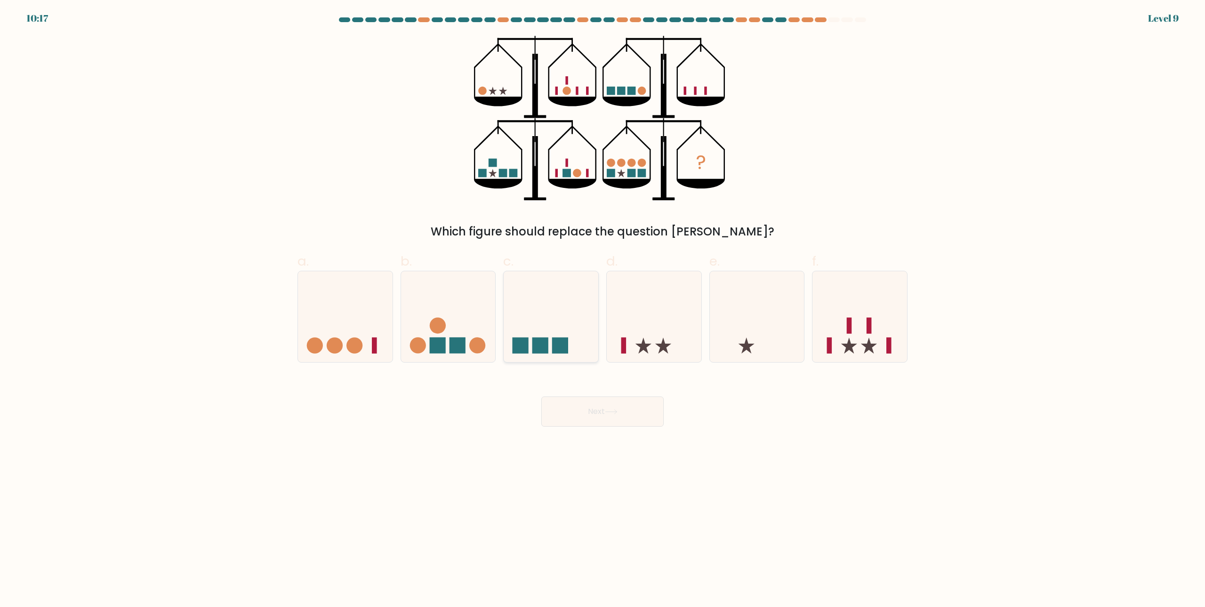
click at [555, 352] on rect at bounding box center [560, 345] width 16 height 16
click at [603, 310] on input "c." at bounding box center [603, 307] width 0 height 6
radio input "true"
click at [612, 399] on button "Next" at bounding box center [602, 411] width 122 height 30
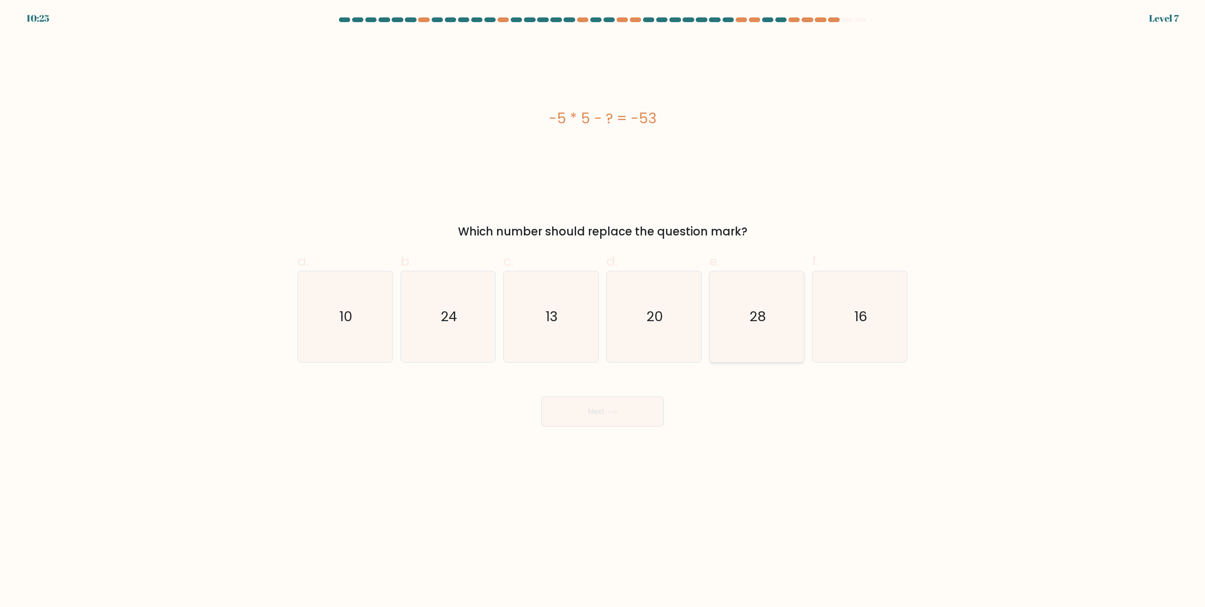
click at [745, 323] on icon "28" at bounding box center [756, 316] width 91 height 91
click at [603, 310] on input "e. 28" at bounding box center [603, 307] width 0 height 6
radio input "true"
click at [597, 408] on button "Next" at bounding box center [602, 411] width 122 height 30
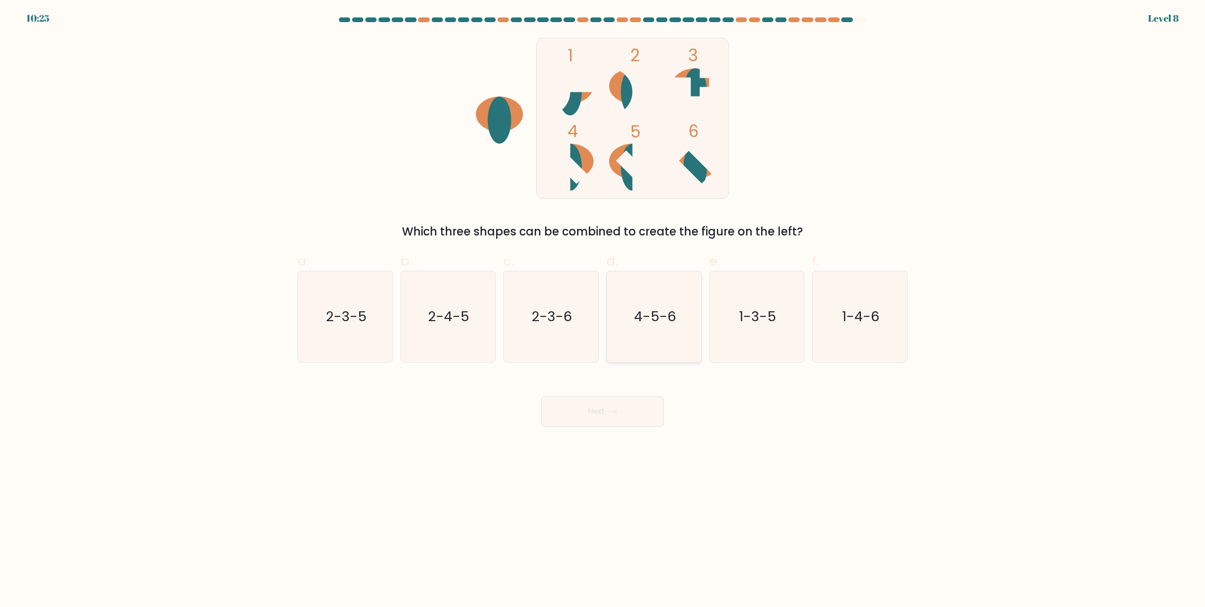
click at [673, 304] on icon "4-5-6" at bounding box center [654, 316] width 91 height 91
click at [603, 304] on input "d. 4-5-6" at bounding box center [603, 307] width 0 height 6
radio input "true"
click at [596, 413] on button "Next" at bounding box center [602, 411] width 122 height 30
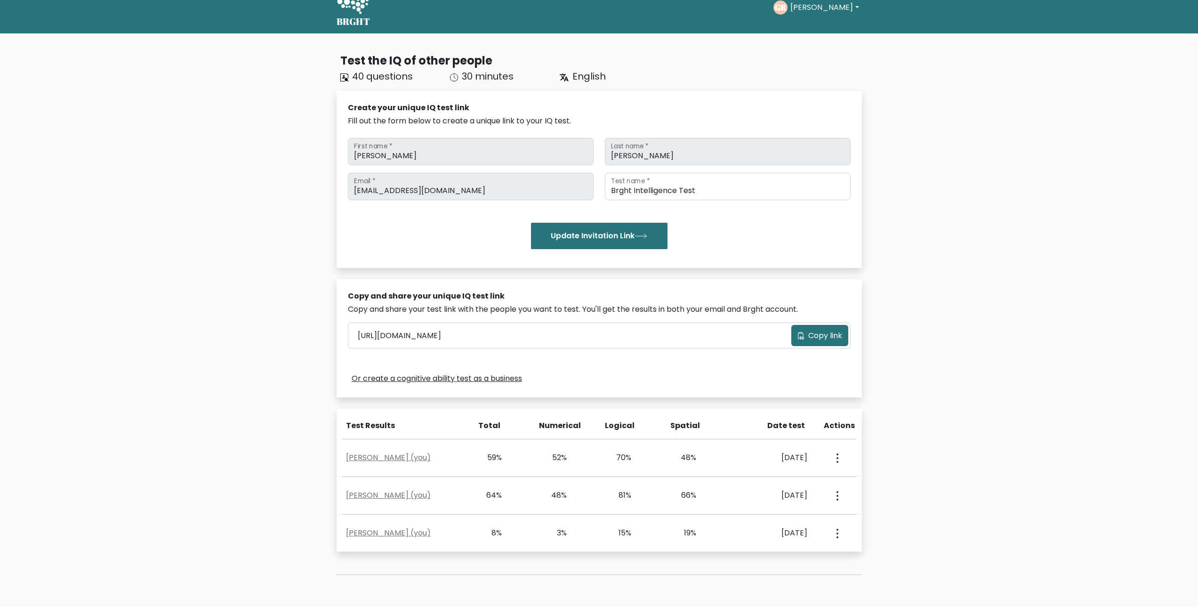
scroll to position [79, 0]
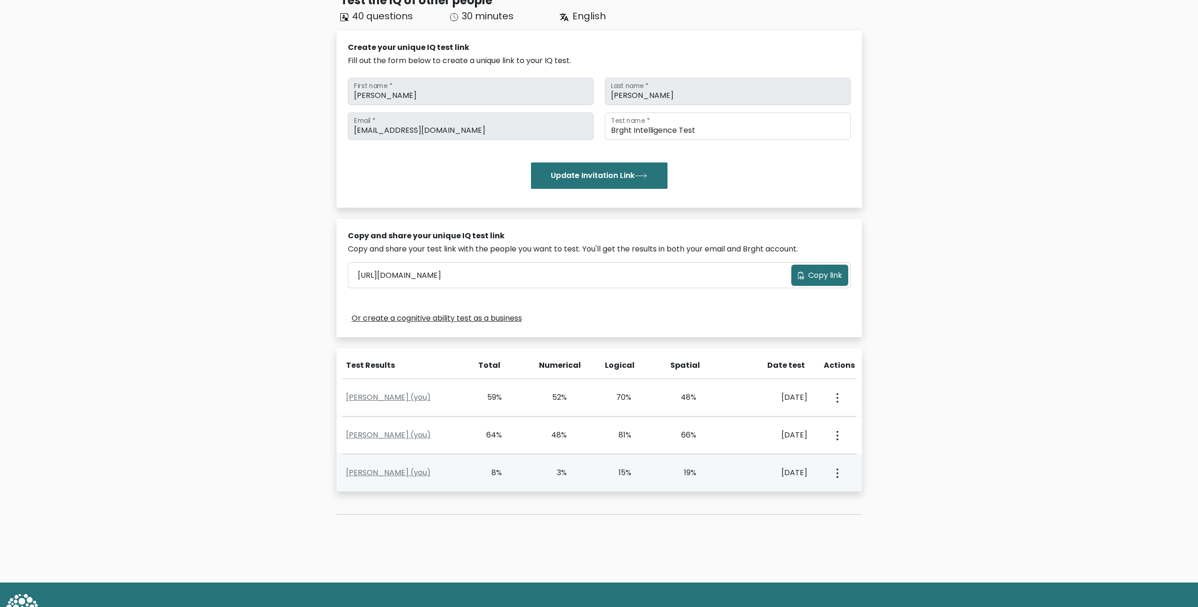
click at [836, 473] on button "button" at bounding box center [837, 472] width 8 height 29
drag, startPoint x: 836, startPoint y: 473, endPoint x: 836, endPoint y: 456, distance: 17.0
click at [836, 474] on button "button" at bounding box center [837, 472] width 8 height 29
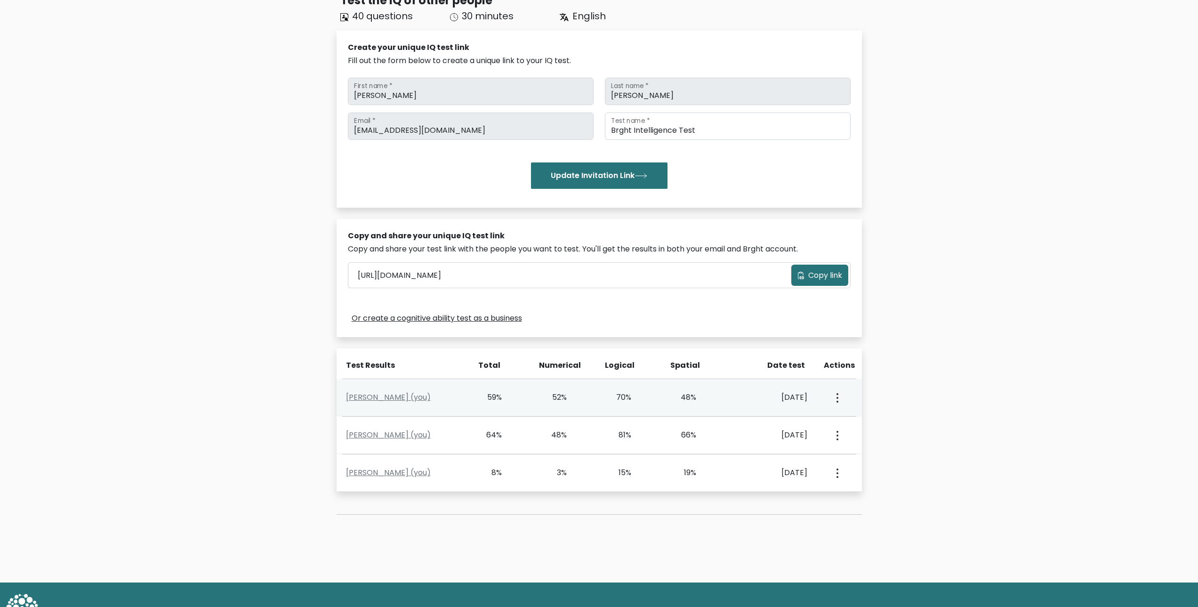
click at [838, 401] on circle "button" at bounding box center [838, 402] width 2 height 2
click at [862, 422] on link "View Profile" at bounding box center [870, 424] width 74 height 15
click at [835, 398] on button "button" at bounding box center [837, 397] width 8 height 29
click at [795, 400] on div "Sept. 28, 2025" at bounding box center [771, 397] width 73 height 11
click at [380, 392] on link "[PERSON_NAME] (you)" at bounding box center [388, 397] width 85 height 11
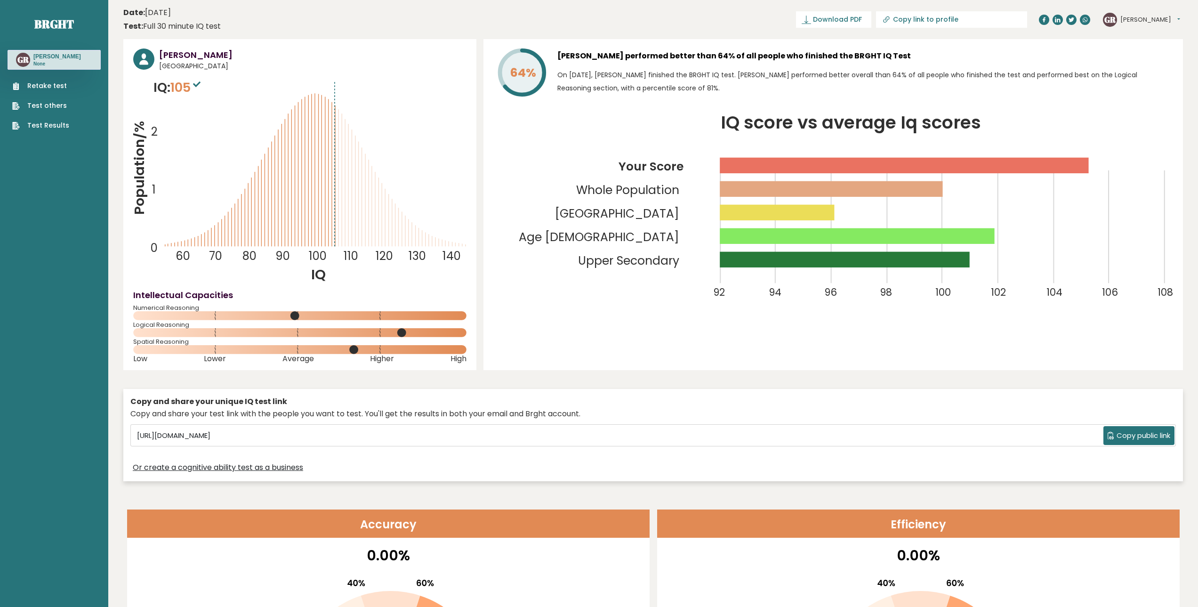
click at [48, 105] on link "Test others" at bounding box center [40, 106] width 57 height 10
click at [34, 129] on link "Test Results" at bounding box center [40, 126] width 57 height 10
